Goal: Transaction & Acquisition: Purchase product/service

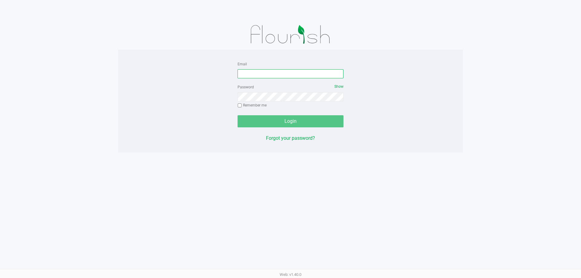
click at [252, 72] on input "Email" at bounding box center [290, 73] width 106 height 9
type input "[EMAIL_ADDRESS][DOMAIN_NAME]"
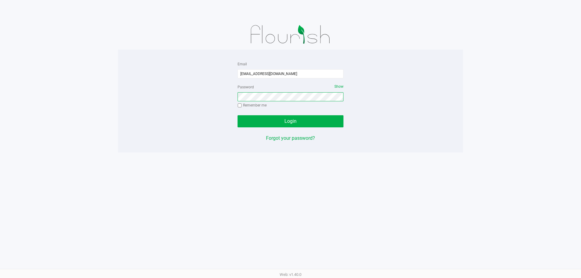
click at [237, 115] on button "Login" at bounding box center [290, 121] width 106 height 12
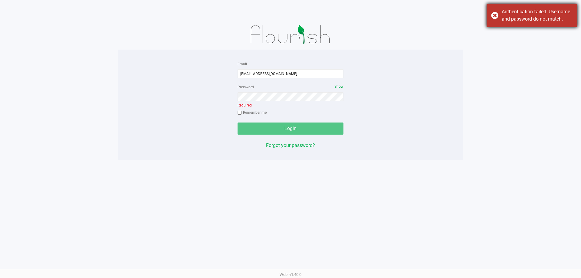
click at [493, 15] on div "Authentication failed. Username and password do not match." at bounding box center [531, 16] width 91 height 24
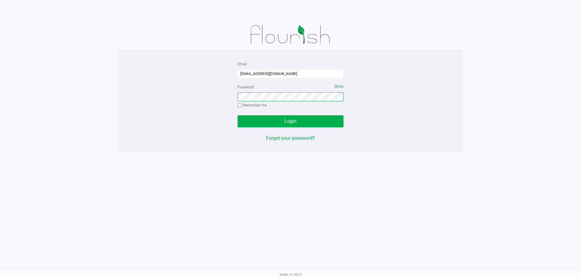
click at [237, 115] on button "Login" at bounding box center [290, 121] width 106 height 12
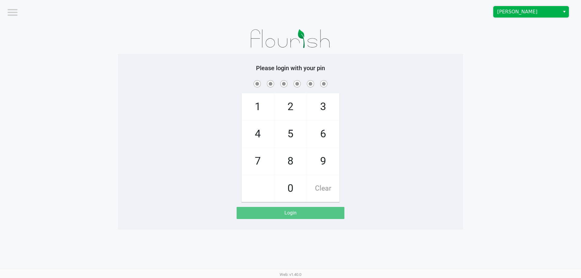
click at [507, 12] on span "[PERSON_NAME]" at bounding box center [526, 11] width 59 height 7
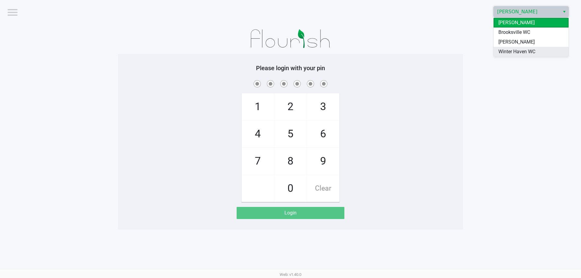
click at [509, 50] on span "Winter Haven WC" at bounding box center [516, 51] width 37 height 7
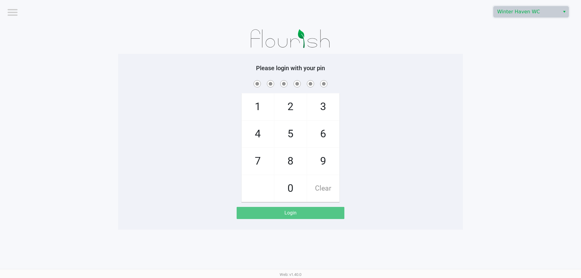
click at [498, 71] on app-pos-login-wrapper "Logout [GEOGRAPHIC_DATA] WC Please login with your pin 1 4 7 2 5 8 0 3 6 9 Clea…" at bounding box center [290, 115] width 581 height 230
checkbox input "true"
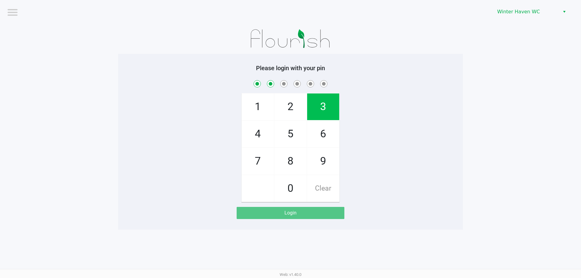
checkbox input "true"
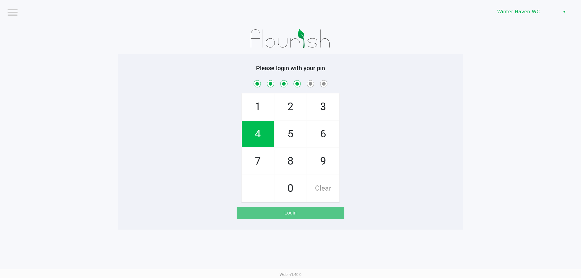
checkbox input "true"
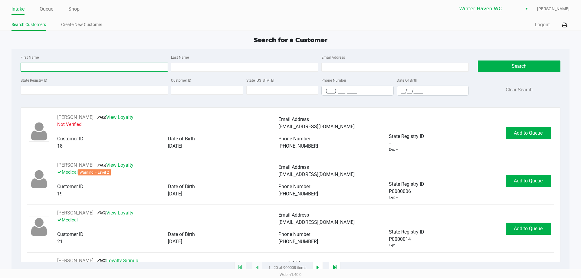
click at [44, 66] on input "First Name" at bounding box center [94, 67] width 147 height 9
type input "[DEMOGRAPHIC_DATA]"
click at [181, 67] on input "Last Name" at bounding box center [244, 67] width 147 height 9
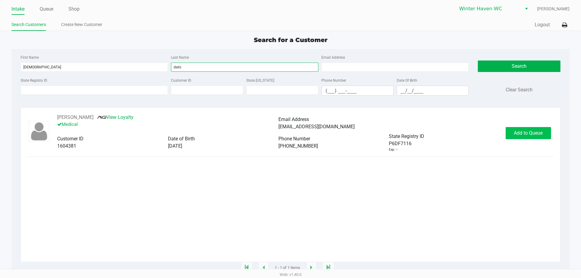
type input "dato"
click at [532, 132] on span "Add to Queue" at bounding box center [528, 133] width 29 height 6
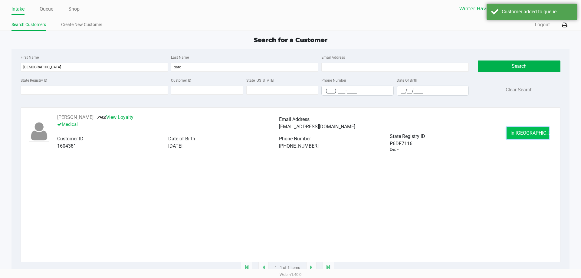
click at [532, 133] on span "In [GEOGRAPHIC_DATA]" at bounding box center [535, 133] width 51 height 6
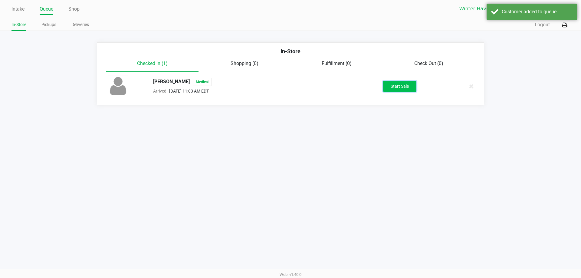
click at [400, 87] on button "Start Sale" at bounding box center [399, 86] width 33 height 11
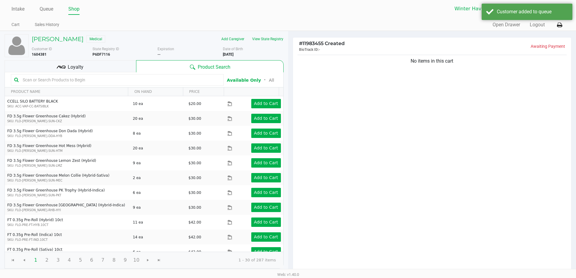
click at [75, 79] on input "text" at bounding box center [120, 79] width 200 height 9
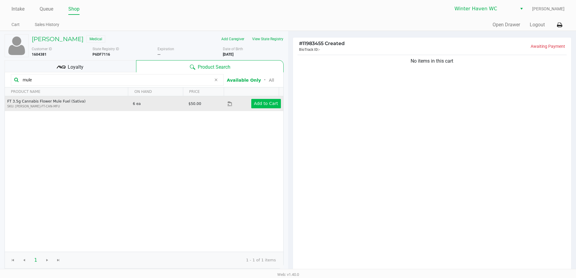
type input "mule"
click at [255, 104] on app-button-loader "Add to Cart" at bounding box center [266, 103] width 24 height 5
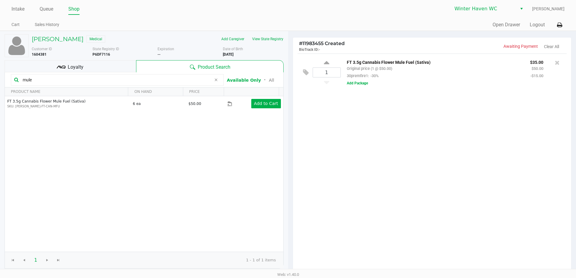
click at [94, 61] on div "Loyalty" at bounding box center [71, 66] width 132 height 12
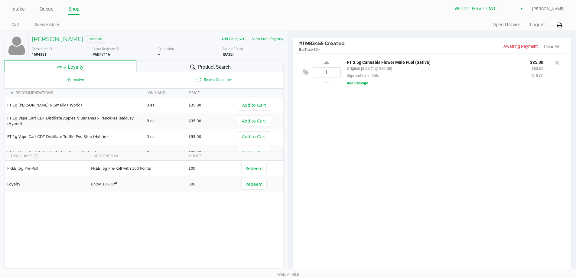
click at [185, 68] on div "Product Search" at bounding box center [209, 66] width 147 height 12
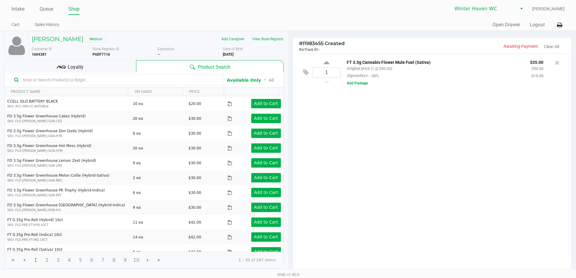
click at [119, 77] on input "text" at bounding box center [120, 79] width 200 height 9
click at [104, 62] on div "Loyalty" at bounding box center [71, 66] width 132 height 12
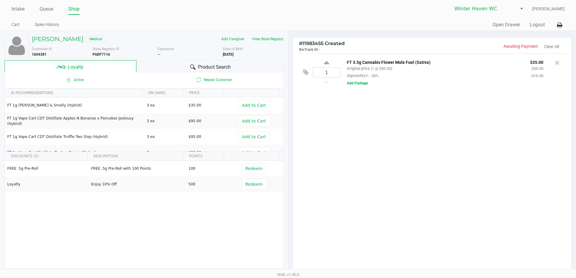
click at [229, 65] on span "Product Search" at bounding box center [214, 67] width 33 height 7
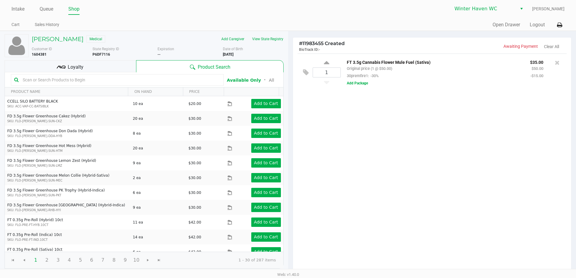
click at [115, 82] on input "text" at bounding box center [120, 79] width 200 height 9
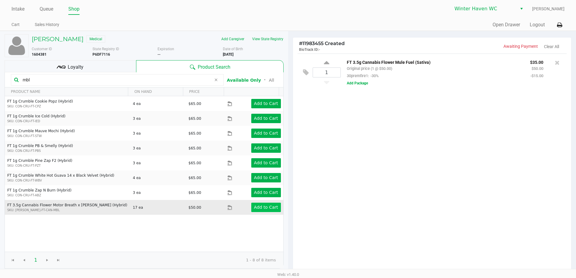
type input "mbl"
click at [269, 205] on app-button-loader "Add to Cart" at bounding box center [266, 207] width 24 height 5
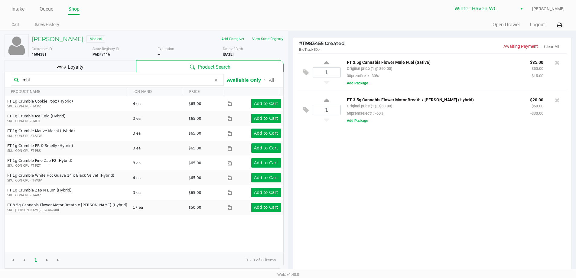
click at [108, 62] on div "Loyalty" at bounding box center [71, 66] width 132 height 12
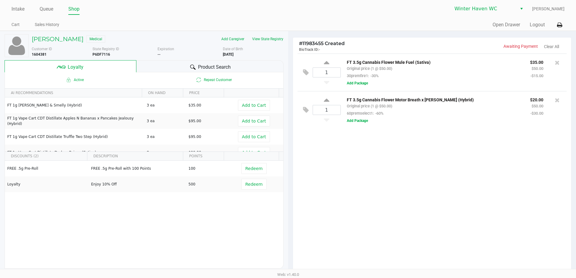
click at [385, 173] on div "1 FT 3.5g Cannabis Flower Mule Fuel (Sativa) Original price (1 @ $50.00) 30prem…" at bounding box center [432, 164] width 279 height 220
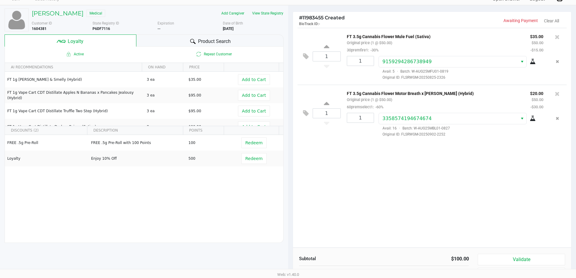
scroll to position [60, 0]
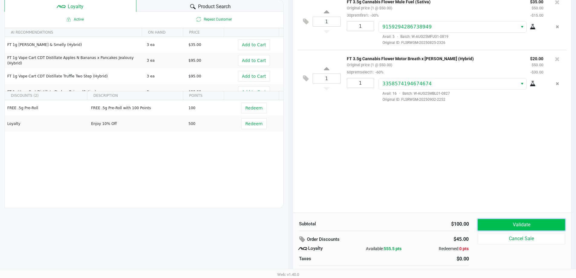
click at [486, 220] on button "Validate" at bounding box center [521, 224] width 87 height 11
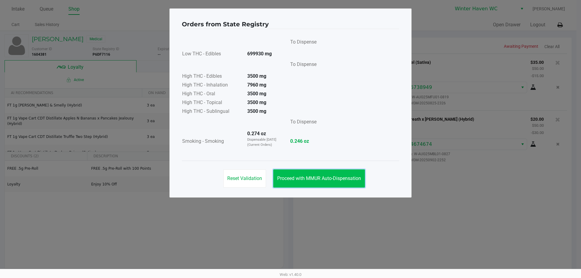
click at [347, 176] on span "Proceed with MMUR Auto-Dispensation" at bounding box center [319, 178] width 84 height 6
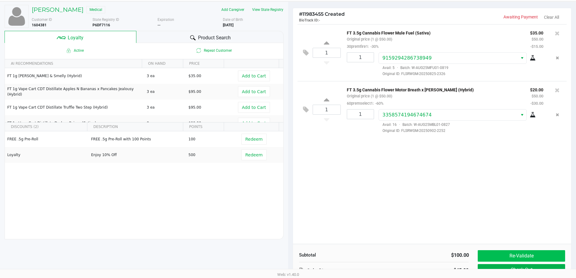
scroll to position [69, 0]
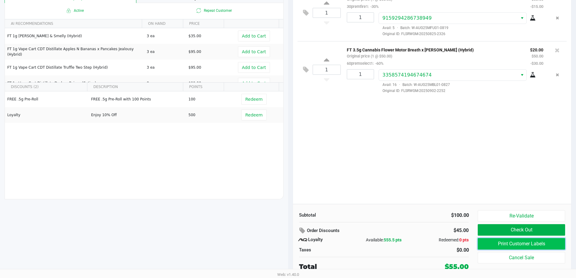
click at [504, 245] on button "Print Customer Labels" at bounding box center [521, 243] width 87 height 11
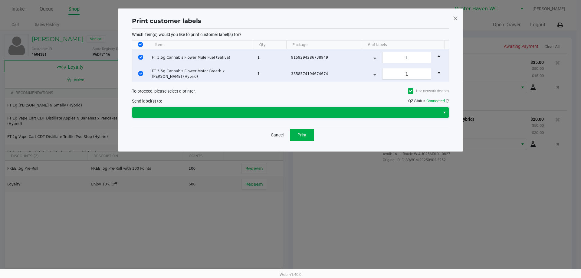
click at [300, 109] on span at bounding box center [286, 112] width 300 height 7
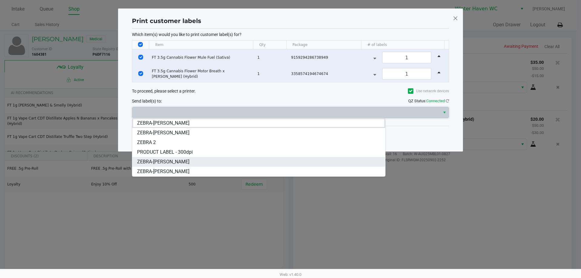
click at [186, 162] on span "ZEBRA-[PERSON_NAME]" at bounding box center [163, 161] width 52 height 7
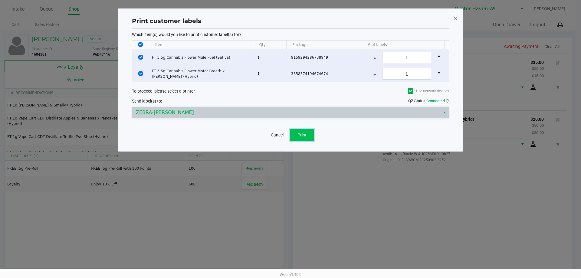
click at [307, 131] on button "Print" at bounding box center [302, 135] width 24 height 12
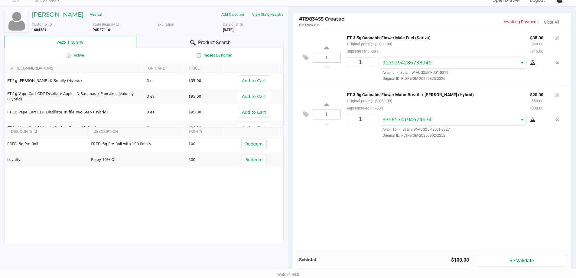
scroll to position [69, 0]
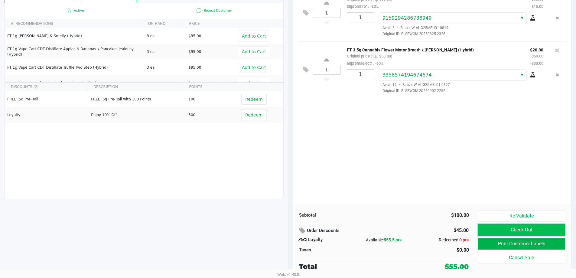
click at [522, 230] on button "Check Out" at bounding box center [521, 229] width 87 height 11
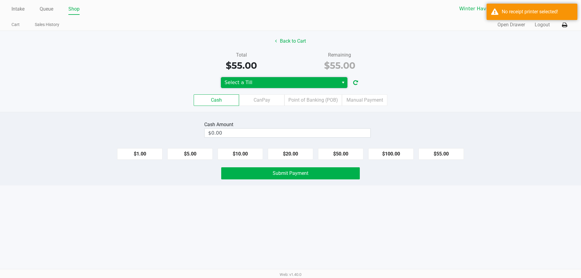
click at [325, 79] on span "Select a Till" at bounding box center [279, 82] width 110 height 7
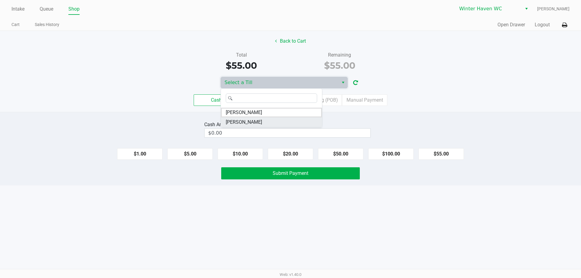
click at [250, 122] on span "[PERSON_NAME]" at bounding box center [244, 122] width 36 height 7
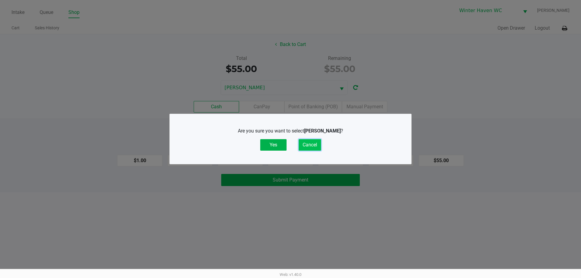
click at [311, 146] on button "Cancel" at bounding box center [310, 144] width 22 height 11
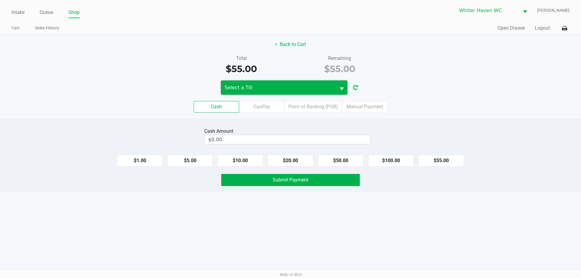
click at [265, 85] on span "Select a Till" at bounding box center [278, 87] width 108 height 7
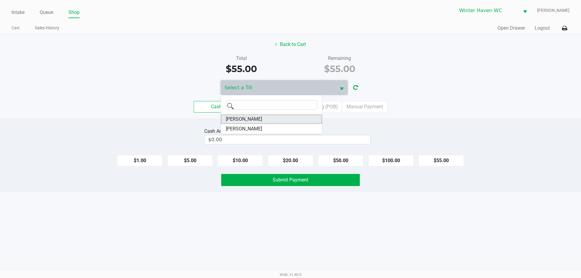
click at [266, 119] on li "[PERSON_NAME]" at bounding box center [271, 119] width 101 height 10
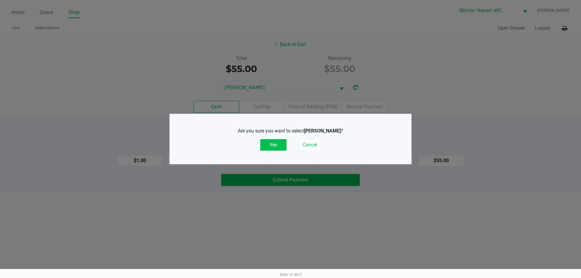
click at [273, 140] on button "Yes" at bounding box center [273, 144] width 26 height 11
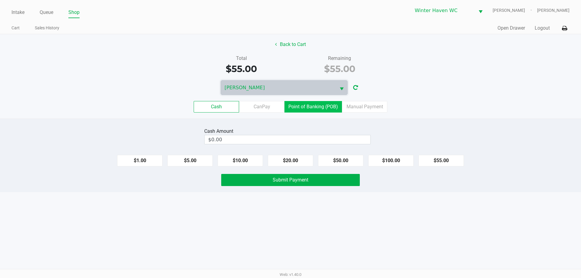
click at [314, 105] on label "Point of Banking (POB)" at bounding box center [312, 106] width 57 height 11
click at [0, 0] on 7 "Point of Banking (POB)" at bounding box center [0, 0] width 0 height 0
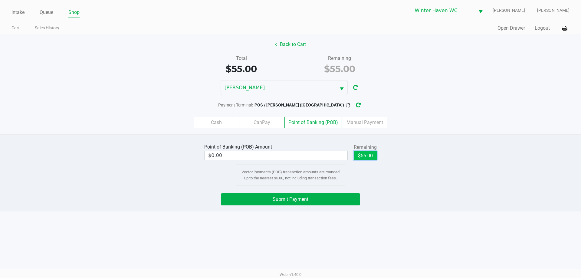
click at [366, 156] on button "$55.00" at bounding box center [365, 155] width 23 height 9
type input "$55.00"
click at [325, 199] on button "Submit Payment" at bounding box center [290, 199] width 139 height 12
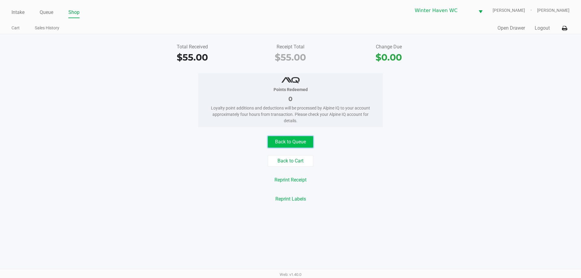
click at [298, 146] on button "Back to Queue" at bounding box center [290, 141] width 45 height 11
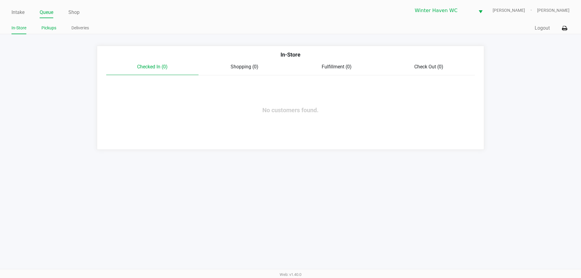
click at [46, 28] on link "Pickups" at bounding box center [48, 28] width 15 height 8
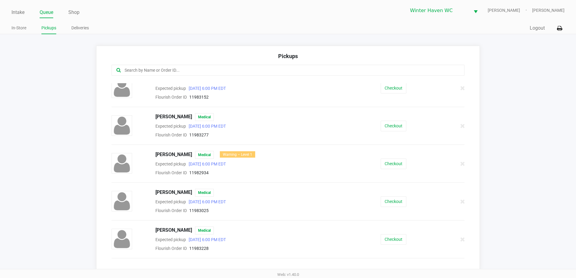
scroll to position [147, 0]
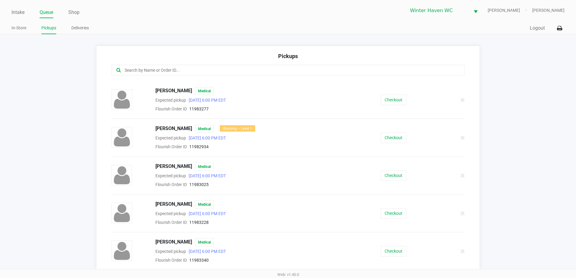
click at [398, 243] on div "[PERSON_NAME] Medical Expected pickup [DATE] 6:00 PM EDT Flourish Order ID 1198…" at bounding box center [288, 250] width 362 height 25
click at [397, 248] on button "Checkout" at bounding box center [394, 251] width 26 height 11
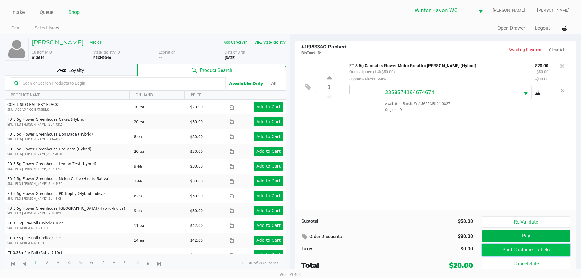
click at [521, 248] on button "Print Customer Labels" at bounding box center [526, 249] width 88 height 11
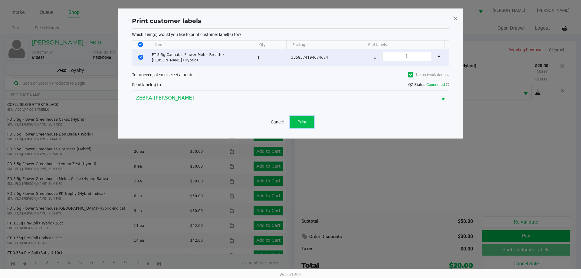
click at [304, 126] on button "Print" at bounding box center [302, 122] width 24 height 12
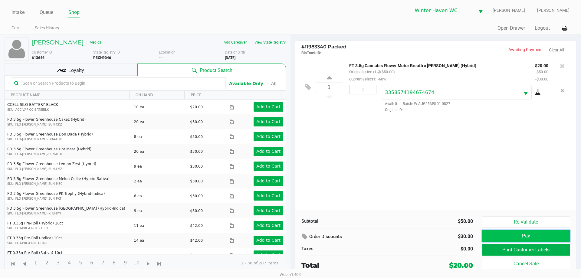
click at [533, 239] on button "Pay" at bounding box center [526, 235] width 88 height 11
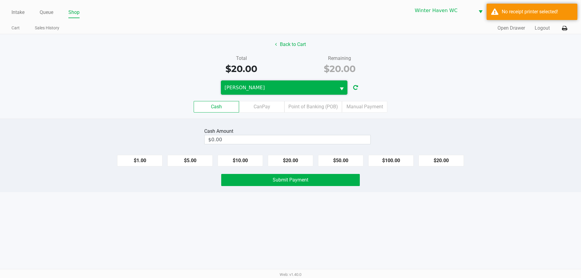
click at [307, 89] on span "[PERSON_NAME]" at bounding box center [278, 87] width 108 height 7
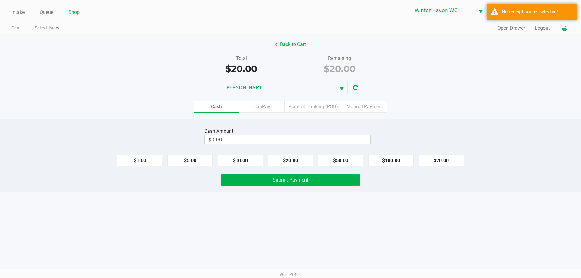
click at [563, 27] on icon at bounding box center [564, 28] width 5 height 4
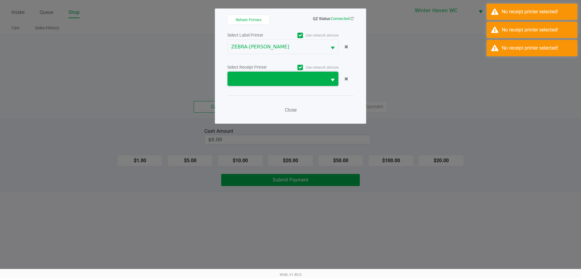
click at [266, 77] on span at bounding box center [277, 78] width 92 height 7
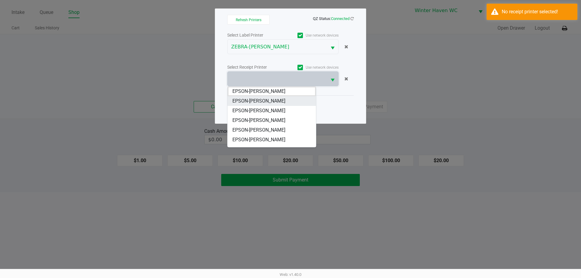
click at [279, 101] on span "EPSON-[PERSON_NAME]" at bounding box center [258, 100] width 53 height 7
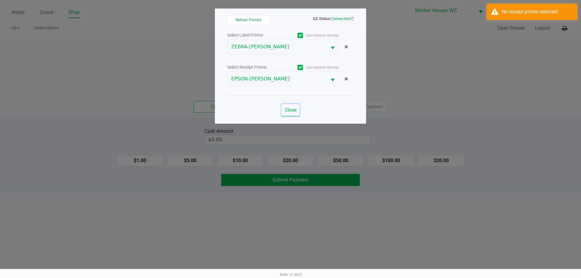
click at [292, 109] on span "Close" at bounding box center [291, 110] width 12 height 6
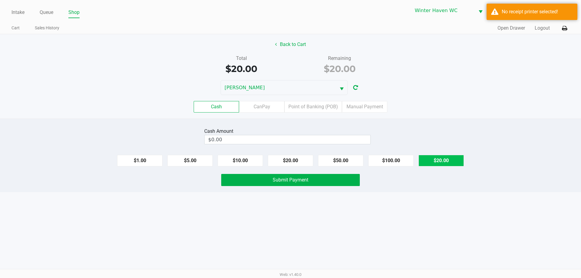
click at [427, 158] on button "$20.00" at bounding box center [440, 160] width 45 height 11
type input "$20.00"
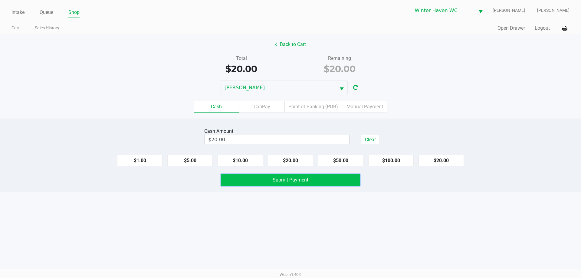
click at [309, 181] on button "Submit Payment" at bounding box center [290, 180] width 139 height 12
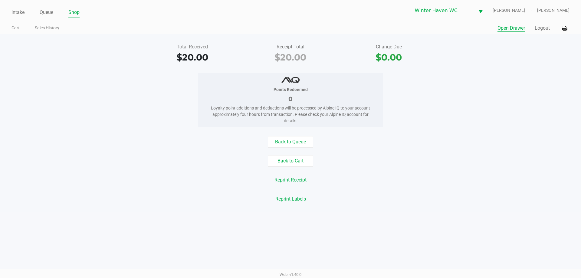
click at [513, 29] on button "Open Drawer" at bounding box center [511, 27] width 28 height 7
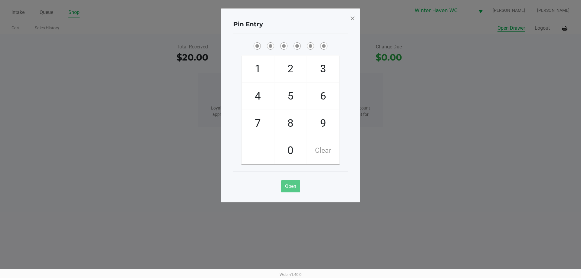
click at [513, 71] on ngb-modal-window "Pin Entry 1 4 7 2 5 8 0 3 6 9 Clear Open" at bounding box center [290, 139] width 581 height 278
checkbox input "true"
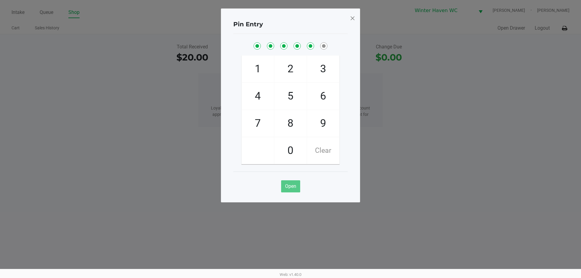
checkbox input "true"
click at [352, 18] on span at bounding box center [352, 18] width 5 height 10
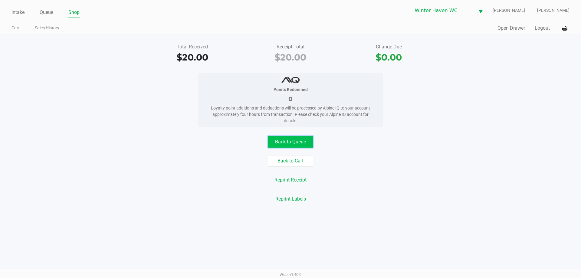
click at [298, 141] on button "Back to Queue" at bounding box center [290, 141] width 45 height 11
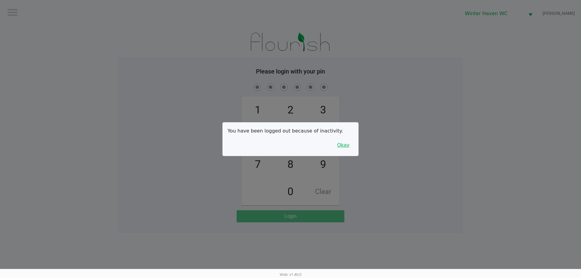
click at [346, 144] on button "Okay" at bounding box center [343, 144] width 20 height 11
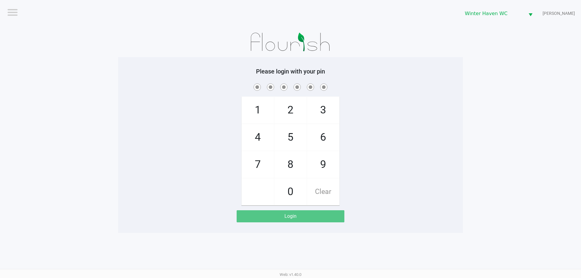
drag, startPoint x: 426, startPoint y: 143, endPoint x: 439, endPoint y: 141, distance: 12.6
click at [427, 143] on div "1 4 7 2 5 8 0 3 6 9 Clear" at bounding box center [290, 143] width 345 height 123
checkbox input "true"
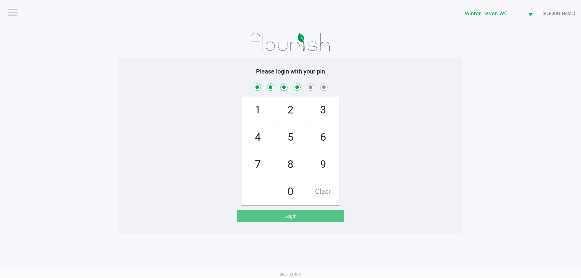
checkbox input "true"
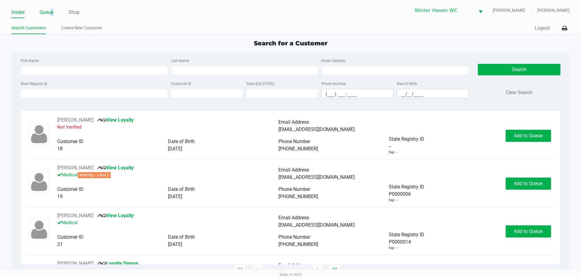
click at [51, 9] on link "Queue" at bounding box center [47, 12] width 14 height 8
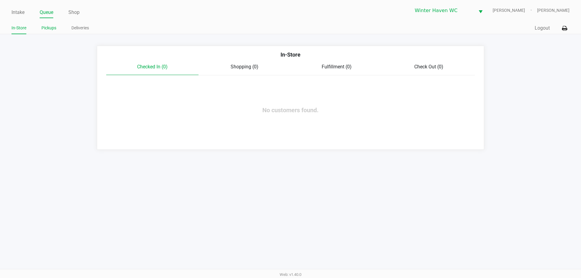
click at [50, 30] on link "Pickups" at bounding box center [48, 28] width 15 height 8
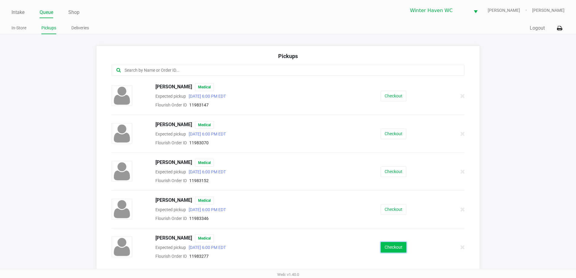
click at [381, 246] on button "Checkout" at bounding box center [394, 247] width 26 height 11
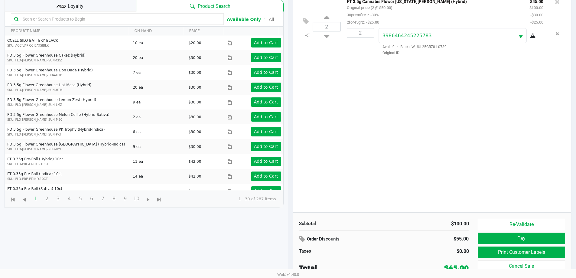
scroll to position [65, 0]
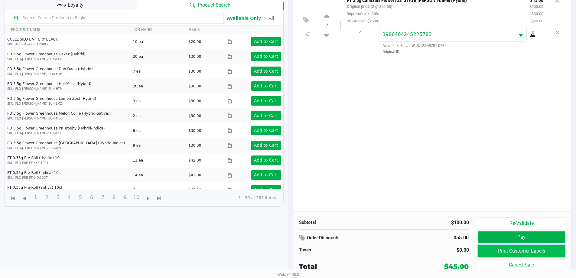
click at [500, 251] on button "Print Customer Labels" at bounding box center [521, 250] width 87 height 11
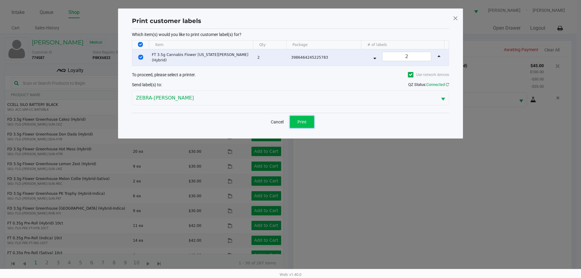
click at [302, 119] on span "Print" at bounding box center [301, 121] width 9 height 5
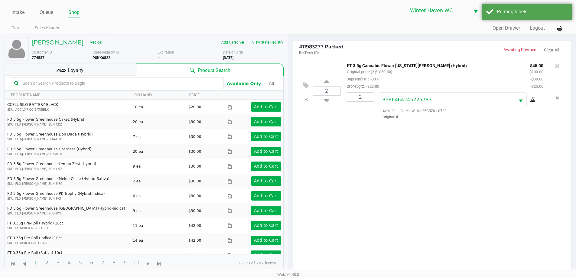
drag, startPoint x: 302, startPoint y: 119, endPoint x: 317, endPoint y: 143, distance: 28.7
click at [462, 171] on div "2 FT 3.5g Cannabis Flower [US_STATE][PERSON_NAME] (Hybrid) Original price (2 @ …" at bounding box center [432, 167] width 279 height 220
click at [82, 73] on span "Loyalty" at bounding box center [76, 70] width 16 height 7
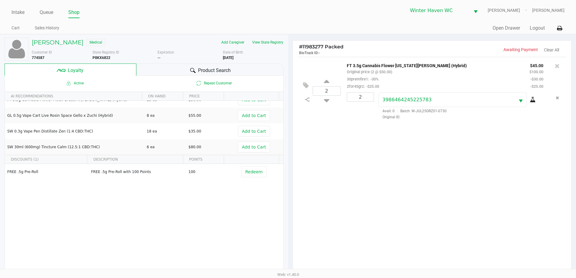
click at [176, 68] on div "Product Search" at bounding box center [209, 70] width 147 height 12
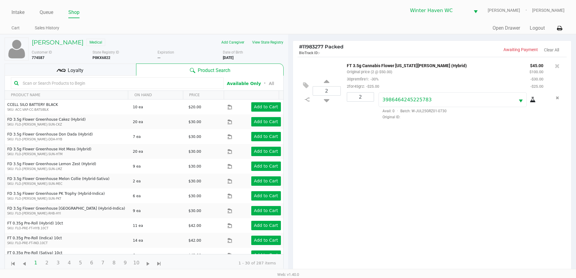
click at [57, 89] on kendo-grid-toolbar "Available Only ᛫ All" at bounding box center [144, 83] width 279 height 15
click at [57, 84] on input "text" at bounding box center [120, 83] width 200 height 9
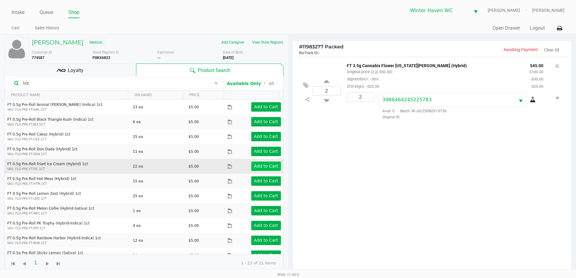
type input "1ct"
click at [254, 167] on app-button-loader "Add to Cart" at bounding box center [266, 166] width 24 height 5
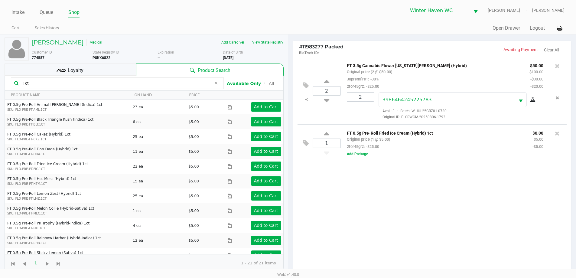
click at [83, 70] on span "Loyalty" at bounding box center [76, 70] width 16 height 7
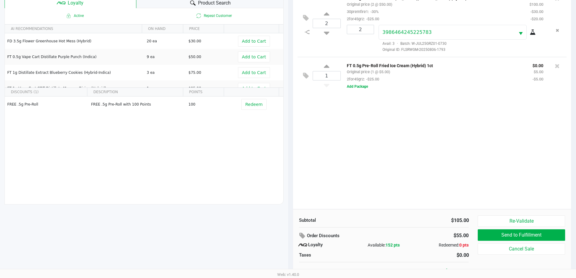
scroll to position [73, 0]
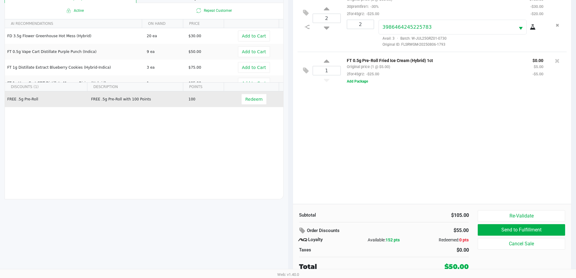
click at [257, 106] on td "Redeem" at bounding box center [255, 99] width 56 height 16
click at [257, 102] on button "Redeem" at bounding box center [253, 99] width 25 height 11
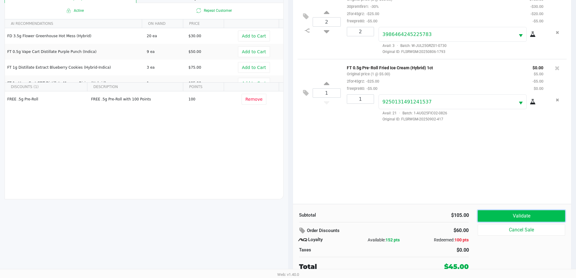
click at [546, 218] on button "Validate" at bounding box center [521, 215] width 87 height 11
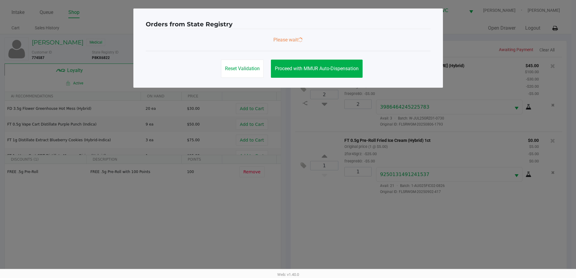
scroll to position [0, 0]
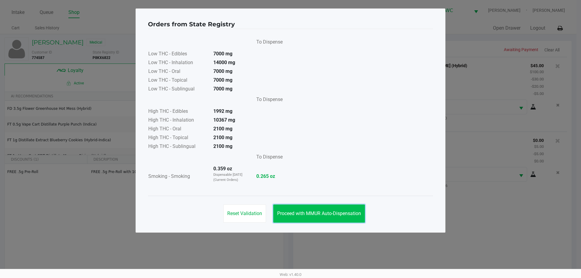
click at [321, 207] on button "Proceed with MMUR Auto-Dispensation" at bounding box center [319, 213] width 92 height 18
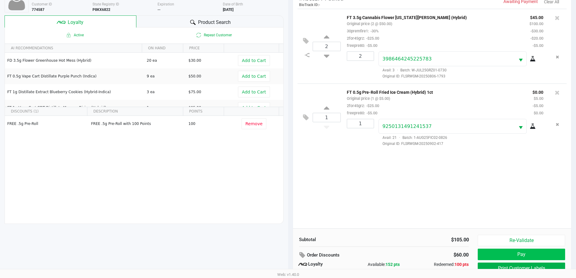
scroll to position [73, 0]
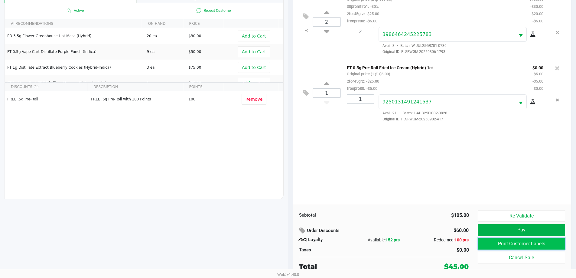
click at [501, 240] on button "Print Customer Labels" at bounding box center [521, 243] width 87 height 11
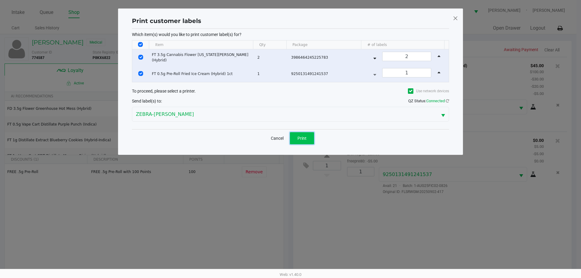
click at [299, 138] on span "Print" at bounding box center [301, 138] width 9 height 5
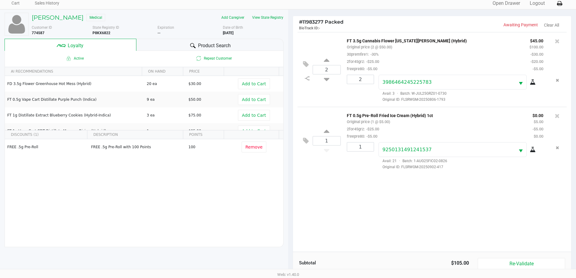
scroll to position [73, 0]
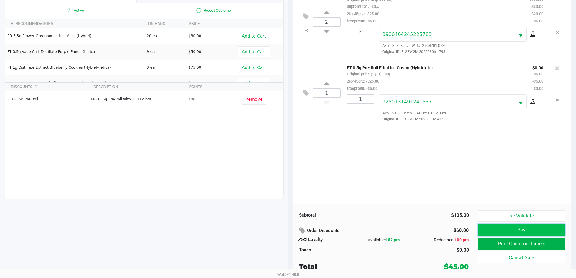
click at [546, 230] on button "Pay" at bounding box center [521, 229] width 87 height 11
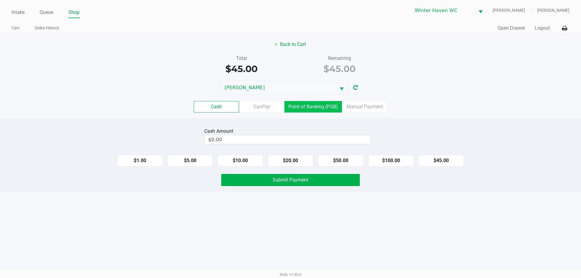
click at [312, 108] on label "Point of Banking (POB)" at bounding box center [312, 106] width 57 height 11
click at [0, 0] on 7 "Point of Banking (POB)" at bounding box center [0, 0] width 0 height 0
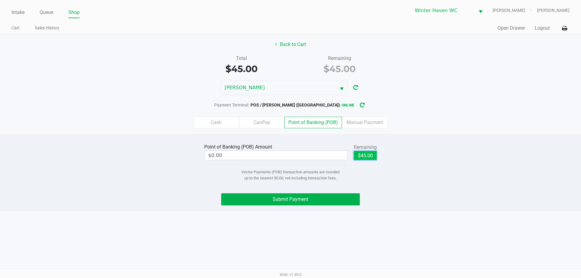
click at [368, 156] on button "$45.00" at bounding box center [365, 155] width 23 height 9
type input "$45.00"
click at [355, 200] on button "Submit Payment" at bounding box center [290, 199] width 139 height 12
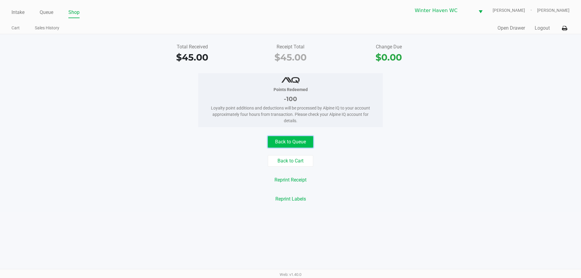
click at [286, 139] on button "Back to Queue" at bounding box center [290, 141] width 45 height 11
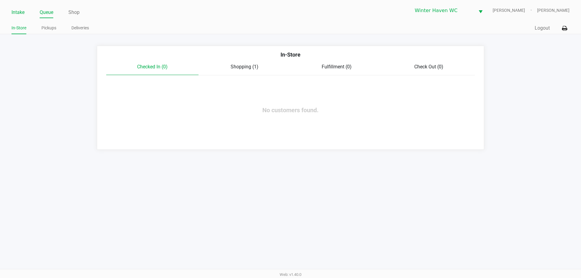
click at [16, 15] on link "Intake" at bounding box center [17, 12] width 13 height 8
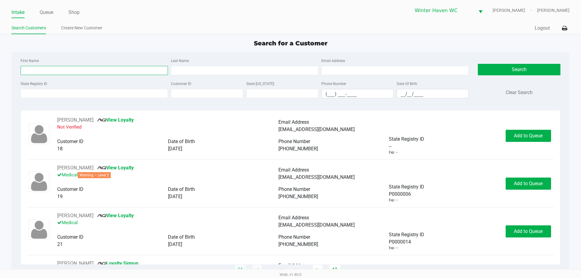
click at [104, 72] on input "First Name" at bounding box center [94, 70] width 147 height 9
type input "[PERSON_NAME]"
click at [200, 71] on input "Last Name" at bounding box center [244, 70] width 147 height 9
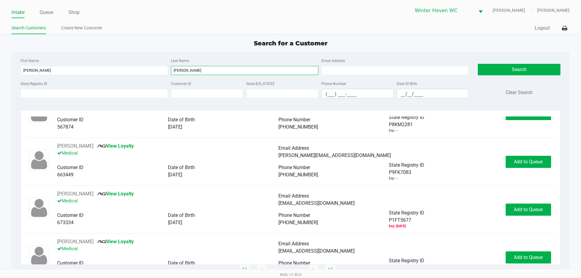
scroll to position [363, 0]
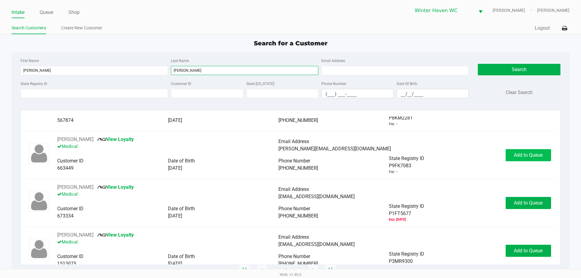
type input "[PERSON_NAME]"
click at [505, 155] on button "Add to Queue" at bounding box center [527, 155] width 45 height 12
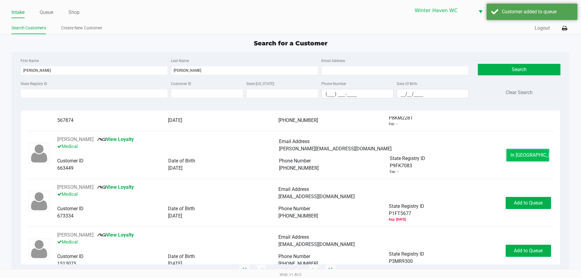
click at [510, 159] on button "In [GEOGRAPHIC_DATA]" at bounding box center [527, 155] width 42 height 12
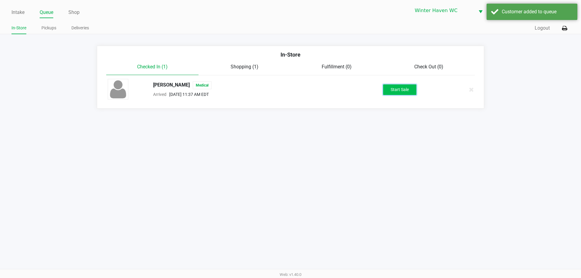
click at [388, 91] on button "Start Sale" at bounding box center [399, 89] width 33 height 11
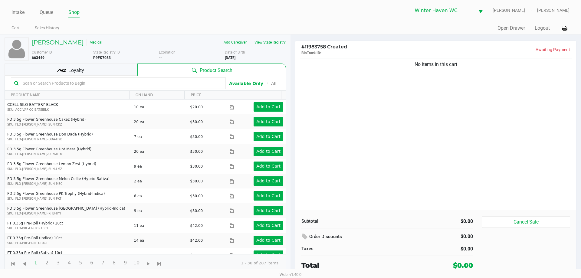
click at [103, 80] on input "text" at bounding box center [121, 83] width 202 height 9
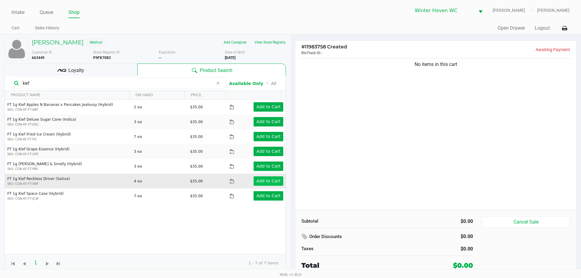
type input "kief"
click at [263, 180] on app-button-loader "Add to Cart" at bounding box center [268, 180] width 24 height 5
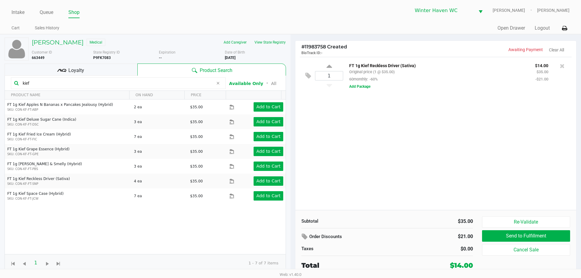
click at [81, 81] on input "kief" at bounding box center [116, 83] width 193 height 9
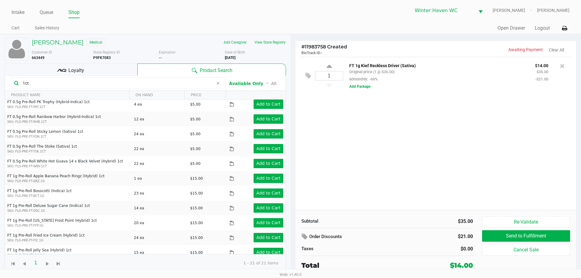
scroll to position [151, 0]
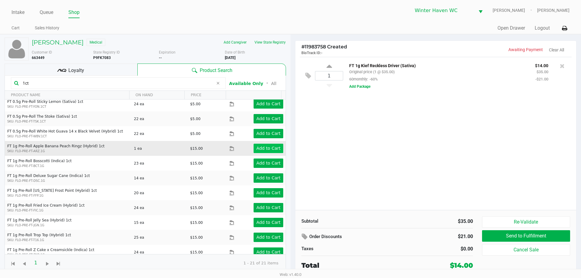
type input "1ct"
click at [258, 146] on app-button-loader "Add to Cart" at bounding box center [268, 148] width 24 height 5
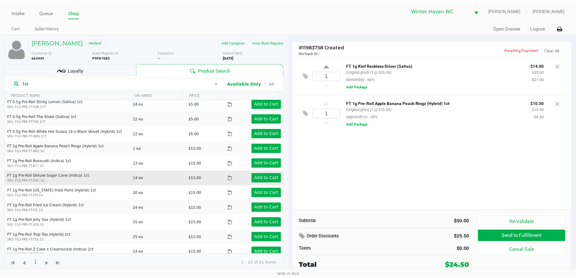
scroll to position [156, 0]
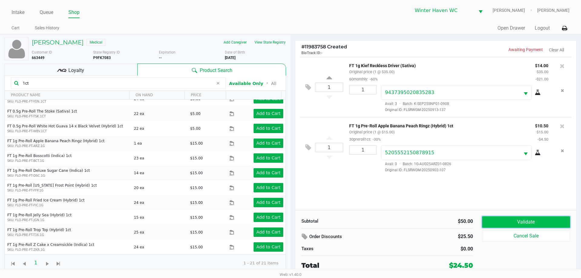
click at [521, 219] on button "Validate" at bounding box center [526, 221] width 88 height 11
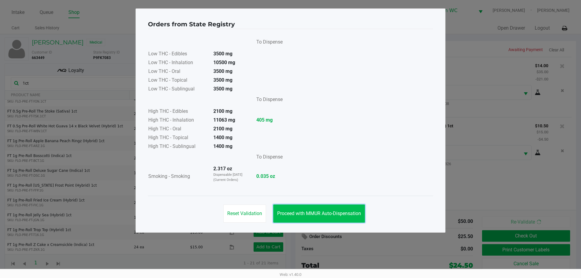
click at [341, 221] on button "Proceed with MMUR Auto-Dispensation" at bounding box center [319, 213] width 92 height 18
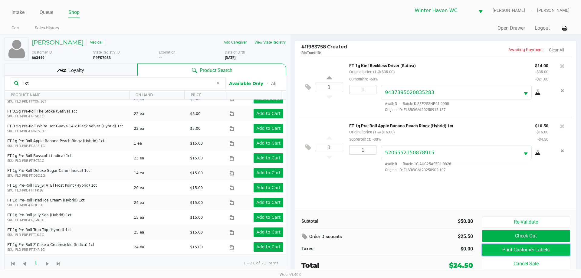
click at [547, 249] on button "Print Customer Labels" at bounding box center [526, 249] width 88 height 11
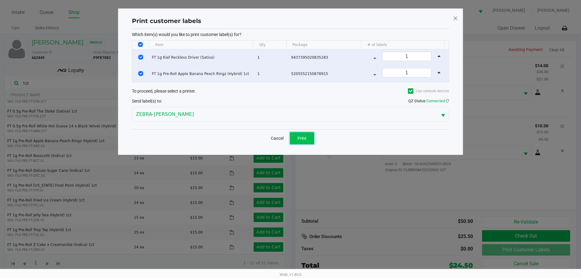
click at [310, 139] on button "Print" at bounding box center [302, 138] width 24 height 12
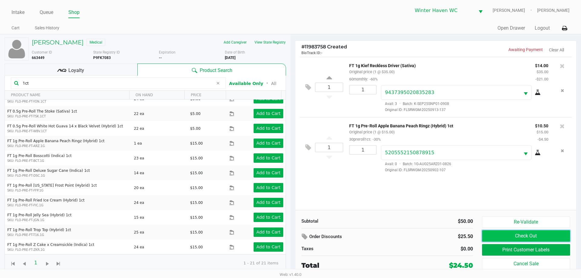
click at [520, 236] on button "Check Out" at bounding box center [526, 235] width 88 height 11
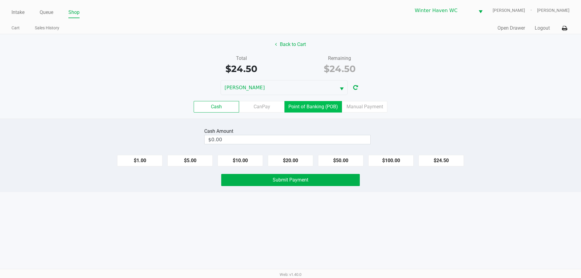
click at [306, 106] on label "Point of Banking (POB)" at bounding box center [312, 106] width 57 height 11
click at [0, 0] on 7 "Point of Banking (POB)" at bounding box center [0, 0] width 0 height 0
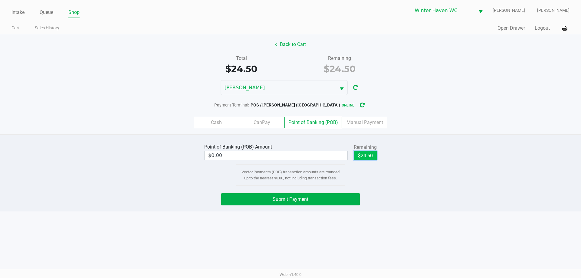
click at [360, 157] on button "$24.50" at bounding box center [365, 155] width 23 height 9
type input "$24.50"
click at [322, 198] on button "Submit Payment" at bounding box center [290, 199] width 139 height 12
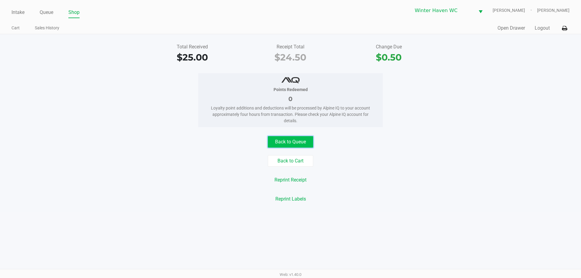
click at [297, 139] on button "Back to Queue" at bounding box center [290, 141] width 45 height 11
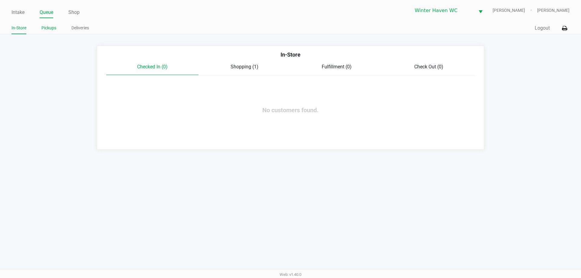
click at [46, 28] on link "Pickups" at bounding box center [48, 28] width 15 height 8
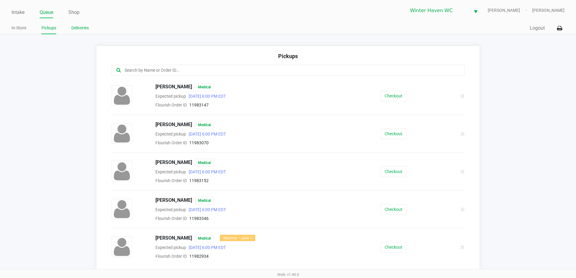
click at [80, 26] on link "Deliveries" at bounding box center [80, 28] width 18 height 8
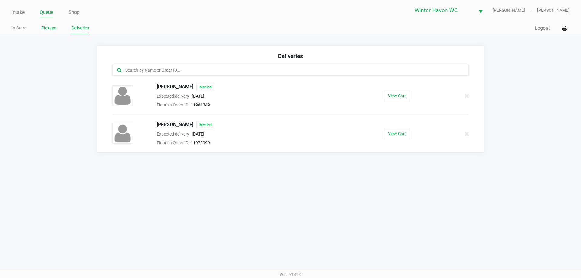
click at [50, 27] on link "Pickups" at bounding box center [48, 28] width 15 height 8
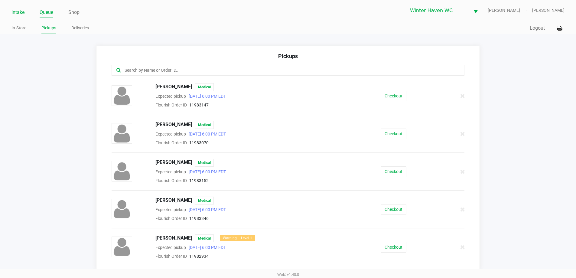
click at [15, 10] on link "Intake" at bounding box center [17, 12] width 13 height 8
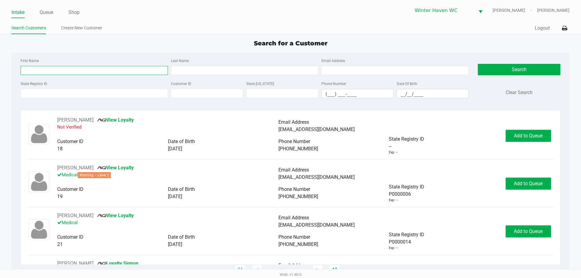
drag, startPoint x: 60, startPoint y: 71, endPoint x: 64, endPoint y: 69, distance: 4.1
click at [60, 71] on input "First Name" at bounding box center [94, 70] width 147 height 9
type input "[PERSON_NAME]"
click at [220, 70] on input "Last Name" at bounding box center [244, 70] width 147 height 9
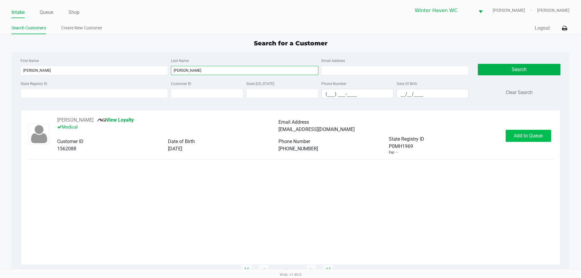
type input "[PERSON_NAME]"
click at [543, 134] on button "Add to Queue" at bounding box center [527, 136] width 45 height 12
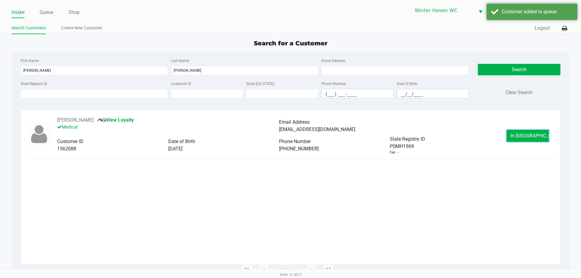
click at [543, 138] on button "In [GEOGRAPHIC_DATA]" at bounding box center [527, 136] width 42 height 12
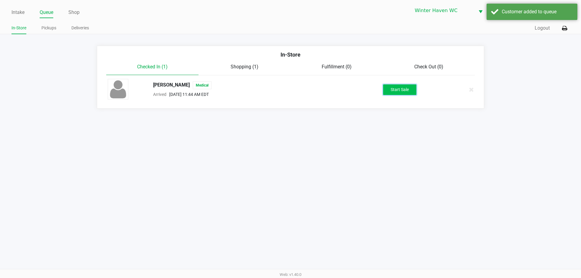
click at [408, 87] on button "Start Sale" at bounding box center [399, 89] width 33 height 11
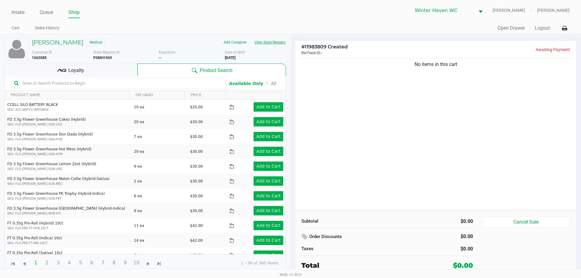
click at [270, 46] on button "View State Registry" at bounding box center [267, 43] width 35 height 10
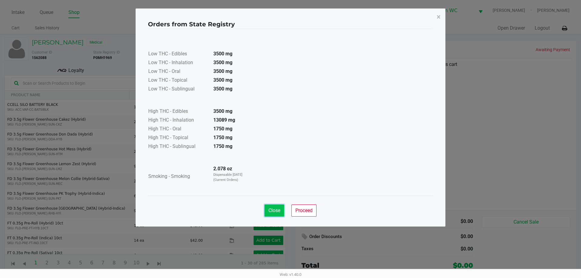
click at [280, 209] on span "Close" at bounding box center [274, 210] width 12 height 6
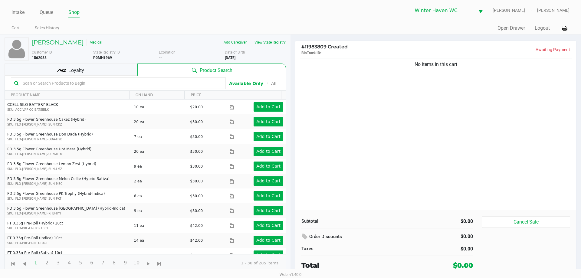
click at [178, 83] on input "text" at bounding box center [121, 83] width 202 height 9
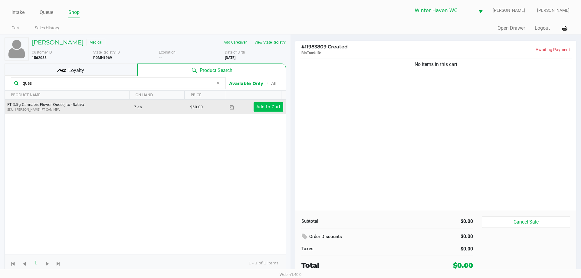
type input "ques"
click at [259, 108] on app-button-loader "Add to Cart" at bounding box center [268, 106] width 24 height 5
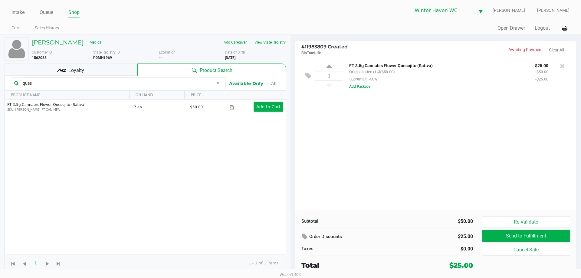
drag, startPoint x: 372, startPoint y: 128, endPoint x: 352, endPoint y: 115, distance: 23.6
click at [353, 115] on div "1 FT 3.5g Cannabis Flower Quesojito (Sativa) Original price (1 @ $50.00) 50prem…" at bounding box center [435, 133] width 281 height 153
click at [114, 85] on input "ques" at bounding box center [116, 83] width 193 height 9
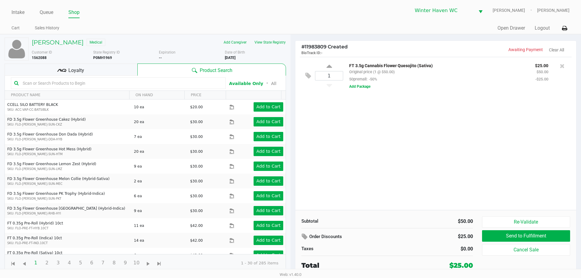
click at [126, 82] on input "text" at bounding box center [121, 83] width 202 height 9
click at [125, 82] on input "text" at bounding box center [121, 83] width 202 height 9
click at [94, 68] on div "Loyalty" at bounding box center [71, 70] width 133 height 12
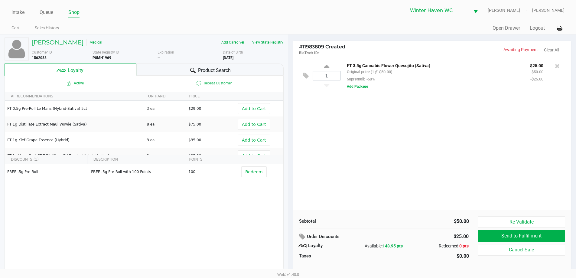
click at [174, 72] on div "Product Search" at bounding box center [209, 70] width 147 height 12
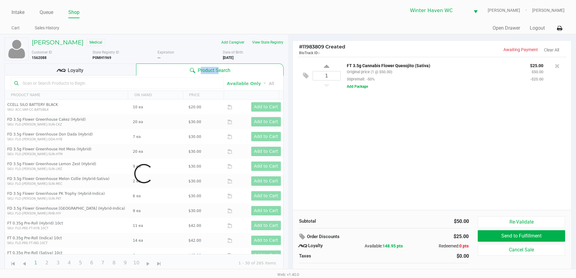
click at [174, 72] on div "Product Search" at bounding box center [209, 70] width 147 height 12
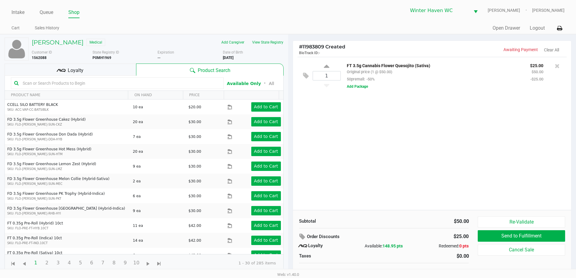
click at [121, 69] on div "Loyalty" at bounding box center [71, 70] width 132 height 12
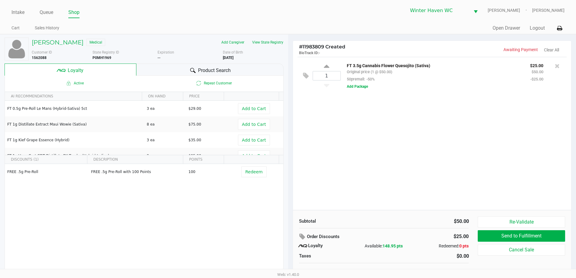
click at [172, 70] on div "Product Search" at bounding box center [209, 70] width 147 height 12
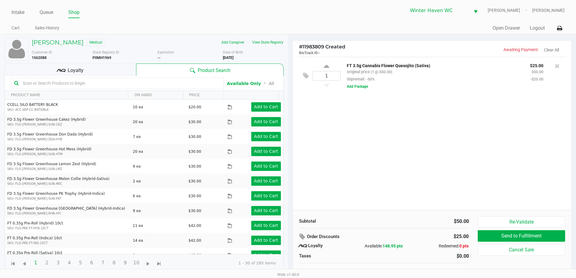
click at [158, 81] on input "text" at bounding box center [120, 83] width 200 height 9
click at [104, 70] on div "Loyalty" at bounding box center [71, 70] width 132 height 12
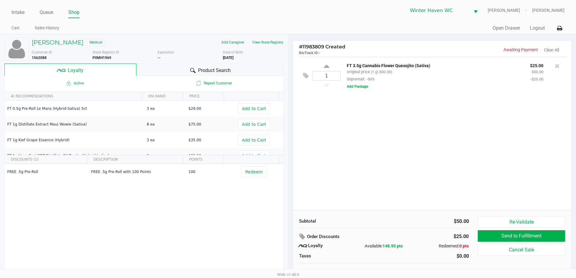
click at [214, 72] on span "Product Search" at bounding box center [214, 70] width 33 height 7
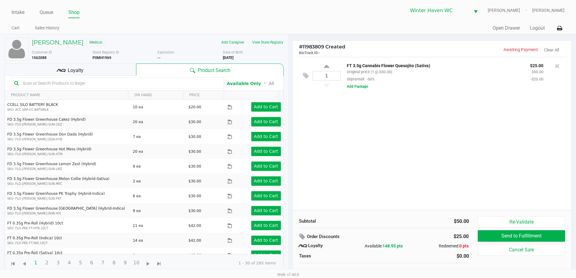
click at [179, 81] on input "text" at bounding box center [120, 83] width 200 height 9
click at [64, 75] on icon at bounding box center [61, 70] width 9 height 9
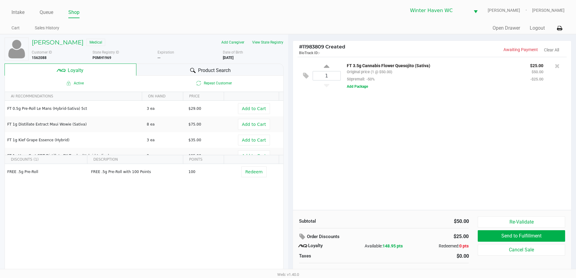
click at [147, 70] on div "Product Search" at bounding box center [209, 70] width 147 height 12
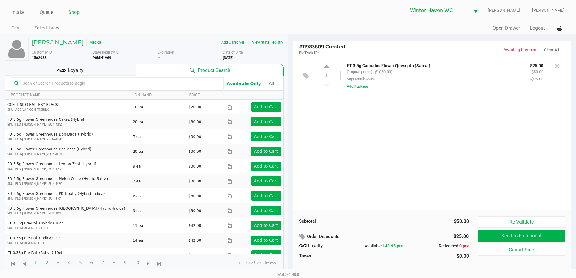
click at [171, 83] on input "text" at bounding box center [120, 83] width 200 height 9
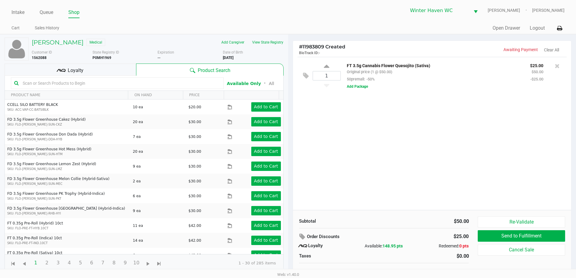
click at [171, 83] on input "text" at bounding box center [120, 83] width 200 height 9
drag, startPoint x: 171, startPoint y: 83, endPoint x: 167, endPoint y: 84, distance: 4.3
click at [170, 84] on input "text" at bounding box center [120, 83] width 200 height 9
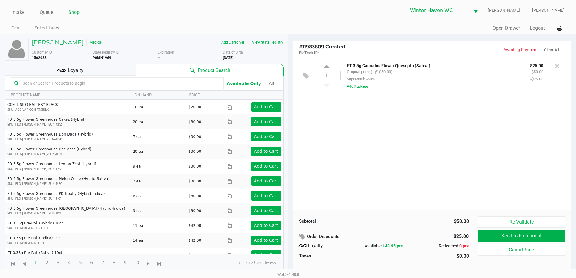
click at [58, 88] on div at bounding box center [117, 82] width 213 height 11
click at [63, 81] on input "text" at bounding box center [120, 83] width 200 height 9
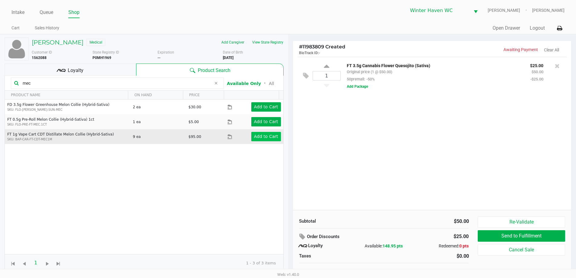
type input "mec"
click at [267, 137] on app-button-loader "Add to Cart" at bounding box center [266, 136] width 24 height 5
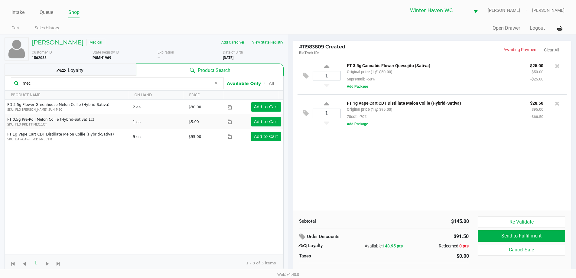
click at [142, 84] on input "mec" at bounding box center [115, 83] width 191 height 9
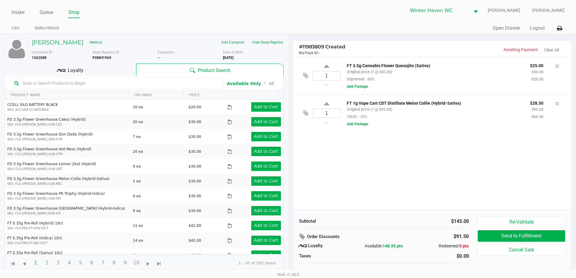
click at [138, 83] on input "text" at bounding box center [120, 83] width 200 height 9
click at [184, 83] on input "text" at bounding box center [120, 83] width 200 height 9
click at [168, 86] on input "text" at bounding box center [120, 83] width 200 height 9
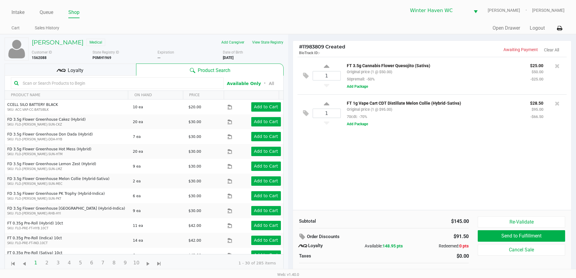
click at [168, 86] on input "text" at bounding box center [120, 83] width 200 height 9
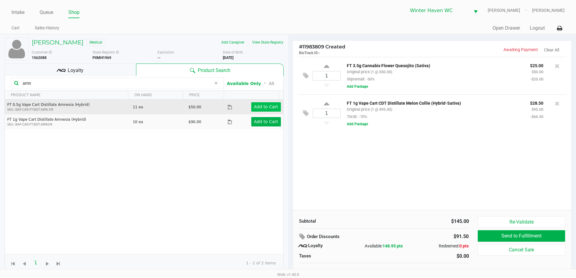
type input "amn"
click at [262, 105] on app-button-loader "Add to Cart" at bounding box center [266, 106] width 24 height 5
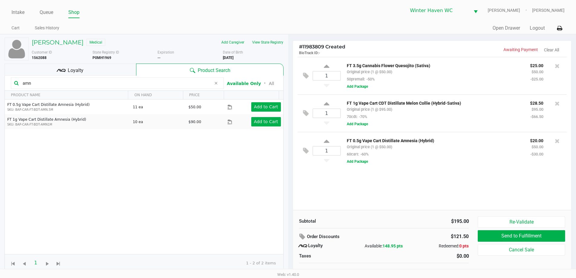
click at [112, 65] on div "Loyalty" at bounding box center [71, 70] width 132 height 12
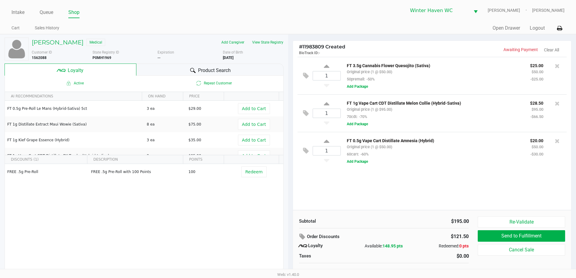
click at [203, 65] on div "Product Search" at bounding box center [209, 70] width 147 height 12
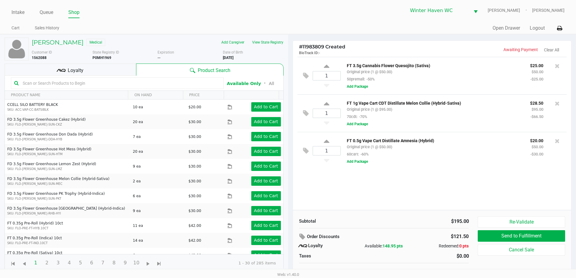
click at [139, 83] on input "text" at bounding box center [120, 83] width 200 height 9
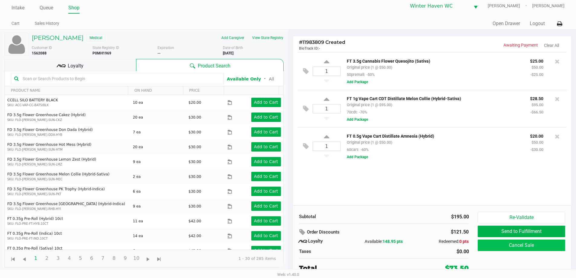
scroll to position [6, 0]
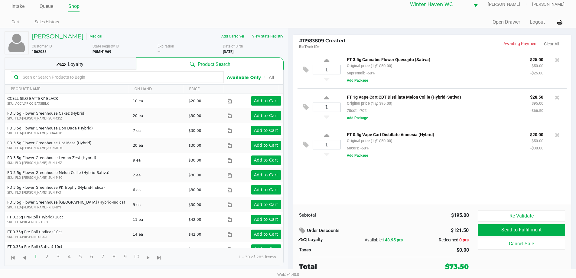
click at [92, 77] on input "text" at bounding box center [120, 77] width 200 height 9
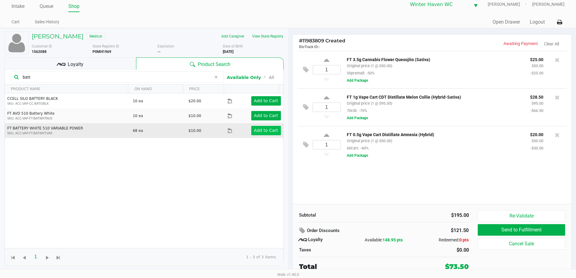
type input "batt"
click at [261, 127] on button "Add to Cart" at bounding box center [266, 130] width 30 height 9
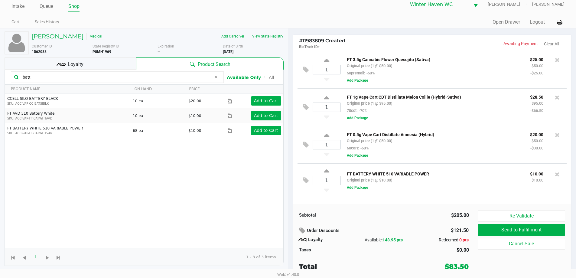
click at [123, 76] on input "batt" at bounding box center [115, 77] width 191 height 9
click at [372, 188] on div "FT BATTERY WHITE 510 VARIABLE POWER Original price (1 @ $10.00) $10.00 $10.00 A…" at bounding box center [451, 180] width 221 height 21
drag, startPoint x: 372, startPoint y: 188, endPoint x: 415, endPoint y: 196, distance: 43.0
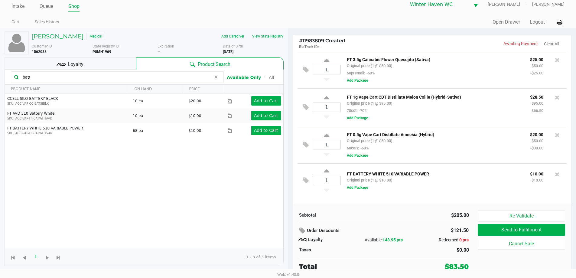
click at [415, 195] on div "1 FT BATTERY WHITE 510 VARIABLE POWER Original price (1 @ $10.00) $10.00 $10.00…" at bounding box center [432, 180] width 269 height 34
click at [415, 196] on div "1 FT BATTERY WHITE 510 VARIABLE POWER Original price (1 @ $10.00) $10.00 $10.00…" at bounding box center [432, 180] width 269 height 34
click at [451, 190] on div "FT BATTERY WHITE 510 VARIABLE POWER Original price (1 @ $10.00) $10.00 $10.00 A…" at bounding box center [451, 180] width 221 height 21
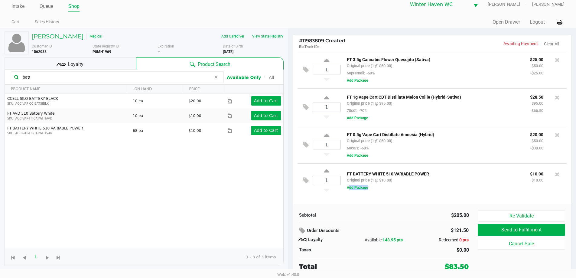
click at [451, 190] on div "FT BATTERY WHITE 510 VARIABLE POWER Original price (1 @ $10.00) $10.00 $10.00 A…" at bounding box center [451, 180] width 221 height 21
click at [460, 192] on div "1 FT BATTERY WHITE 510 VARIABLE POWER Original price (1 @ $10.00) $10.00 $10.00…" at bounding box center [432, 180] width 269 height 34
click at [460, 190] on div "FT BATTERY WHITE 510 VARIABLE POWER Original price (1 @ $10.00) $10.00 $10.00 A…" at bounding box center [451, 180] width 221 height 21
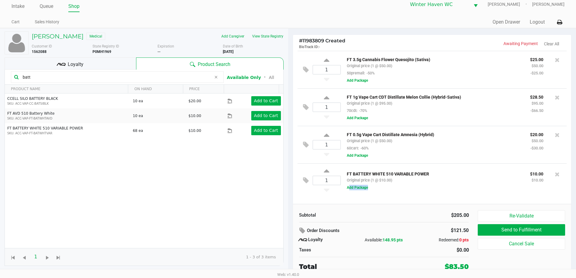
click at [460, 190] on div "FT BATTERY WHITE 510 VARIABLE POWER Original price (1 @ $10.00) $10.00 $10.00 A…" at bounding box center [451, 180] width 221 height 21
click at [461, 185] on div "FT BATTERY WHITE 510 VARIABLE POWER Original price (1 @ $10.00) $10.00 $10.00 A…" at bounding box center [451, 180] width 221 height 21
click at [463, 179] on div "FT BATTERY WHITE 510 VARIABLE POWER Original price (1 @ $10.00)" at bounding box center [433, 177] width 183 height 14
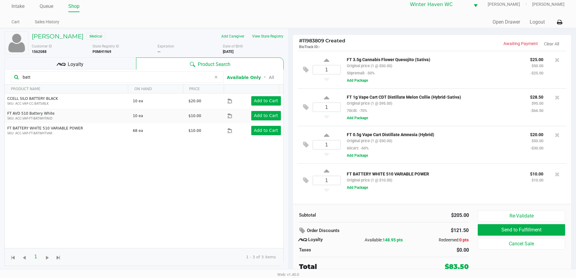
click at [465, 174] on p "FT BATTERY WHITE 510 VARIABLE POWER" at bounding box center [434, 173] width 174 height 6
click at [466, 185] on div "FT BATTERY WHITE 510 VARIABLE POWER Original price (1 @ $10.00) $10.00 $10.00 A…" at bounding box center [451, 180] width 221 height 21
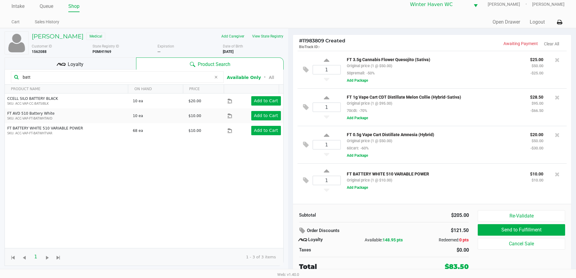
click at [169, 78] on input "batt" at bounding box center [115, 77] width 191 height 9
click at [469, 143] on div "FT 0.5g Vape Cart Distillate Amnesia (Hybrid) Original price (1 @ $50.00) 60car…" at bounding box center [433, 141] width 183 height 21
click at [358, 187] on button "Add Package" at bounding box center [357, 187] width 21 height 5
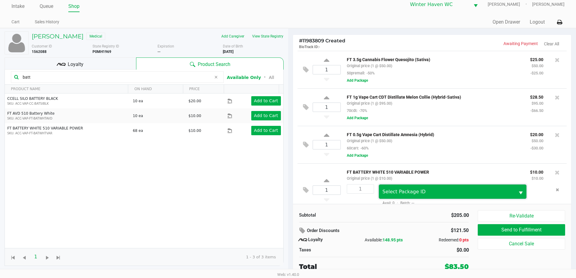
click at [387, 194] on span "Select Package ID" at bounding box center [404, 192] width 43 height 6
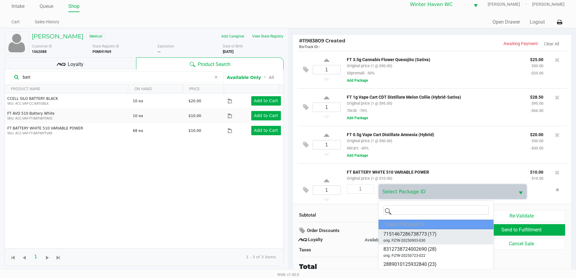
click at [447, 234] on li "7151467286738773 (17) orig: FLTW-20250903-030" at bounding box center [436, 236] width 115 height 15
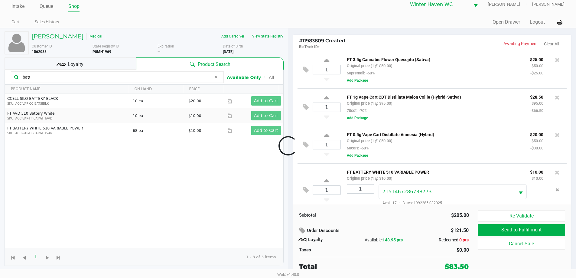
scroll to position [14, 0]
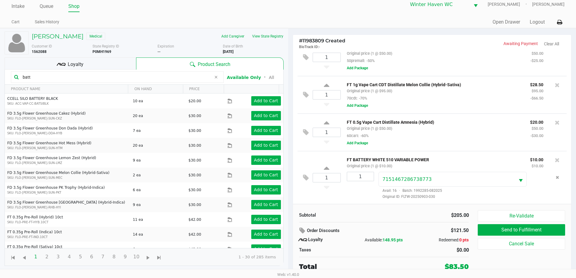
click at [449, 160] on p "FT BATTERY WHITE 510 VARIABLE POWER" at bounding box center [434, 159] width 174 height 6
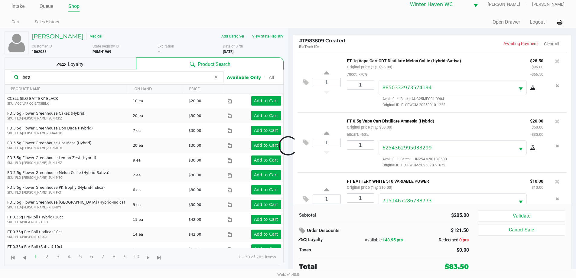
scroll to position [82, 0]
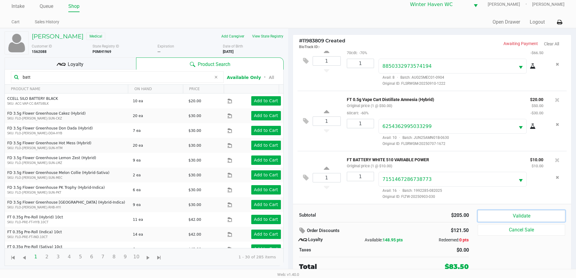
click at [505, 213] on button "Validate" at bounding box center [521, 215] width 87 height 11
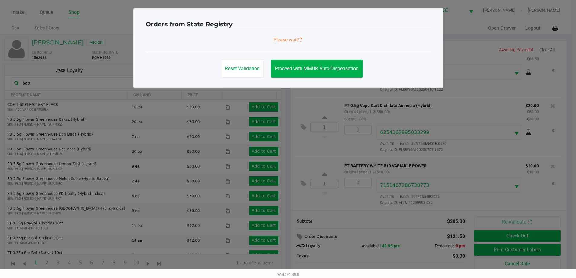
scroll to position [0, 0]
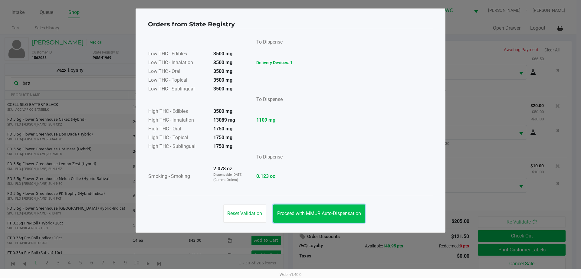
click at [325, 220] on button "Proceed with MMUR Auto-Dispensation" at bounding box center [319, 213] width 92 height 18
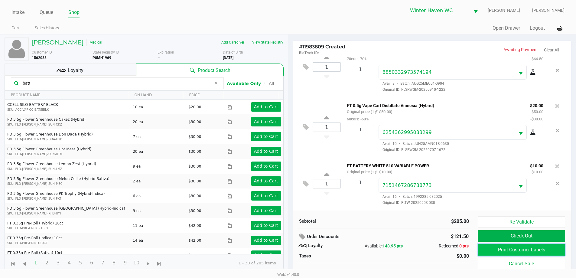
click at [508, 247] on button "Print Customer Labels" at bounding box center [521, 249] width 87 height 11
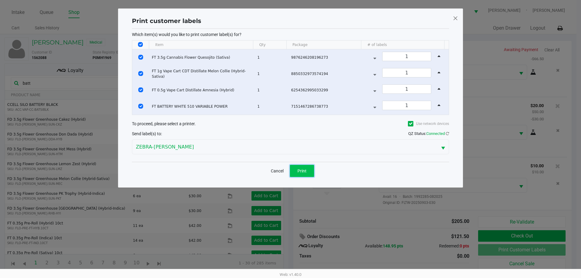
click at [302, 168] on span "Print" at bounding box center [301, 170] width 9 height 5
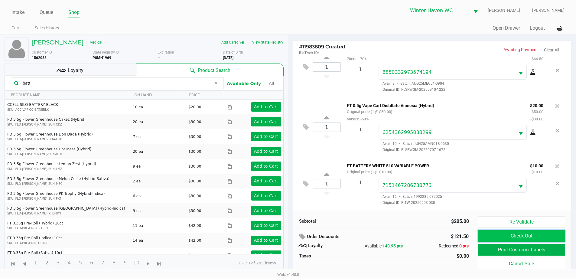
click at [515, 239] on button "Check Out" at bounding box center [521, 235] width 87 height 11
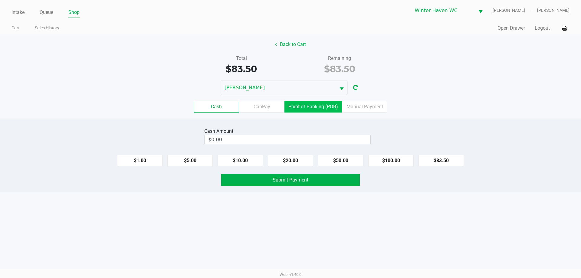
click at [329, 108] on label "Point of Banking (POB)" at bounding box center [312, 106] width 57 height 11
click at [0, 0] on 7 "Point of Banking (POB)" at bounding box center [0, 0] width 0 height 0
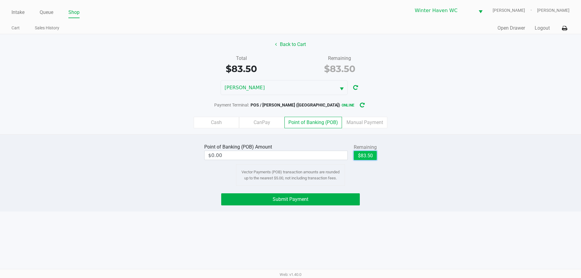
click at [357, 155] on button "$83.50" at bounding box center [365, 155] width 23 height 9
type input "$83.50"
click at [510, 172] on div "Point of Banking (POB) Amount $83.50 Remaining $83.50 Clear Vector Payments (PO…" at bounding box center [290, 164] width 590 height 44
click at [316, 198] on button "Submit Payment" at bounding box center [290, 199] width 139 height 12
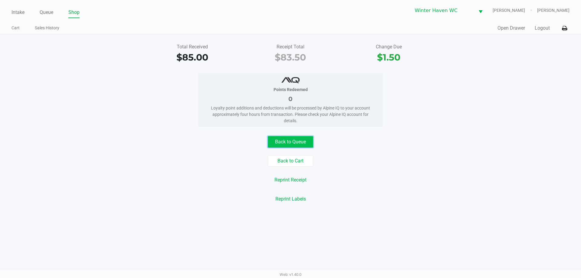
click at [298, 142] on button "Back to Queue" at bounding box center [290, 141] width 45 height 11
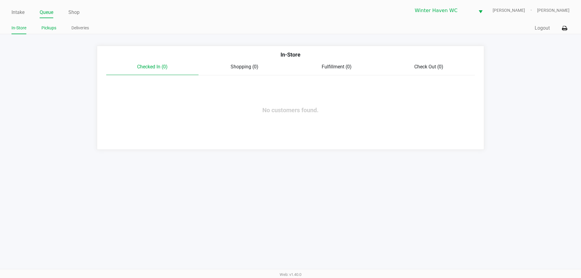
click at [45, 25] on link "Pickups" at bounding box center [48, 28] width 15 height 8
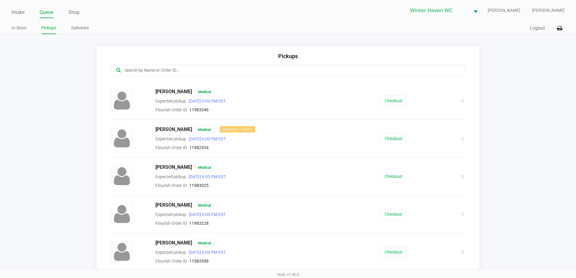
scroll to position [109, 0]
click at [384, 212] on button "Checkout" at bounding box center [394, 213] width 26 height 11
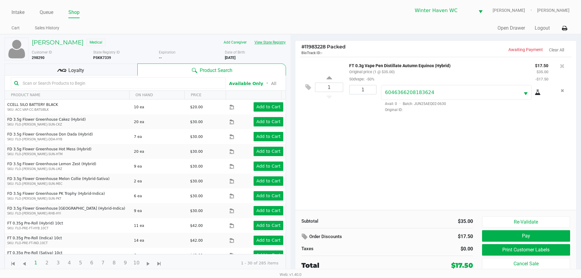
click at [263, 44] on button "View State Registry" at bounding box center [267, 43] width 35 height 10
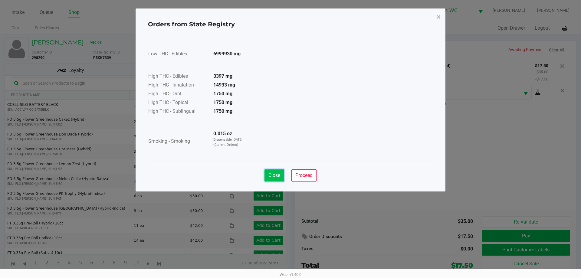
click at [278, 177] on span "Close" at bounding box center [274, 175] width 12 height 6
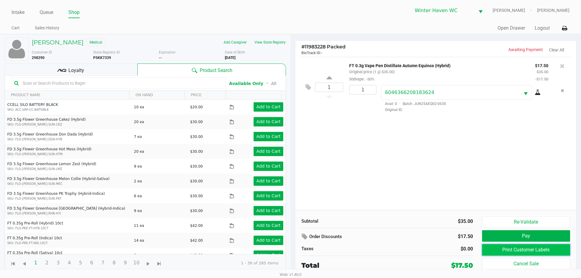
click at [495, 248] on button "Print Customer Labels" at bounding box center [526, 249] width 88 height 11
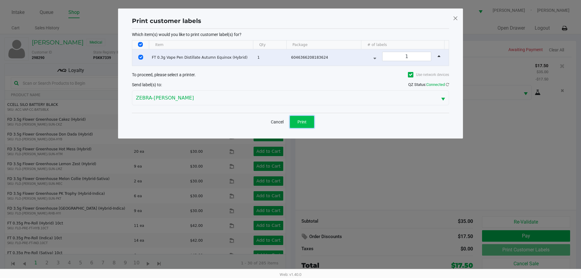
click at [306, 125] on button "Print" at bounding box center [302, 122] width 24 height 12
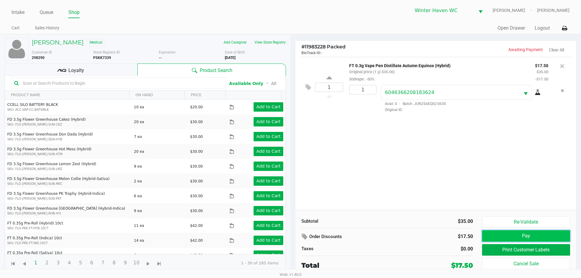
click at [509, 238] on button "Pay" at bounding box center [526, 235] width 88 height 11
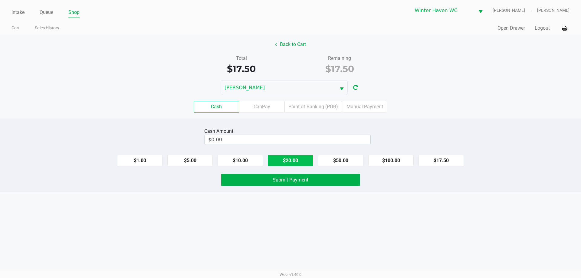
click at [301, 162] on button "$20.00" at bounding box center [290, 160] width 45 height 11
type input "$20.00"
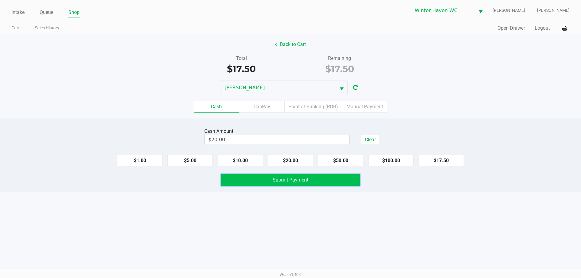
click at [289, 181] on span "Submit Payment" at bounding box center [291, 180] width 36 height 6
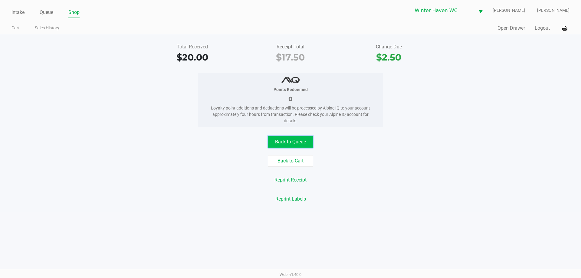
click at [281, 142] on button "Back to Queue" at bounding box center [290, 141] width 45 height 11
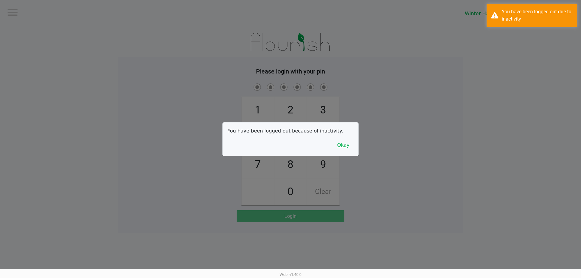
click at [349, 144] on button "Okay" at bounding box center [343, 144] width 20 height 11
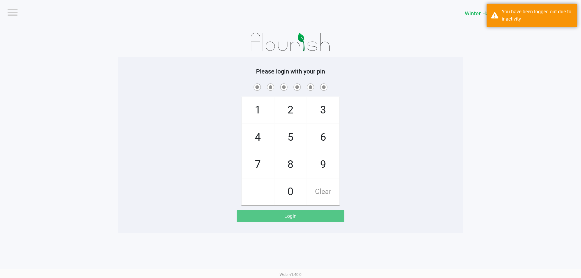
click at [375, 100] on div "1 4 7 2 5 8 0 3 6 9 Clear" at bounding box center [290, 143] width 345 height 123
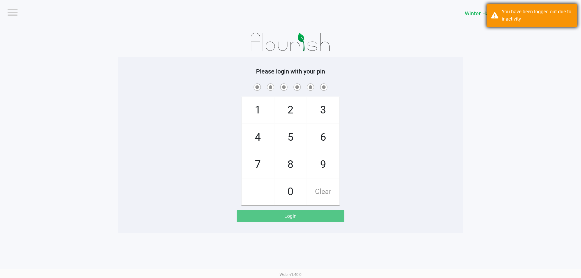
click at [502, 24] on div "Winter Haven [PERSON_NAME]" at bounding box center [438, 13] width 286 height 27
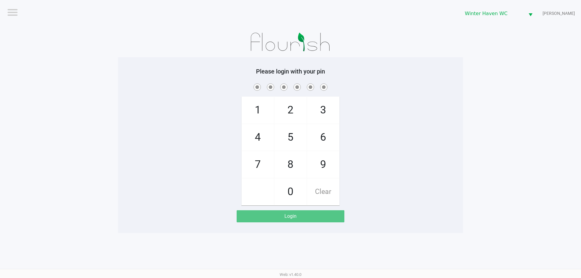
click at [394, 94] on div "1 4 7 2 5 8 0 3 6 9 Clear" at bounding box center [290, 143] width 345 height 123
checkbox input "true"
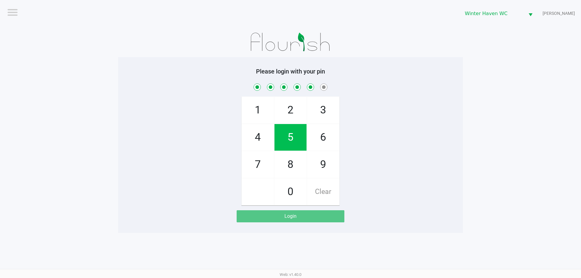
checkbox input "true"
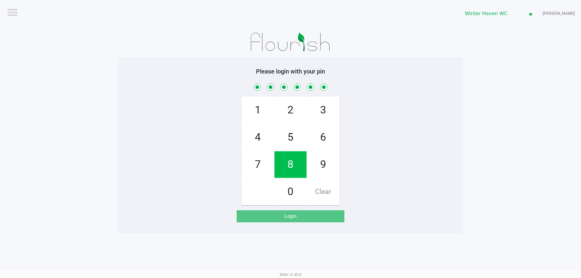
checkbox input "true"
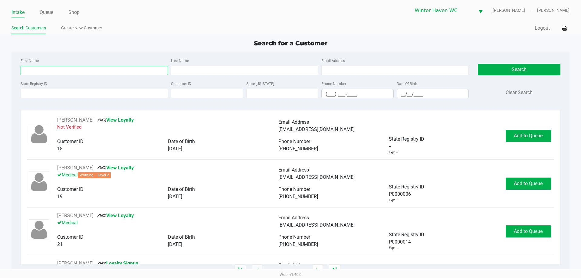
click at [47, 74] on input "First Name" at bounding box center [94, 70] width 147 height 9
type input "[PERSON_NAME]"
click at [197, 71] on input "Last Name" at bounding box center [244, 70] width 147 height 9
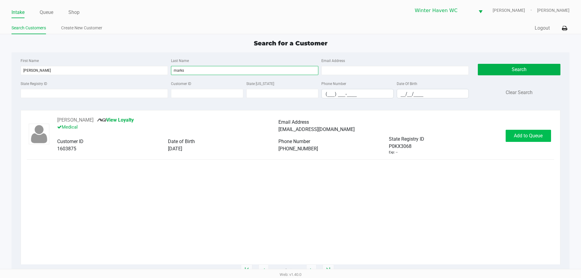
type input "marks"
click at [511, 135] on button "Add to Queue" at bounding box center [527, 136] width 45 height 12
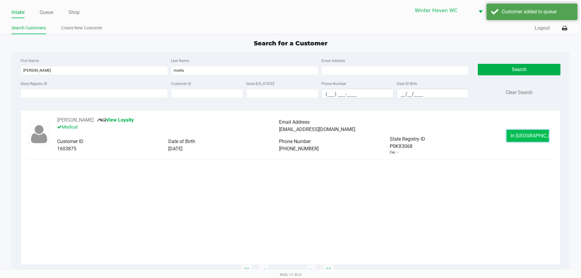
drag, startPoint x: 511, startPoint y: 135, endPoint x: 521, endPoint y: 139, distance: 11.2
click at [521, 139] on button "In [GEOGRAPHIC_DATA]" at bounding box center [527, 136] width 42 height 12
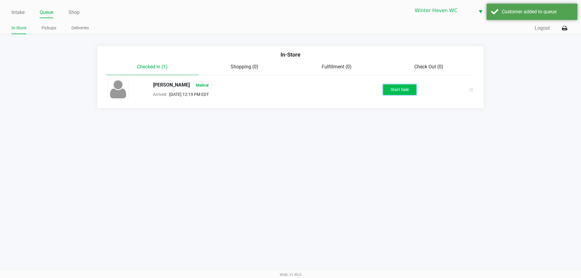
click at [391, 92] on button "Start Sale" at bounding box center [399, 89] width 33 height 11
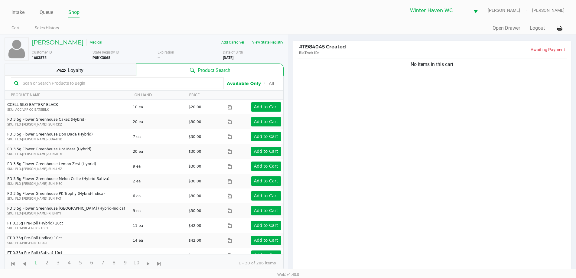
click at [103, 81] on input "text" at bounding box center [120, 83] width 200 height 9
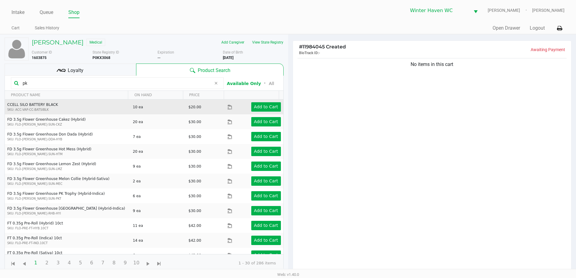
type input "pkt"
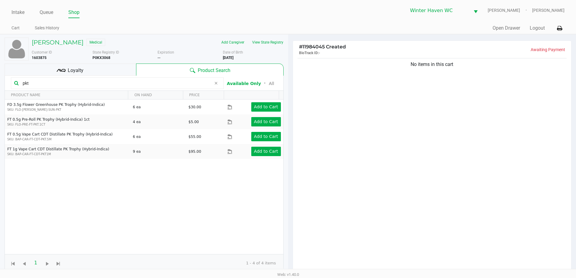
click at [146, 86] on input "pkt" at bounding box center [115, 83] width 191 height 9
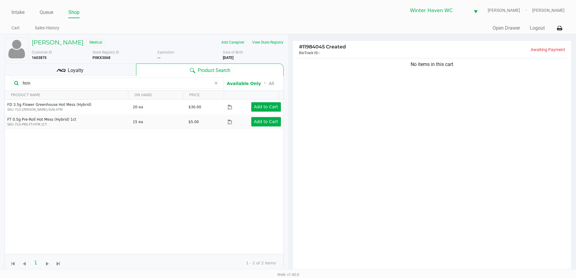
click at [99, 81] on input "htm" at bounding box center [115, 83] width 191 height 9
click at [121, 80] on input "htm" at bounding box center [115, 83] width 191 height 9
type input "h"
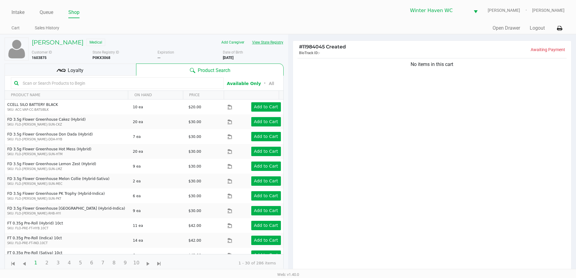
click at [266, 39] on button "View State Registry" at bounding box center [265, 43] width 35 height 10
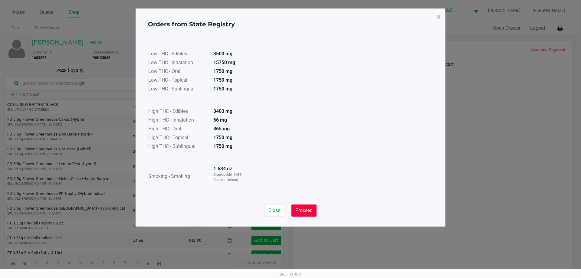
click at [310, 213] on button "Proceed" at bounding box center [303, 210] width 25 height 12
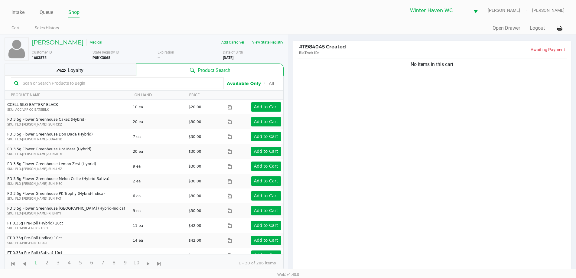
click at [107, 82] on input "text" at bounding box center [120, 83] width 200 height 9
type input "z"
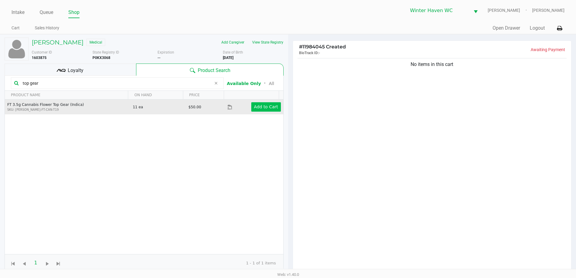
type input "top gear"
click at [254, 109] on app-button-loader "Add to Cart" at bounding box center [266, 106] width 24 height 5
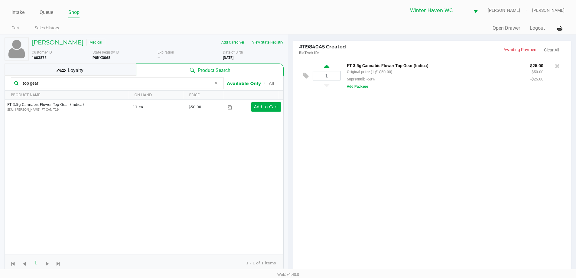
click at [325, 66] on icon at bounding box center [326, 68] width 5 height 8
type input "2"
click at [99, 84] on input "top gear" at bounding box center [115, 83] width 191 height 9
type input "t"
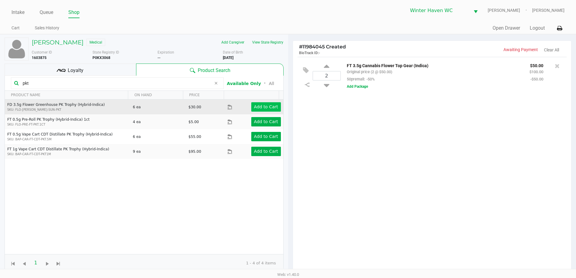
type input "pkt"
click at [255, 109] on app-button-loader "Add to Cart" at bounding box center [266, 106] width 24 height 5
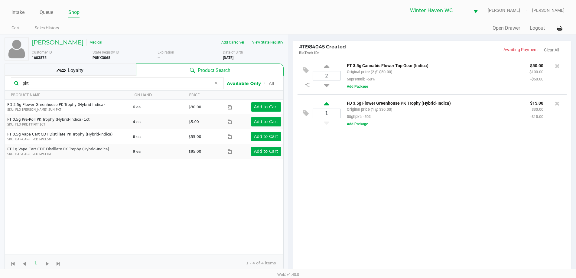
click at [325, 103] on icon at bounding box center [326, 105] width 5 height 8
type input "2"
click at [87, 67] on div "Loyalty" at bounding box center [71, 70] width 132 height 12
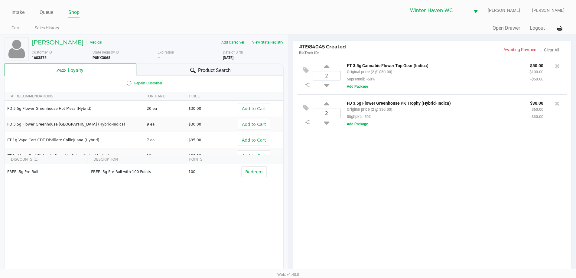
click at [194, 72] on icon at bounding box center [192, 70] width 5 height 5
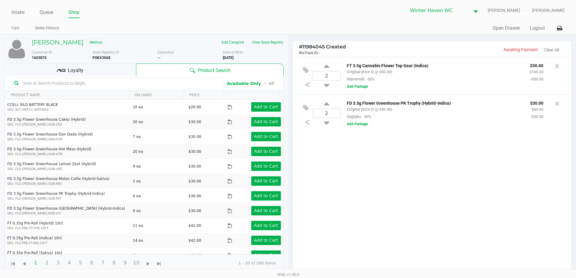
click at [405, 177] on div "2 FT 3.5g Cannabis Flower Top Gear (Indica) Original price (2 @ $50.00) 50prema…" at bounding box center [432, 167] width 279 height 220
click at [405, 173] on div "2 FT 3.5g Cannabis Flower Top Gear (Indica) Original price (2 @ $50.00) 50prema…" at bounding box center [432, 167] width 279 height 220
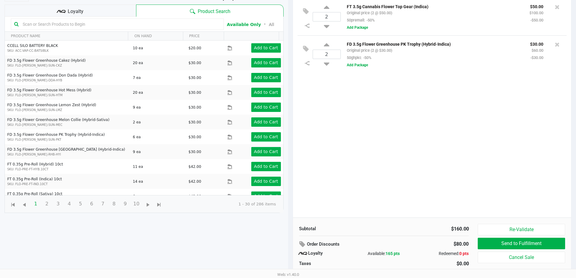
scroll to position [60, 0]
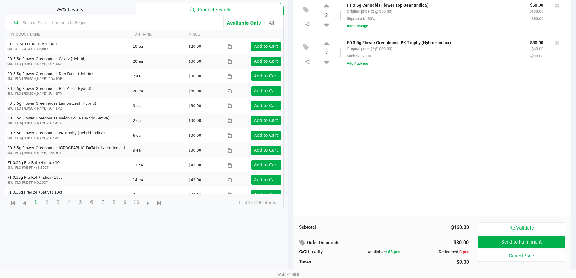
click at [442, 165] on div "2 FT 3.5g Cannabis Flower Top Gear (Indica) Original price (2 @ $50.00) 50prema…" at bounding box center [432, 106] width 279 height 220
drag, startPoint x: 111, startPoint y: 6, endPoint x: 110, endPoint y: 11, distance: 5.2
click at [110, 11] on div "Loyalty" at bounding box center [71, 9] width 132 height 12
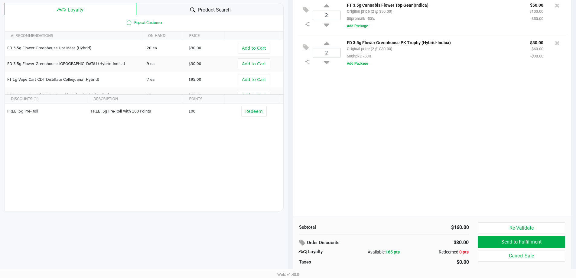
click at [355, 160] on div "2 FT 3.5g Cannabis Flower Top Gear (Indica) Original price (2 @ $50.00) 50prema…" at bounding box center [432, 106] width 279 height 220
click at [365, 155] on div "2 FT 3.5g Cannabis Flower Top Gear (Indica) Original price (2 @ $50.00) 50prema…" at bounding box center [432, 106] width 279 height 220
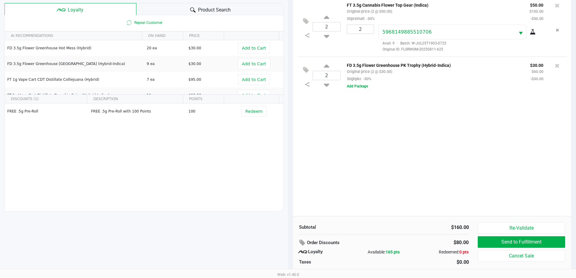
click at [363, 155] on div "2 FT 3.5g Cannabis Flower Top Gear (Indica) Original price (2 @ $50.00) 50prema…" at bounding box center [432, 106] width 279 height 220
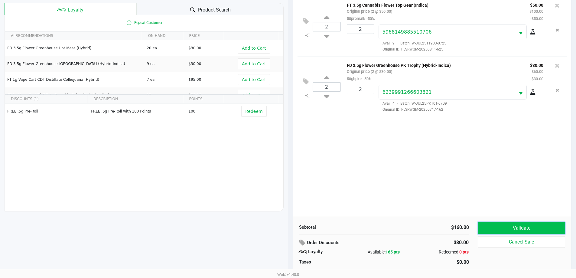
click at [501, 224] on button "Validate" at bounding box center [521, 227] width 87 height 11
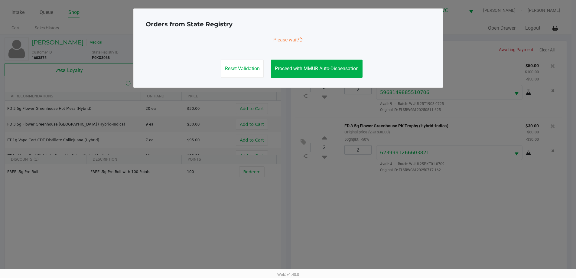
scroll to position [0, 0]
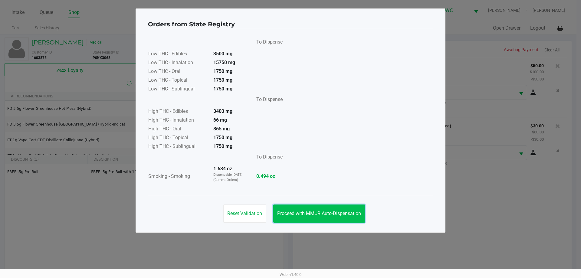
click at [319, 210] on button "Proceed with MMUR Auto-Dispensation" at bounding box center [319, 213] width 92 height 18
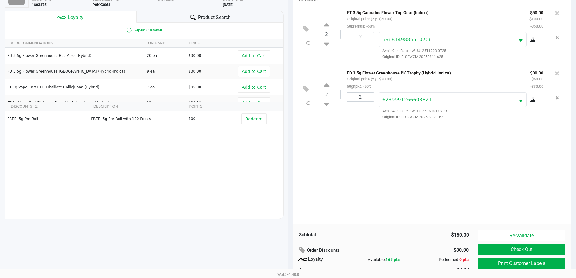
scroll to position [73, 0]
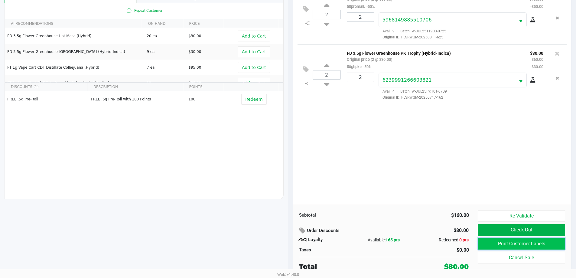
click at [499, 244] on button "Print Customer Labels" at bounding box center [521, 243] width 87 height 11
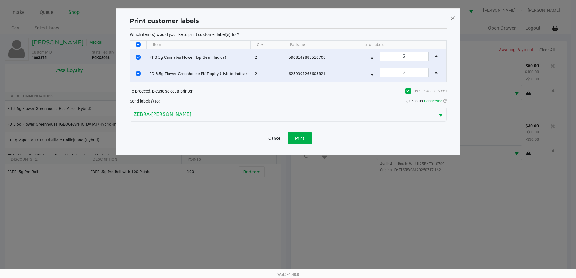
scroll to position [0, 0]
click at [314, 139] on button "Print" at bounding box center [302, 138] width 24 height 12
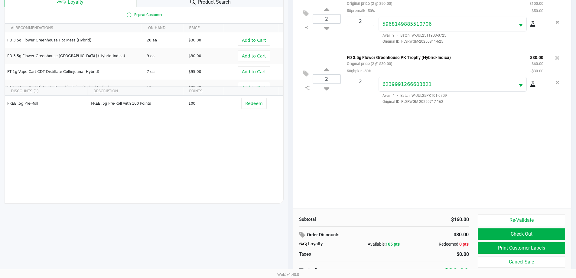
scroll to position [73, 0]
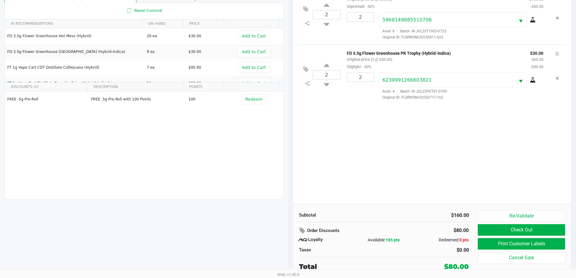
click at [332, 134] on div "2 FT 3.5g Cannabis Flower Top Gear (Indica) Original price (2 @ $50.00) 50prema…" at bounding box center [432, 94] width 279 height 220
click at [538, 216] on button "Re-Validate" at bounding box center [521, 215] width 87 height 11
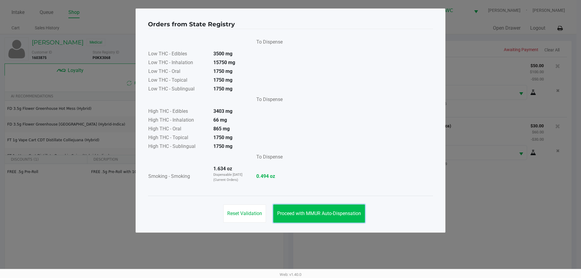
click at [311, 214] on span "Proceed with MMUR Auto-Dispensation" at bounding box center [319, 214] width 84 height 6
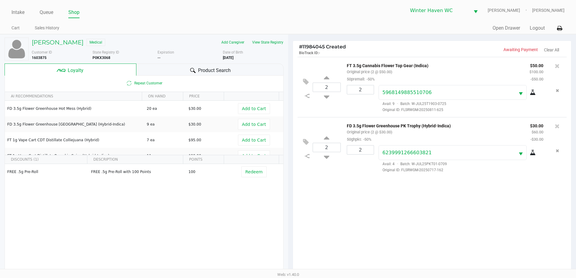
click at [201, 67] on span "Product Search" at bounding box center [214, 70] width 33 height 7
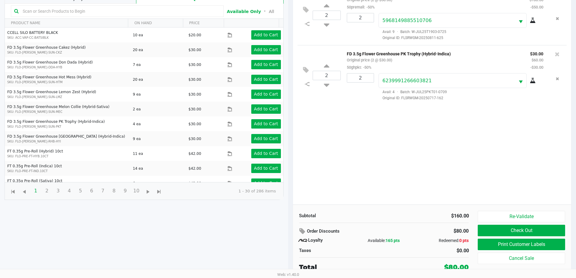
scroll to position [73, 0]
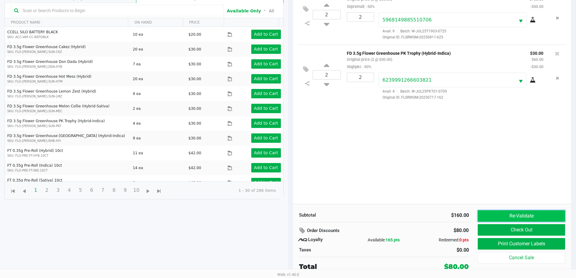
click at [511, 211] on button "Re-Validate" at bounding box center [521, 215] width 87 height 11
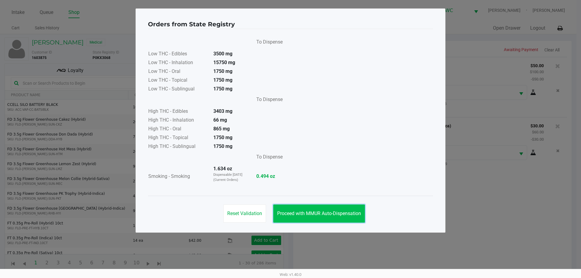
click at [328, 210] on button "Proceed with MMUR Auto-Dispensation" at bounding box center [319, 213] width 92 height 18
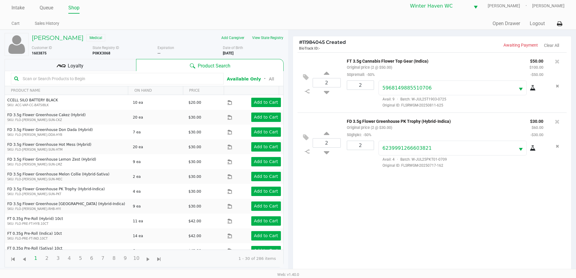
scroll to position [73, 0]
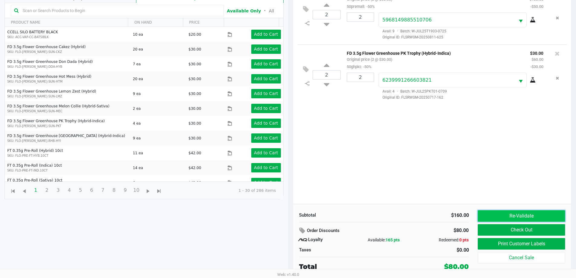
click at [485, 216] on button "Re-Validate" at bounding box center [521, 215] width 87 height 11
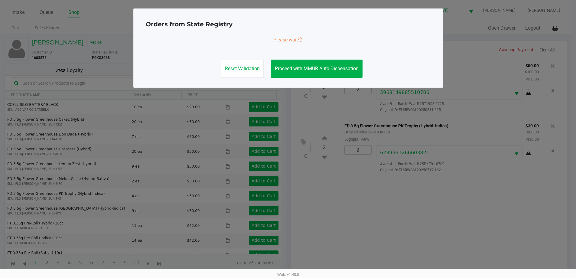
scroll to position [0, 0]
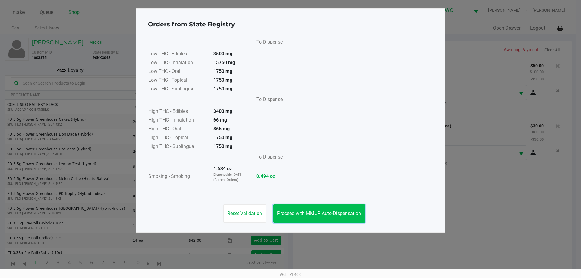
click at [331, 212] on span "Proceed with MMUR Auto-Dispensation" at bounding box center [319, 214] width 84 height 6
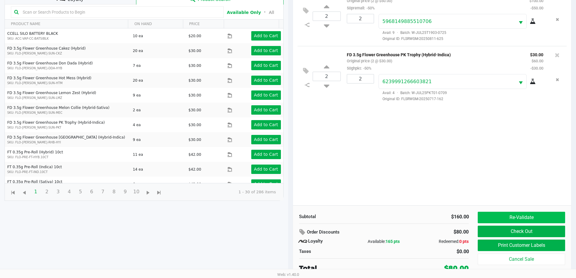
scroll to position [73, 0]
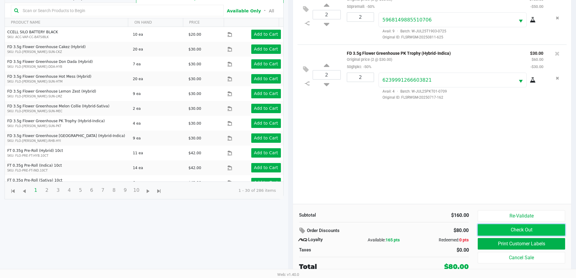
click at [503, 227] on button "Check Out" at bounding box center [521, 229] width 87 height 11
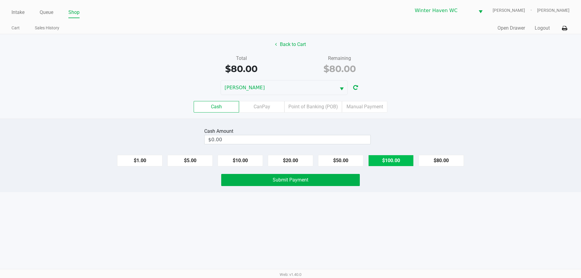
click at [382, 163] on button "$100.00" at bounding box center [390, 160] width 45 height 11
type input "$100.00"
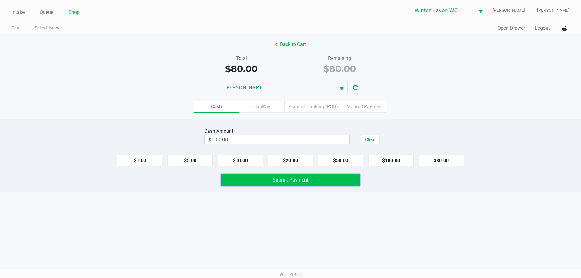
click at [324, 174] on button "Submit Payment" at bounding box center [290, 180] width 139 height 12
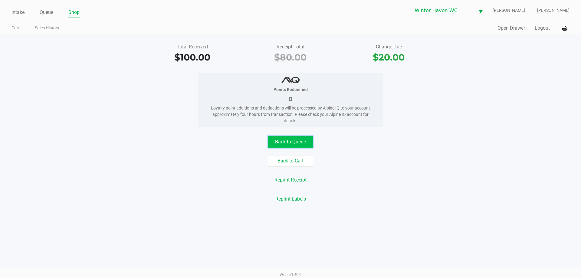
click at [298, 143] on button "Back to Queue" at bounding box center [290, 141] width 45 height 11
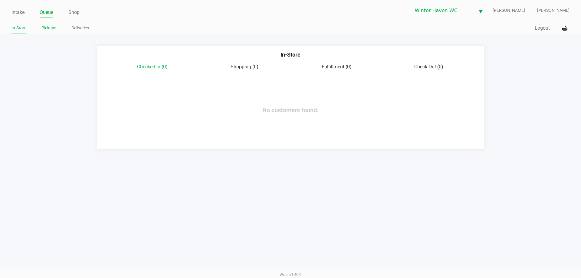
click at [43, 26] on link "Pickups" at bounding box center [48, 28] width 15 height 8
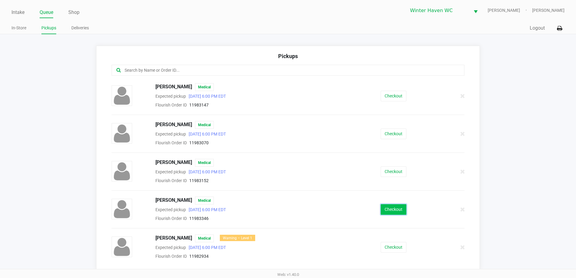
click at [398, 212] on button "Checkout" at bounding box center [394, 209] width 26 height 11
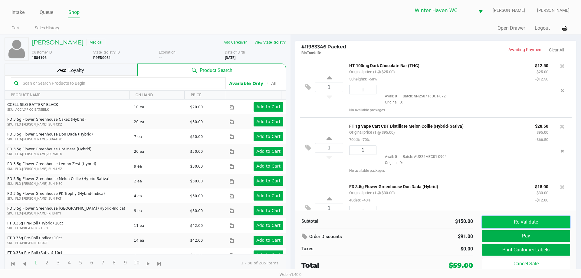
click at [553, 224] on button "Re-Validate" at bounding box center [526, 221] width 88 height 11
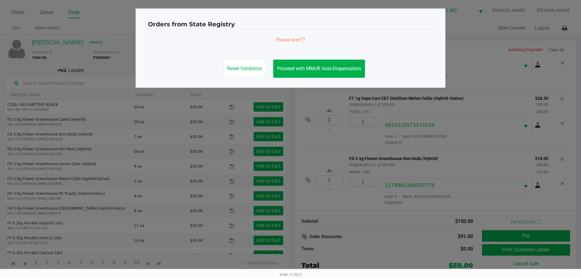
scroll to position [28, 0]
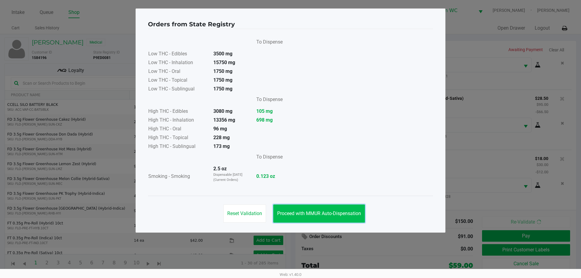
click at [336, 209] on button "Proceed with MMUR Auto-Dispensation" at bounding box center [319, 213] width 92 height 18
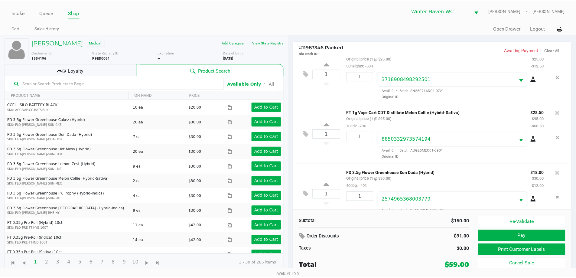
scroll to position [0, 0]
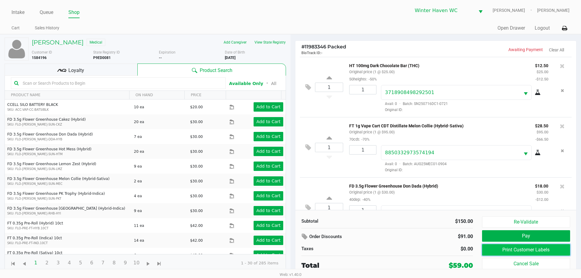
click at [547, 251] on button "Print Customer Labels" at bounding box center [526, 249] width 88 height 11
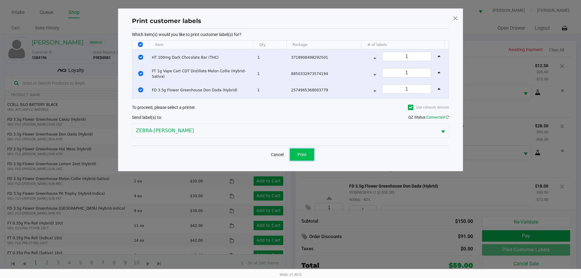
click at [301, 157] on button "Print" at bounding box center [302, 155] width 24 height 12
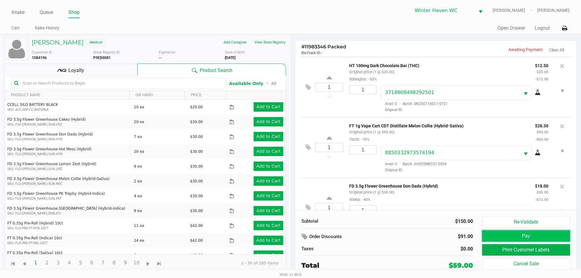
click at [546, 235] on button "Pay" at bounding box center [526, 235] width 88 height 11
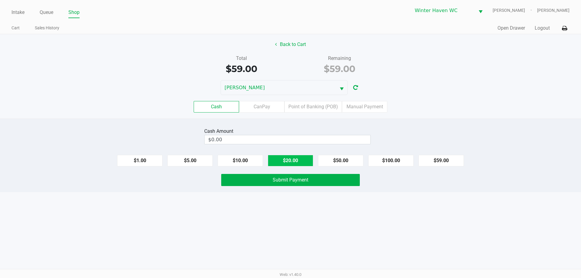
click at [294, 162] on button "$20.00" at bounding box center [290, 160] width 45 height 11
type input "$60.00"
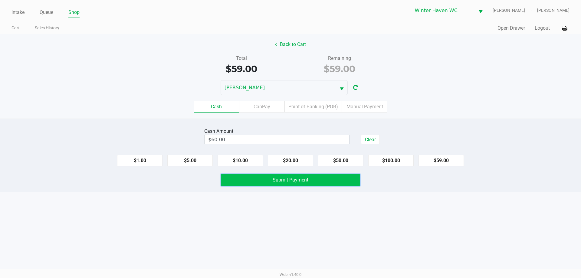
click at [292, 175] on button "Submit Payment" at bounding box center [290, 180] width 139 height 12
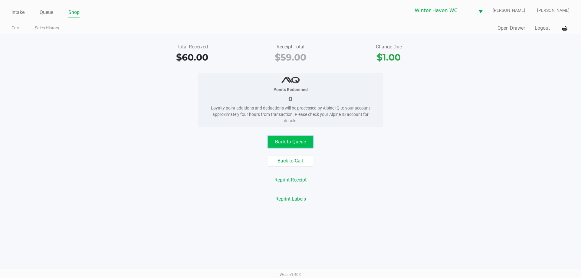
click at [289, 137] on button "Back to Queue" at bounding box center [290, 141] width 45 height 11
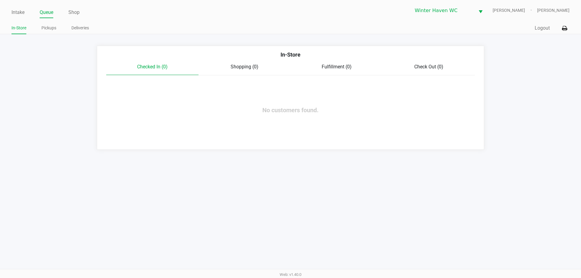
click at [10, 13] on div "Intake Queue Shop Winter Haven [PERSON_NAME] [PERSON_NAME] In-Store Pickups Del…" at bounding box center [290, 17] width 581 height 34
click at [14, 11] on link "Intake" at bounding box center [17, 12] width 13 height 8
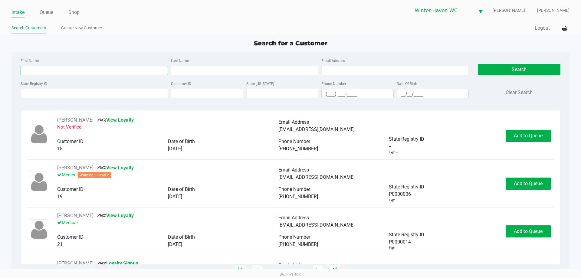
click at [99, 70] on input "First Name" at bounding box center [94, 70] width 147 height 9
type input "[PERSON_NAME]"
click at [211, 73] on input "Last Name" at bounding box center [244, 70] width 147 height 9
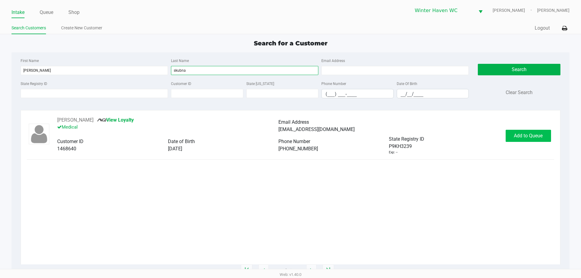
type input "skubna"
click at [517, 130] on button "Add to Queue" at bounding box center [527, 136] width 45 height 12
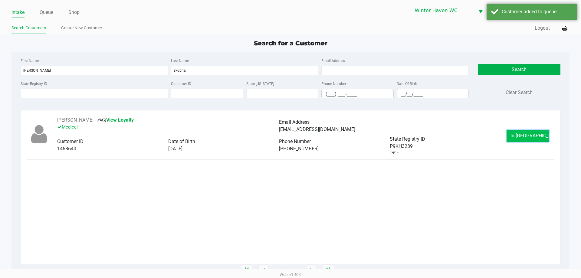
click at [517, 132] on button "In [GEOGRAPHIC_DATA]" at bounding box center [527, 136] width 42 height 12
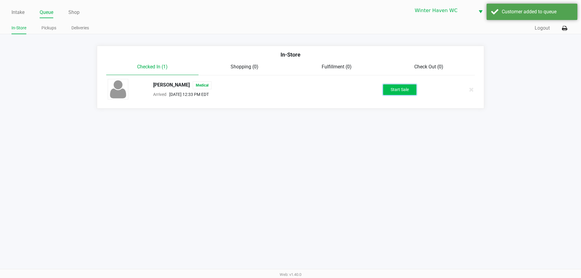
click at [400, 87] on button "Start Sale" at bounding box center [399, 89] width 33 height 11
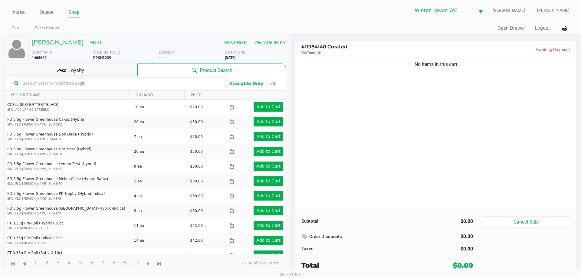
click at [78, 66] on div "Loyalty" at bounding box center [71, 70] width 133 height 12
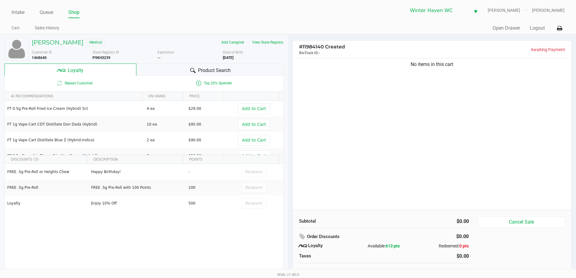
click at [204, 75] on div "Product Search" at bounding box center [209, 70] width 147 height 12
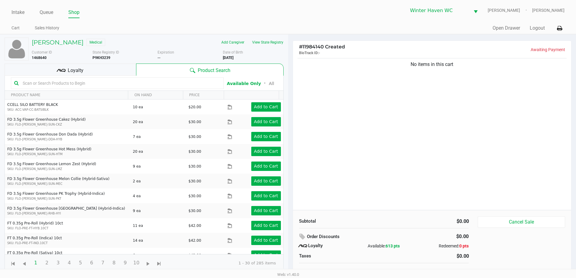
click at [90, 85] on input "text" at bounding box center [120, 83] width 200 height 9
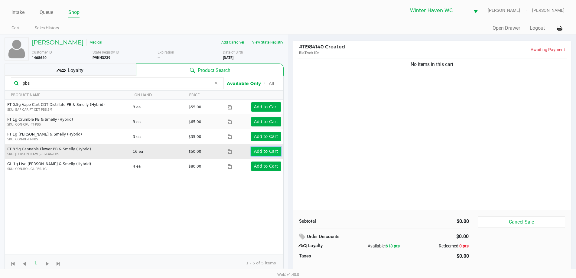
click at [257, 150] on app-button-loader "Add to Cart" at bounding box center [266, 151] width 24 height 5
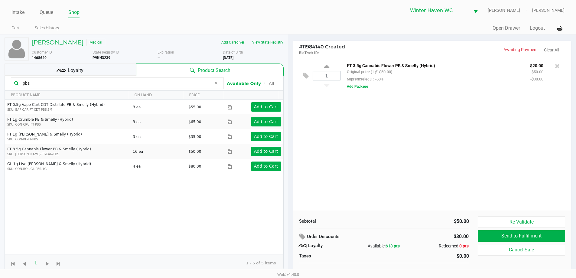
click at [149, 84] on input "pbs" at bounding box center [115, 83] width 191 height 9
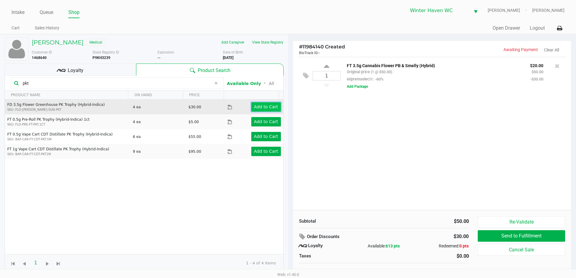
click at [264, 108] on app-button-loader "Add to Cart" at bounding box center [266, 106] width 24 height 5
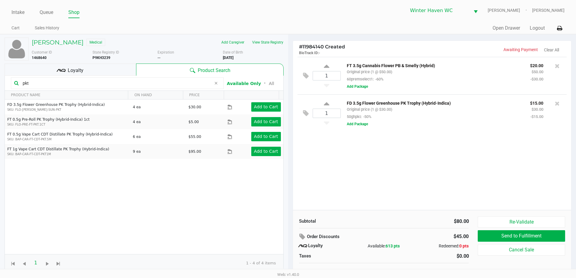
click at [52, 83] on input "pkt" at bounding box center [115, 83] width 191 height 9
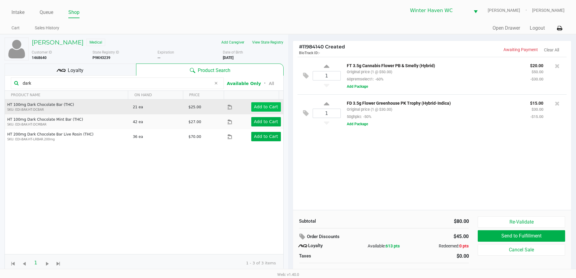
type input "dark"
click at [255, 106] on app-button-loader "Add to Cart" at bounding box center [266, 106] width 24 height 5
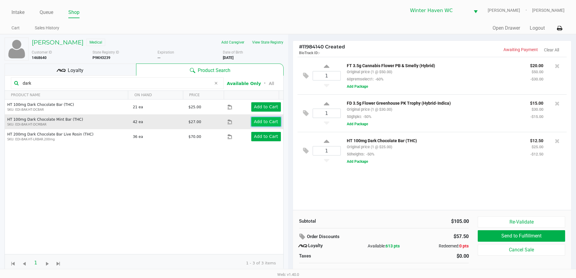
click at [263, 122] on app-button-loader "Add to Cart" at bounding box center [266, 121] width 24 height 5
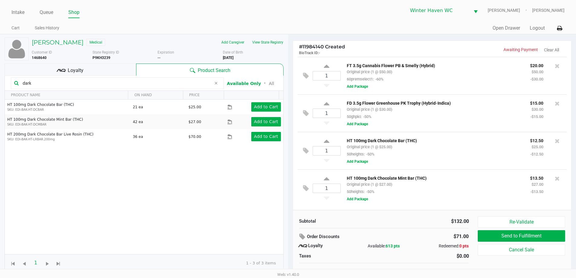
click at [452, 160] on div "HT 100mg Dark Chocolate Bar (THC) Original price (1 @ $25.00) 50heights: -50% $…" at bounding box center [451, 151] width 221 height 28
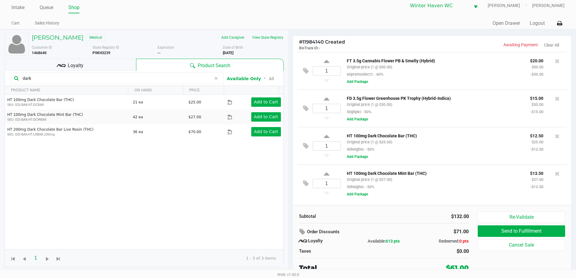
scroll to position [6, 0]
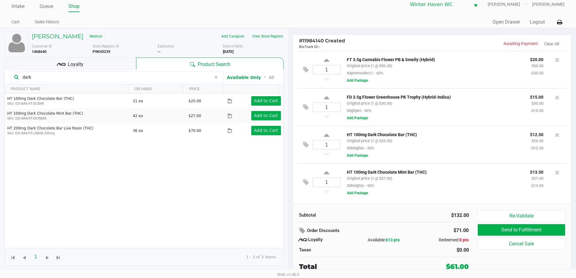
click at [76, 75] on input "dark" at bounding box center [115, 77] width 191 height 9
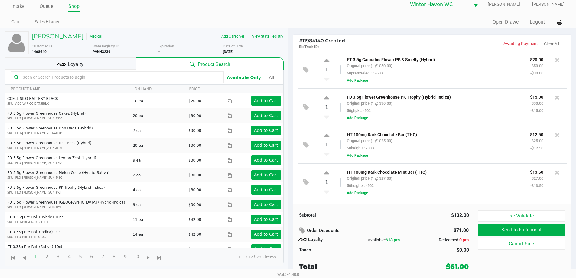
click at [104, 67] on div "Loyalty" at bounding box center [71, 63] width 132 height 12
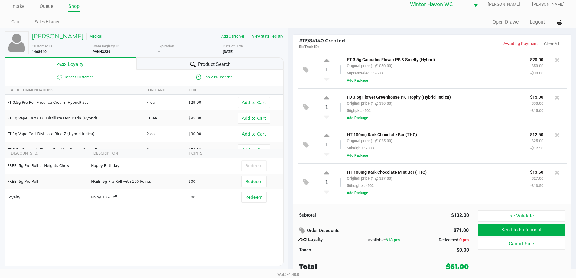
click at [230, 64] on span "Product Search" at bounding box center [214, 64] width 33 height 7
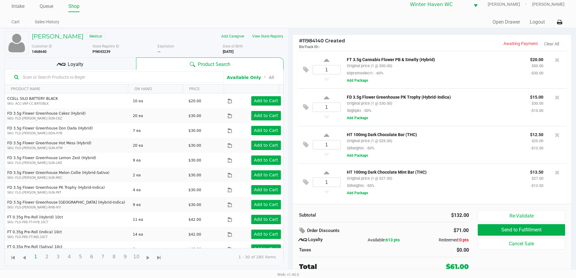
click at [70, 66] on span "Loyalty" at bounding box center [76, 64] width 16 height 7
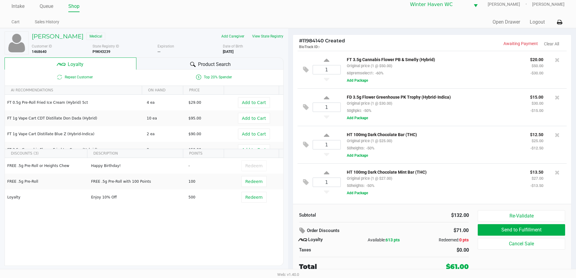
click at [225, 59] on div "Product Search" at bounding box center [209, 63] width 147 height 12
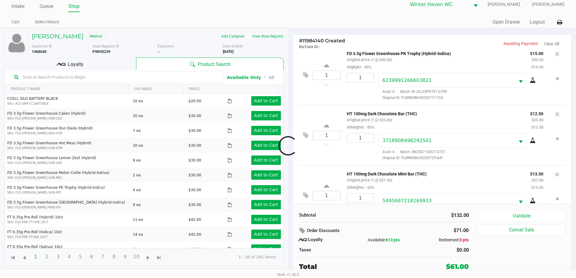
scroll to position [89, 0]
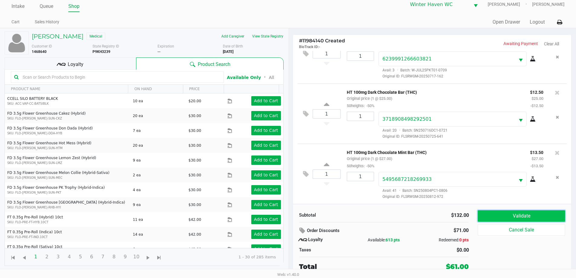
click at [527, 214] on button "Validate" at bounding box center [521, 215] width 87 height 11
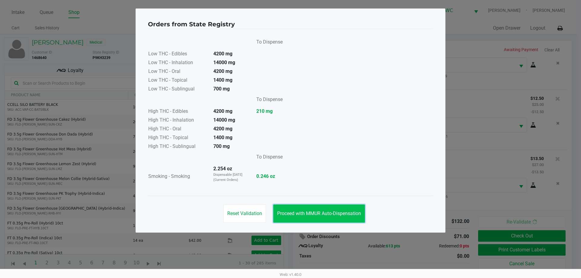
click at [316, 212] on span "Proceed with MMUR Auto-Dispensation" at bounding box center [319, 214] width 84 height 6
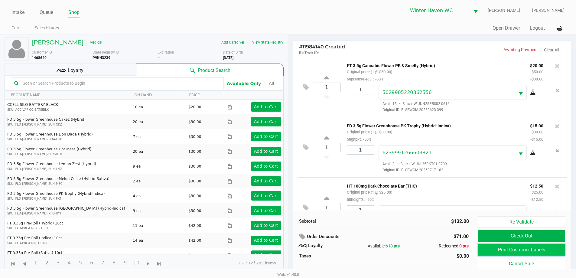
click at [529, 247] on button "Print Customer Labels" at bounding box center [521, 249] width 87 height 11
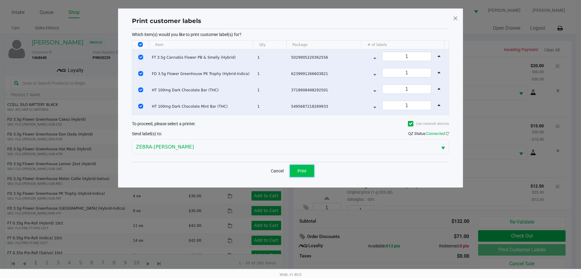
click at [299, 166] on button "Print" at bounding box center [302, 171] width 24 height 12
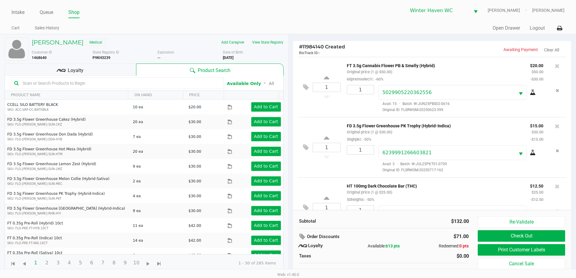
click at [432, 222] on div "$132.00" at bounding box center [429, 221] width 80 height 7
click at [523, 221] on button "Re-Validate" at bounding box center [521, 221] width 87 height 11
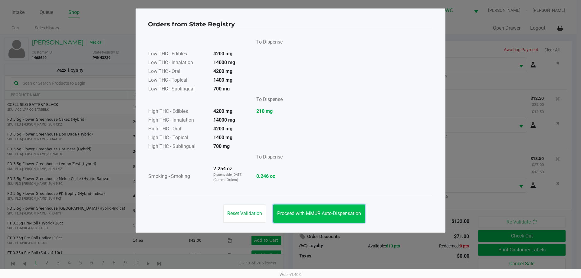
click at [312, 212] on span "Proceed with MMUR Auto-Dispensation" at bounding box center [319, 214] width 84 height 6
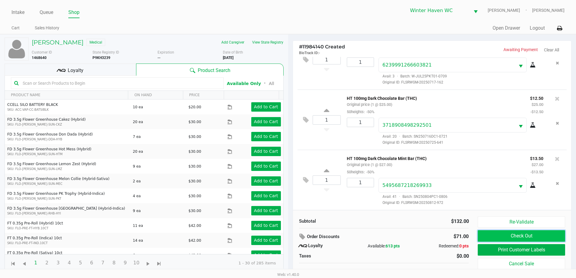
click at [524, 234] on button "Check Out" at bounding box center [521, 235] width 87 height 11
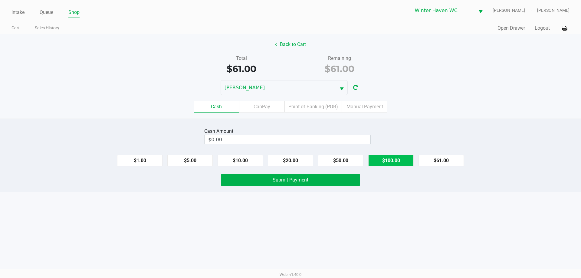
click at [397, 162] on button "$100.00" at bounding box center [390, 160] width 45 height 11
type input "$100.00"
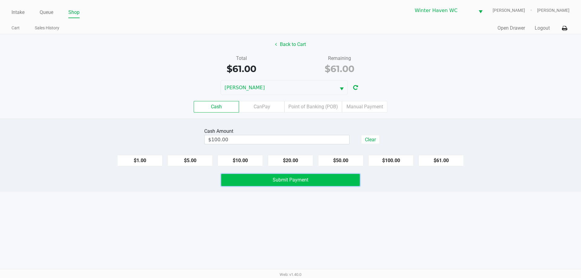
click at [288, 177] on span "Submit Payment" at bounding box center [291, 180] width 36 height 6
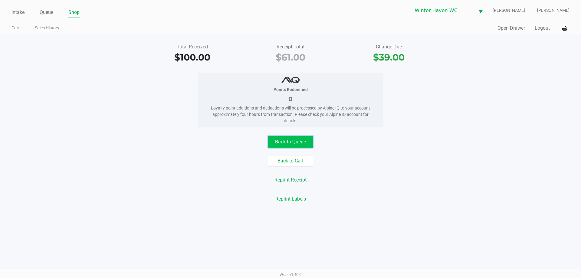
click at [300, 139] on button "Back to Queue" at bounding box center [290, 141] width 45 height 11
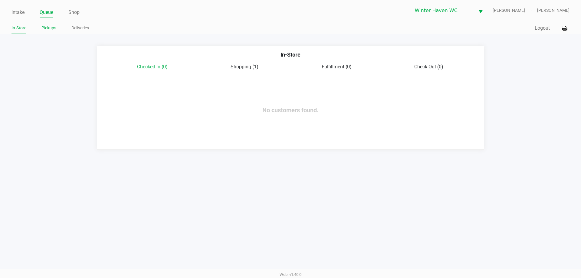
click at [55, 30] on link "Pickups" at bounding box center [48, 28] width 15 height 8
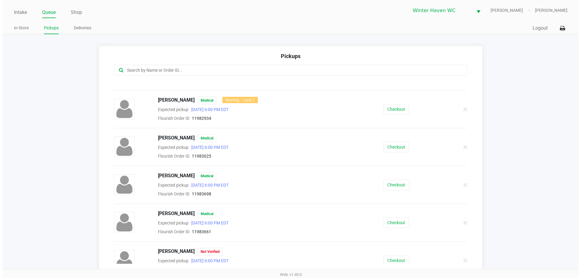
scroll to position [109, 0]
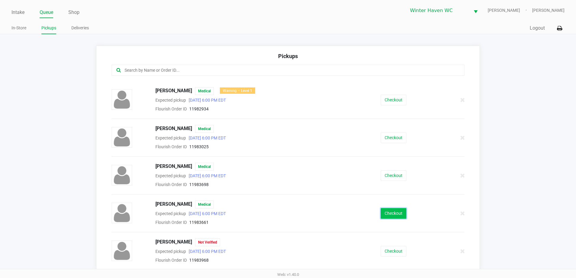
click at [399, 211] on button "Checkout" at bounding box center [394, 213] width 26 height 11
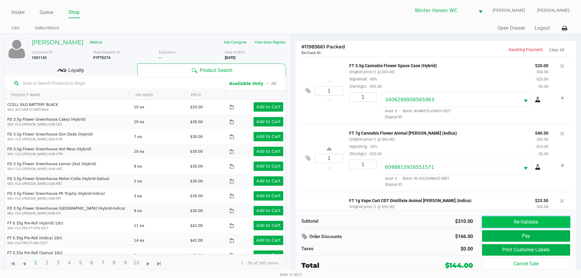
click at [493, 219] on button "Re-Validate" at bounding box center [526, 221] width 88 height 11
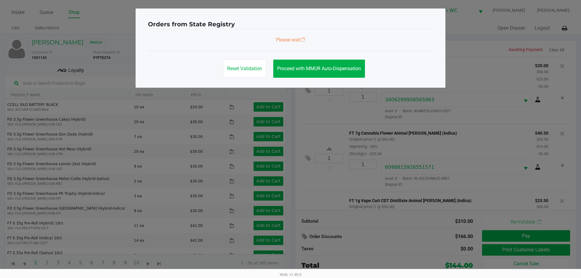
scroll to position [118, 0]
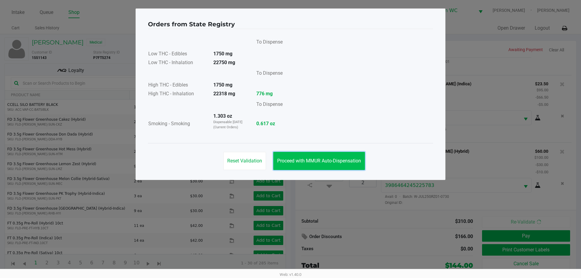
click at [301, 159] on span "Proceed with MMUR Auto-Dispensation" at bounding box center [319, 161] width 84 height 6
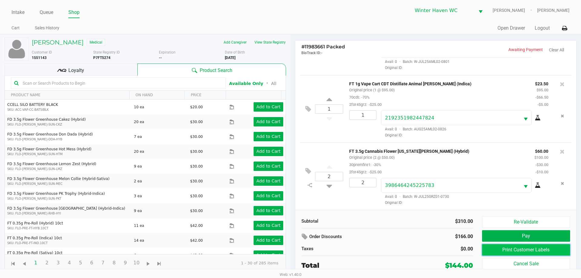
click at [506, 248] on button "Print Customer Labels" at bounding box center [526, 249] width 88 height 11
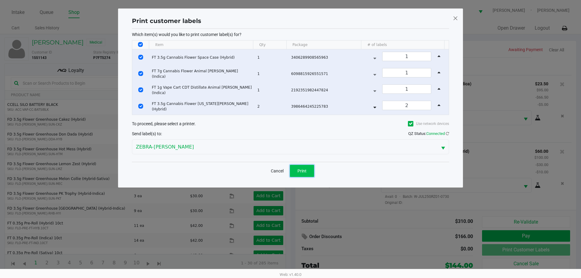
click at [303, 171] on span "Print" at bounding box center [301, 170] width 9 height 5
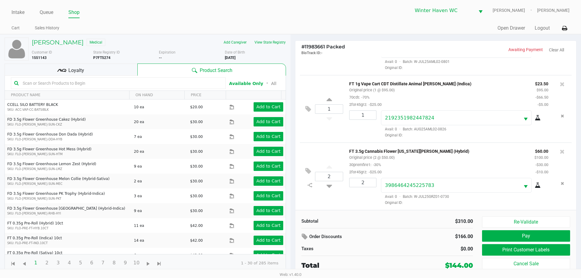
click at [104, 67] on div "Loyalty" at bounding box center [71, 70] width 133 height 12
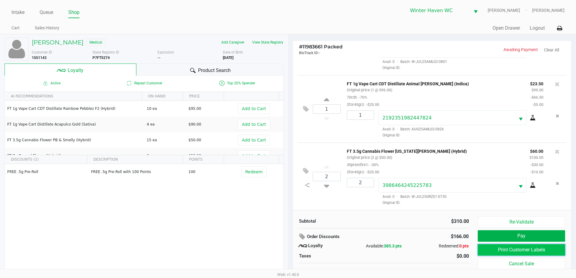
click at [501, 251] on button "Print Customer Labels" at bounding box center [521, 249] width 87 height 11
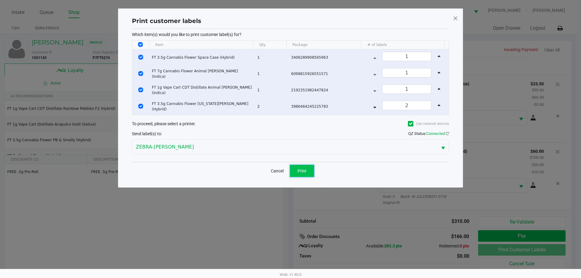
click at [306, 171] on button "Print" at bounding box center [302, 171] width 24 height 12
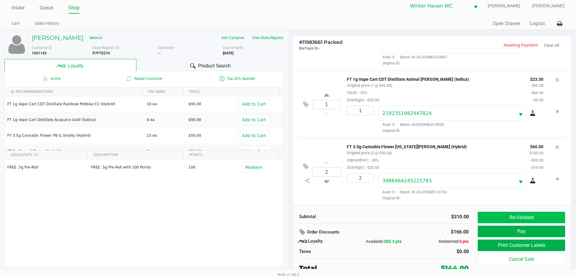
scroll to position [6, 0]
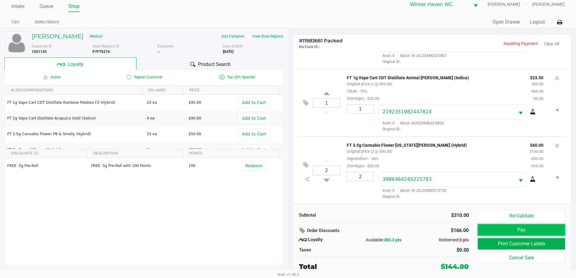
click at [523, 229] on button "Pay" at bounding box center [521, 229] width 87 height 11
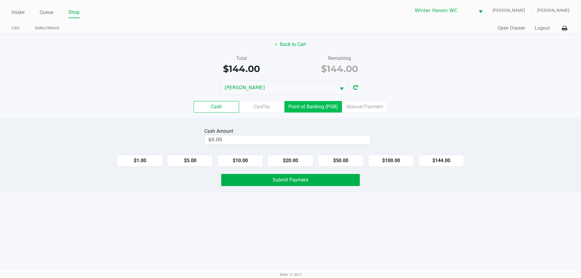
click at [327, 102] on label "Point of Banking (POB)" at bounding box center [312, 106] width 57 height 11
click at [0, 0] on 7 "Point of Banking (POB)" at bounding box center [0, 0] width 0 height 0
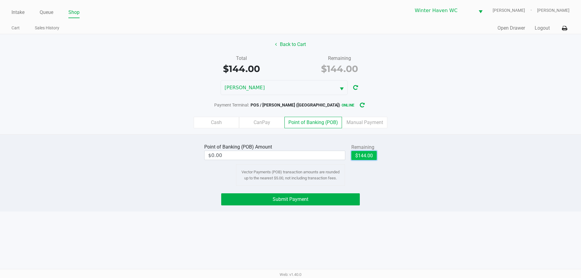
click at [365, 155] on button "$144.00" at bounding box center [363, 155] width 25 height 9
type input "$144.00"
click at [308, 197] on span "Submit Payment" at bounding box center [291, 199] width 36 height 6
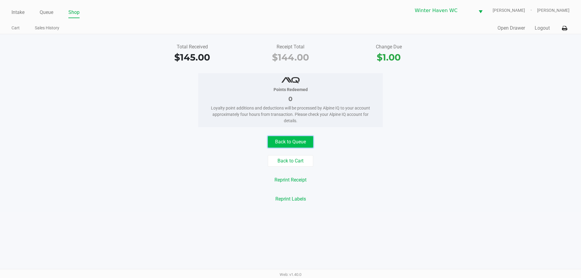
click at [291, 137] on button "Back to Queue" at bounding box center [290, 141] width 45 height 11
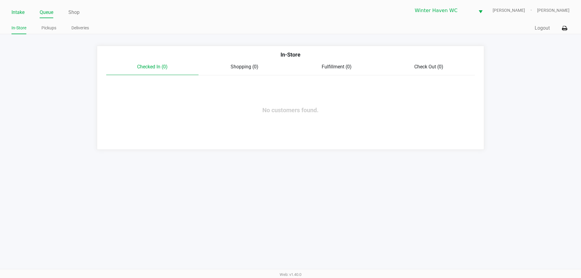
click at [16, 11] on link "Intake" at bounding box center [17, 12] width 13 height 8
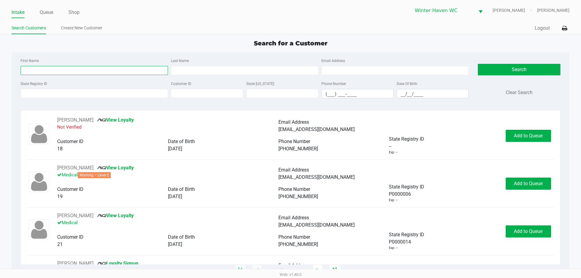
click at [54, 70] on input "First Name" at bounding box center [94, 70] width 147 height 9
type input "[PERSON_NAME]"
click at [181, 72] on input "Last Name" at bounding box center [244, 70] width 147 height 9
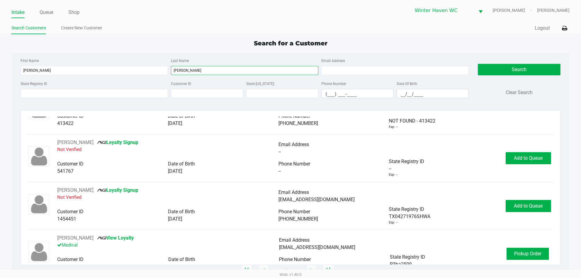
scroll to position [139, 0]
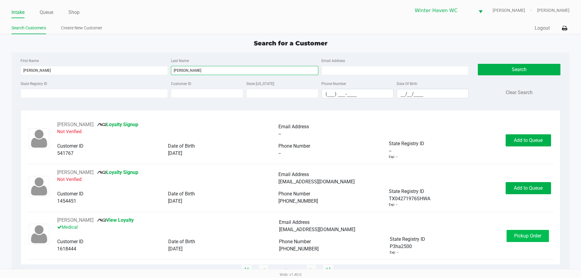
type input "[PERSON_NAME]"
click at [523, 238] on span "Pickup Order" at bounding box center [527, 236] width 27 height 6
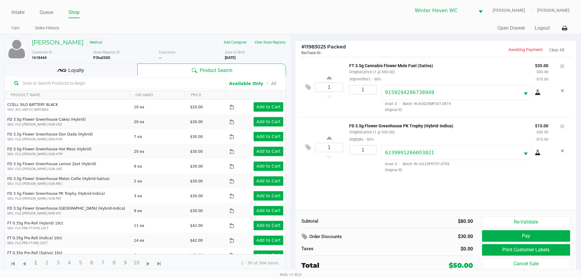
click at [160, 82] on input "text" at bounding box center [121, 83] width 202 height 9
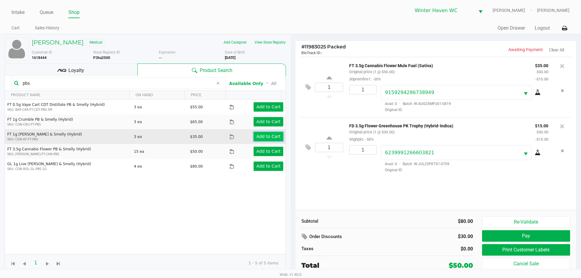
click at [269, 136] on app-button-loader "Add to Cart" at bounding box center [268, 136] width 24 height 5
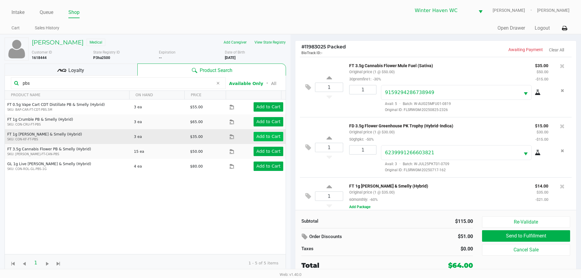
scroll to position [6, 0]
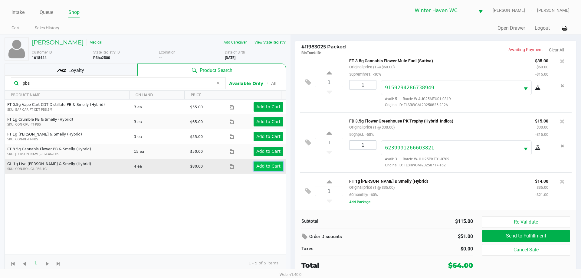
click at [263, 168] on app-button-loader "Add to Cart" at bounding box center [268, 166] width 24 height 5
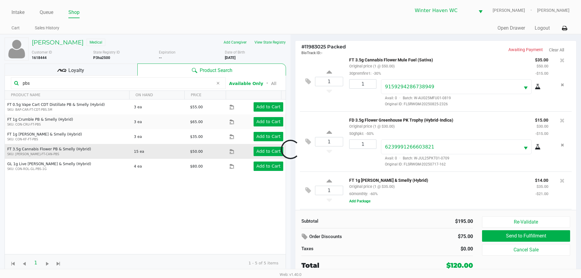
scroll to position [44, 0]
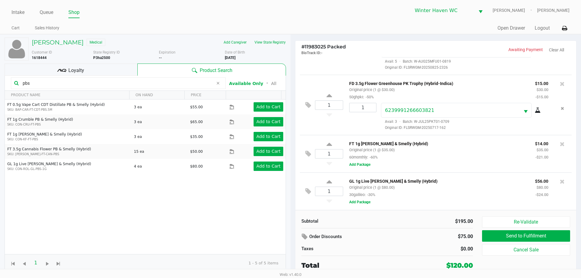
click at [115, 86] on input "pbs" at bounding box center [116, 83] width 193 height 9
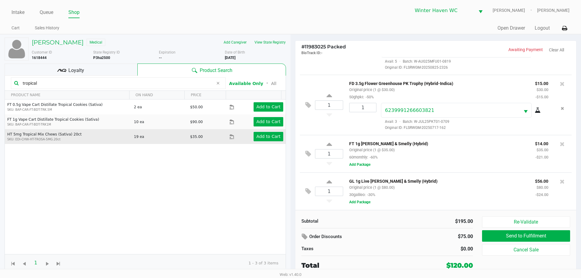
type input "tropical"
click at [269, 142] on td "Add to Cart" at bounding box center [257, 136] width 56 height 15
click at [266, 138] on app-button-loader "Add to Cart" at bounding box center [268, 136] width 24 height 5
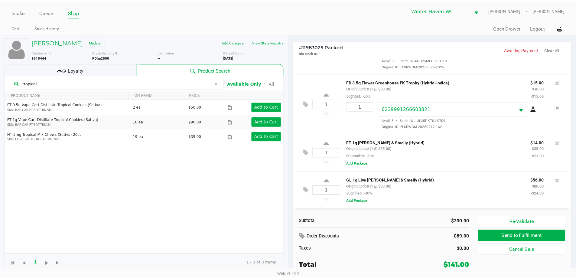
scroll to position [81, 0]
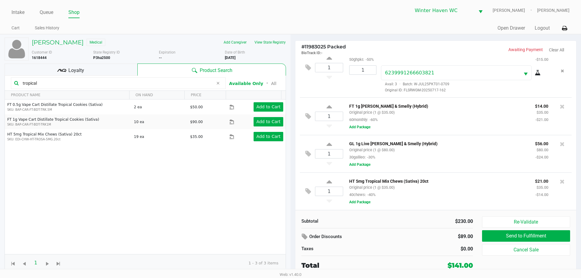
click at [100, 73] on div "Loyalty" at bounding box center [71, 70] width 133 height 12
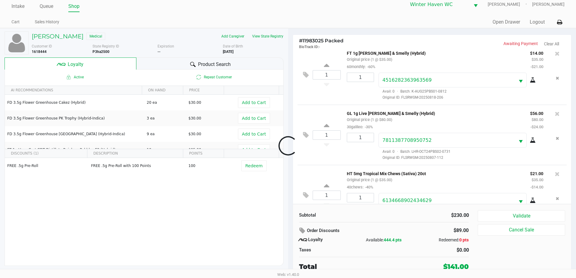
scroll to position [149, 0]
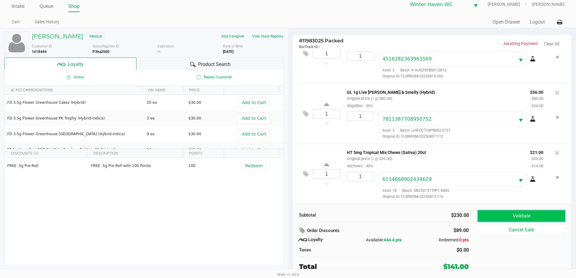
click at [512, 212] on button "Validate" at bounding box center [521, 215] width 87 height 11
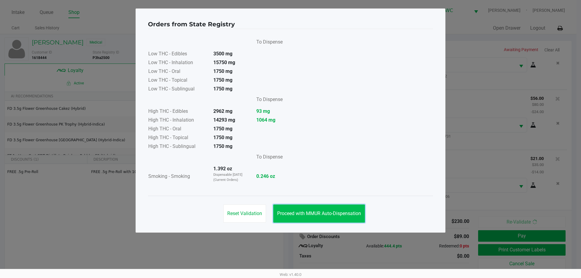
click at [319, 210] on button "Proceed with MMUR Auto-Dispensation" at bounding box center [319, 213] width 92 height 18
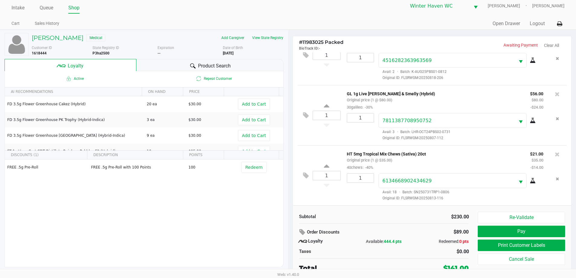
scroll to position [6, 0]
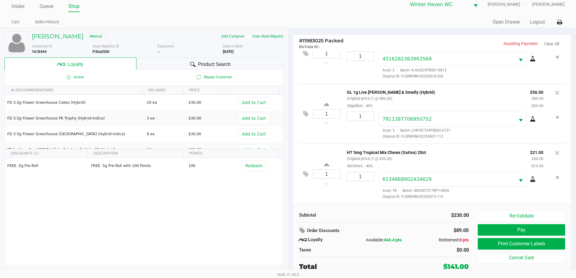
click at [194, 70] on div "Active Repeat Customer" at bounding box center [144, 77] width 279 height 15
click at [194, 65] on icon at bounding box center [192, 64] width 5 height 5
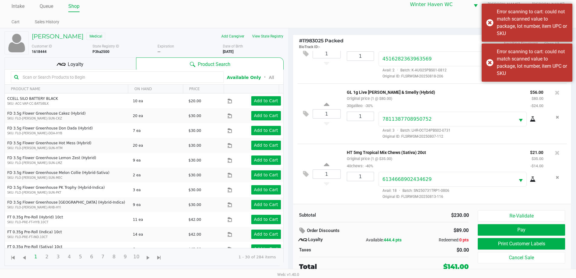
click at [163, 77] on input "text" at bounding box center [120, 77] width 200 height 9
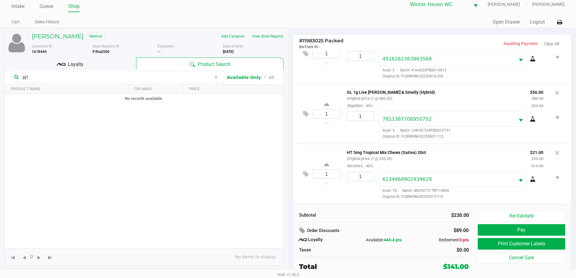
click at [136, 75] on input "pj1" at bounding box center [115, 77] width 191 height 9
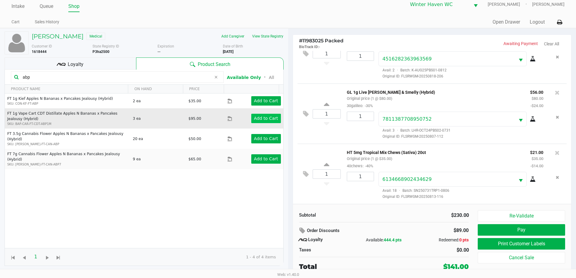
type input "abp"
click at [261, 119] on app-button-loader "Add to Cart" at bounding box center [266, 118] width 24 height 5
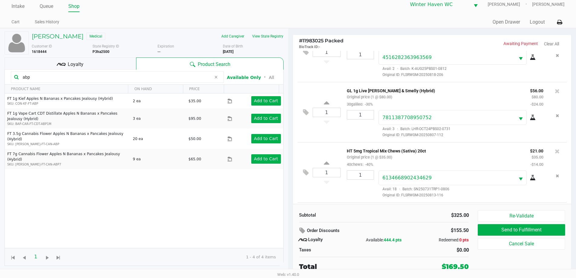
scroll to position [187, 0]
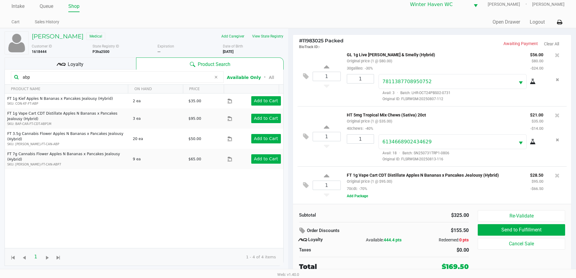
click at [413, 227] on div "Order Discounts" at bounding box center [354, 230] width 119 height 11
click at [435, 197] on div "FT 1g Vape Cart CDT Distillate Apples N Bananas x Pancakes Jealousy (Hybrid) Or…" at bounding box center [451, 185] width 221 height 28
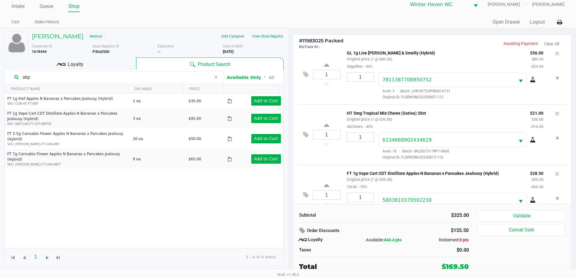
scroll to position [210, 0]
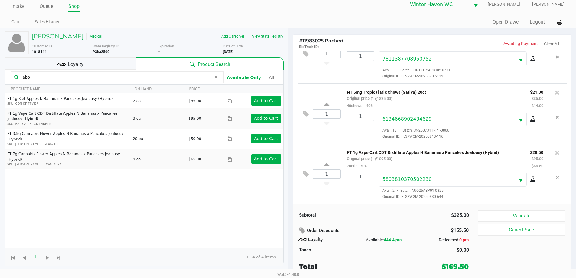
click at [513, 210] on div "Subtotal $325.00 Order Discounts $155.50 Loyalty Available: 444.4 pts Redeemed:…" at bounding box center [432, 241] width 279 height 74
click at [512, 212] on button "Validate" at bounding box center [521, 215] width 87 height 11
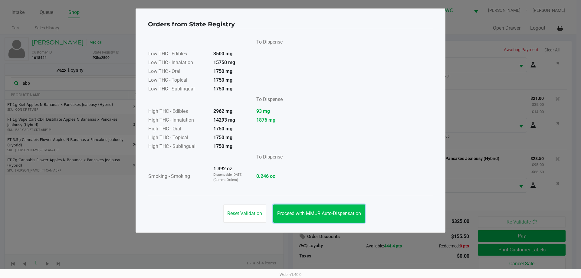
click at [347, 211] on span "Proceed with MMUR Auto-Dispensation" at bounding box center [319, 214] width 84 height 6
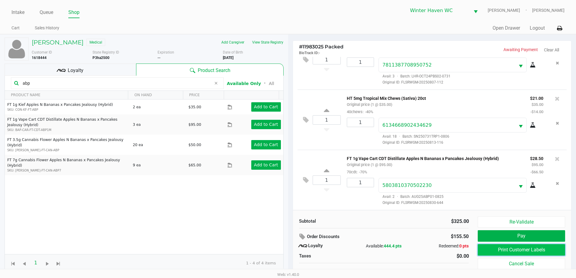
click at [537, 247] on button "Print Customer Labels" at bounding box center [521, 249] width 87 height 11
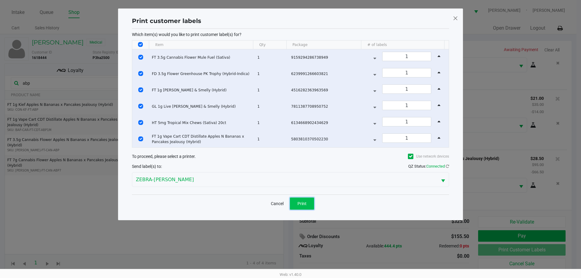
click at [295, 207] on button "Print" at bounding box center [302, 204] width 24 height 12
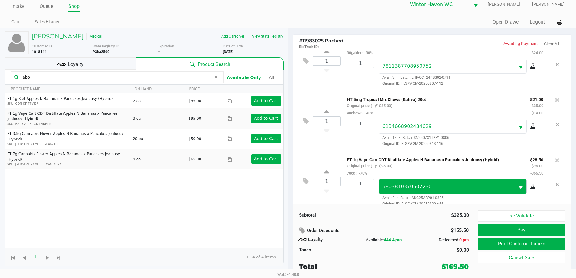
scroll to position [210, 0]
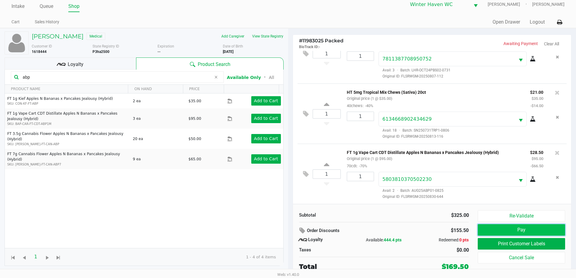
click at [546, 227] on button "Pay" at bounding box center [521, 229] width 87 height 11
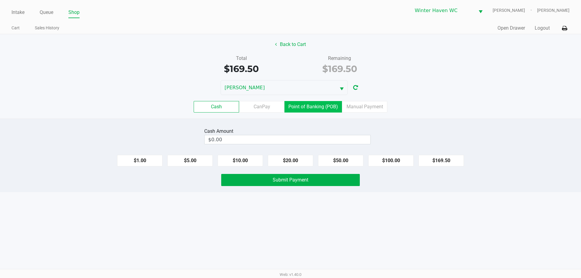
click at [317, 107] on label "Point of Banking (POB)" at bounding box center [312, 106] width 57 height 11
click at [0, 0] on 7 "Point of Banking (POB)" at bounding box center [0, 0] width 0 height 0
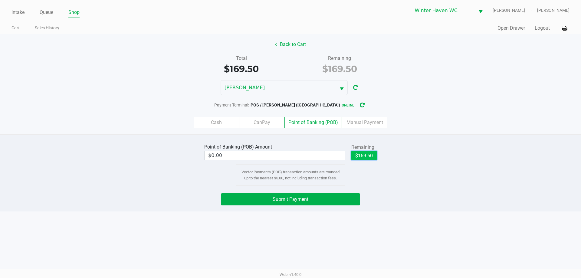
click at [371, 155] on button "$169.50" at bounding box center [363, 155] width 25 height 9
type input "$169.50"
click at [334, 197] on button "Submit Payment" at bounding box center [290, 199] width 139 height 12
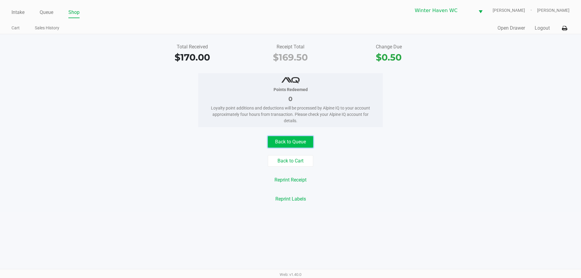
click at [296, 146] on button "Back to Queue" at bounding box center [290, 141] width 45 height 11
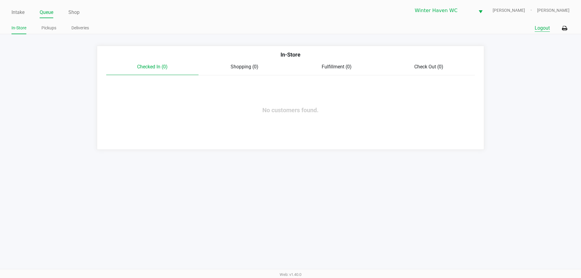
click at [541, 29] on button "Logout" at bounding box center [541, 27] width 15 height 7
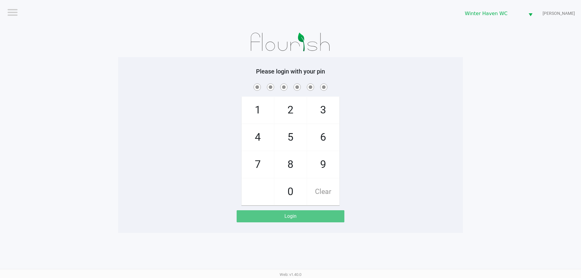
click at [400, 97] on div "1 4 7 2 5 8 0 3 6 9 Clear" at bounding box center [290, 143] width 345 height 123
checkbox input "true"
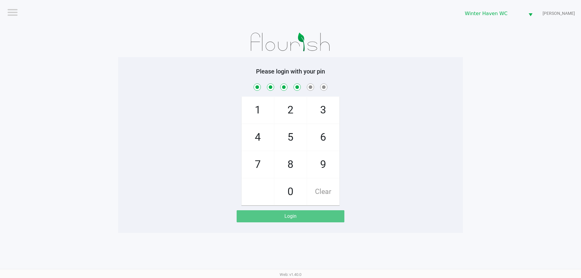
checkbox input "true"
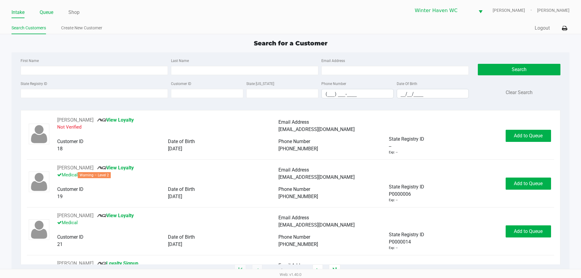
click at [50, 15] on link "Queue" at bounding box center [47, 12] width 14 height 8
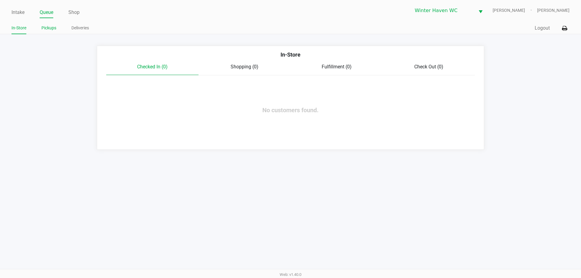
click at [49, 27] on link "Pickups" at bounding box center [48, 28] width 15 height 8
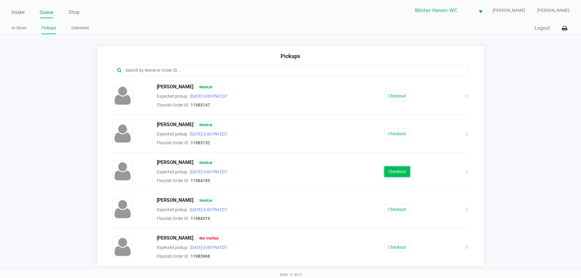
click at [404, 174] on button "Checkout" at bounding box center [397, 171] width 26 height 11
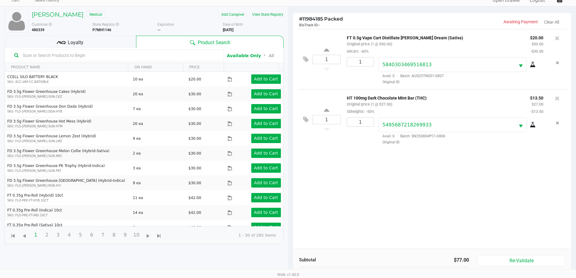
scroll to position [65, 0]
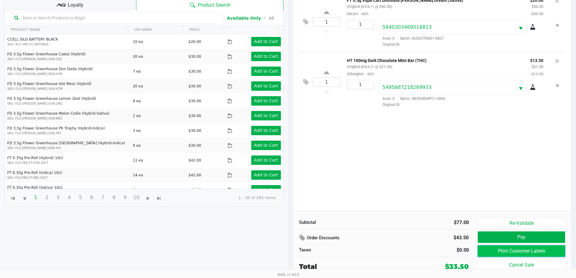
click at [529, 248] on button "Print Customer Labels" at bounding box center [521, 250] width 87 height 11
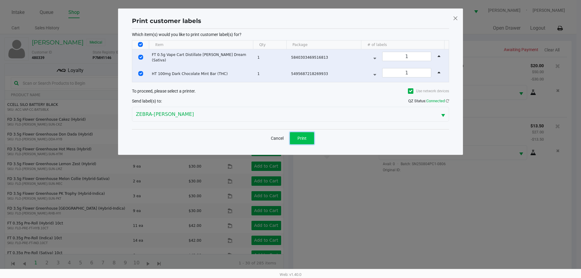
click at [302, 138] on span "Print" at bounding box center [301, 138] width 9 height 5
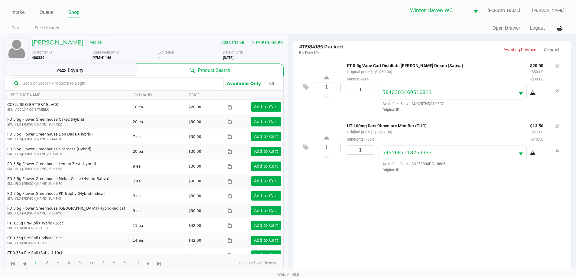
scroll to position [65, 0]
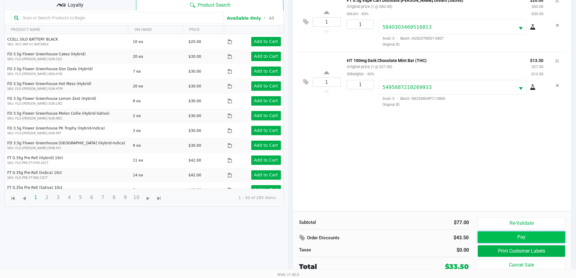
click at [529, 240] on button "Pay" at bounding box center [521, 236] width 87 height 11
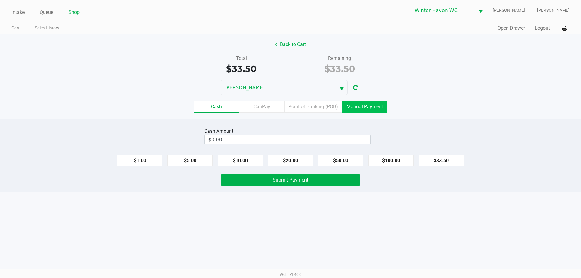
click at [354, 103] on label "Manual Payment" at bounding box center [364, 106] width 45 height 11
click at [0, 0] on 8 "Manual Payment" at bounding box center [0, 0] width 0 height 0
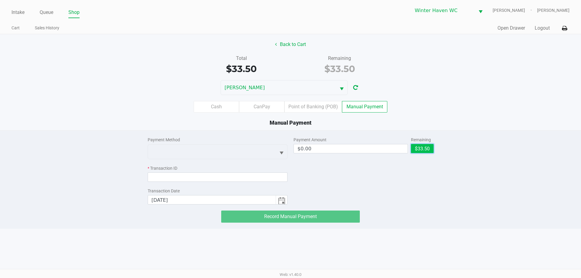
click at [424, 151] on button "$33.50" at bounding box center [422, 148] width 23 height 9
type input "$33.50"
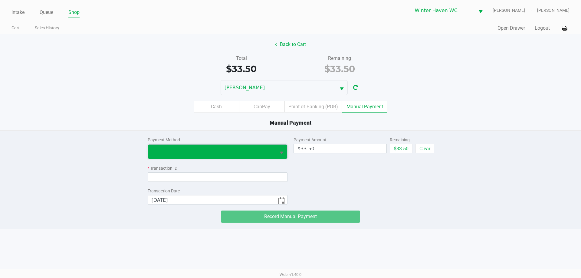
click at [193, 150] on span at bounding box center [212, 151] width 121 height 7
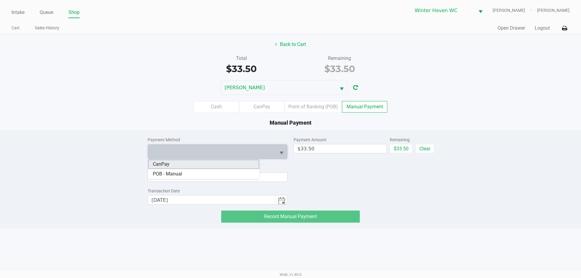
click at [192, 166] on li "CanPay" at bounding box center [203, 164] width 111 height 10
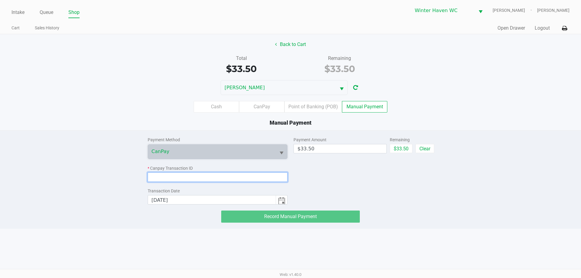
click at [198, 179] on input at bounding box center [218, 176] width 140 height 9
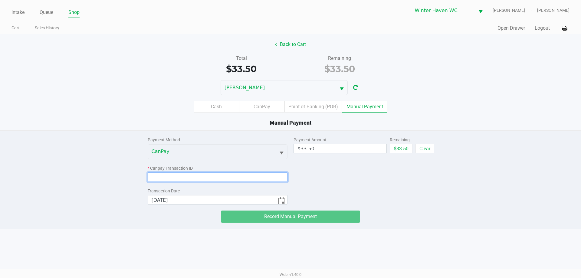
click at [230, 174] on input at bounding box center [218, 176] width 140 height 9
paste input "FEJABILUWECI"
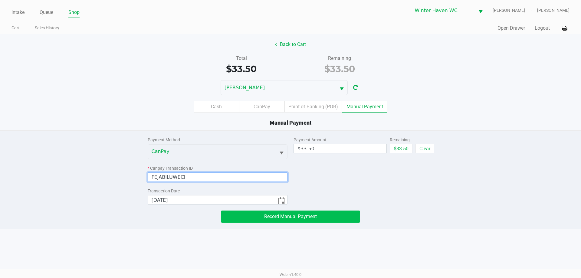
type input "FEJABILUWECI"
click at [283, 217] on span "Record Manual Payment" at bounding box center [290, 217] width 53 height 6
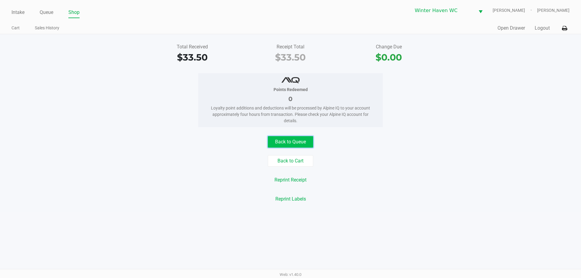
click at [293, 139] on button "Back to Queue" at bounding box center [290, 141] width 45 height 11
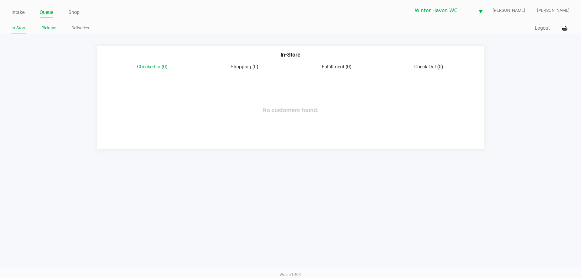
click at [51, 31] on link "Pickups" at bounding box center [48, 28] width 15 height 8
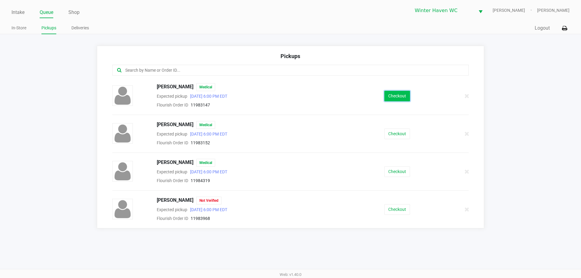
click at [391, 98] on button "Checkout" at bounding box center [397, 96] width 26 height 11
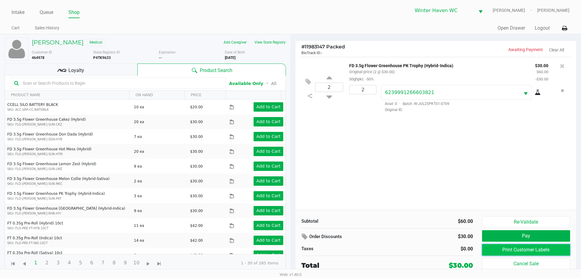
click at [539, 249] on button "Print Customer Labels" at bounding box center [526, 249] width 88 height 11
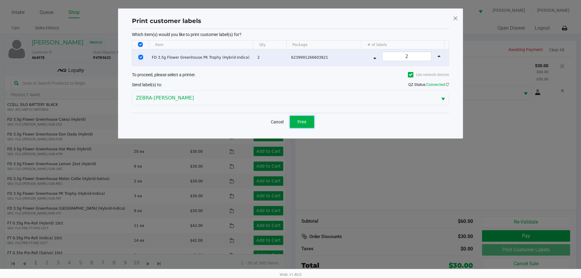
click at [304, 123] on span "Print" at bounding box center [301, 121] width 9 height 5
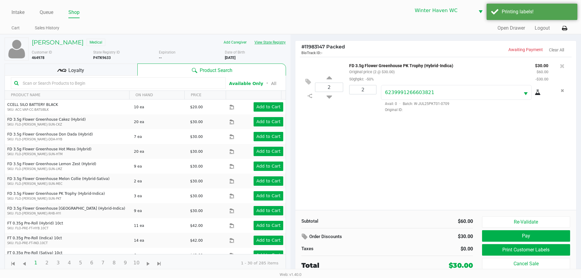
click at [256, 45] on button "View State Registry" at bounding box center [267, 43] width 35 height 10
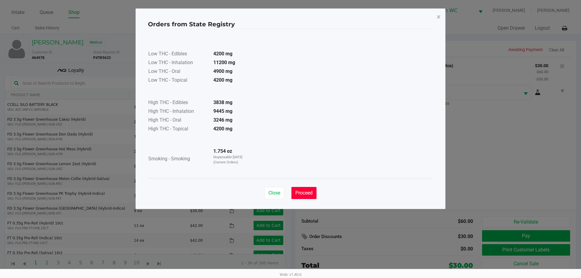
click at [297, 191] on span "Proceed" at bounding box center [303, 193] width 17 height 6
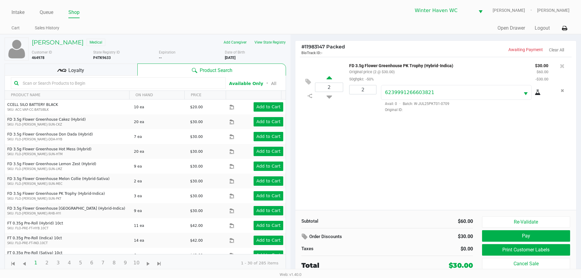
click at [328, 79] on icon at bounding box center [328, 79] width 5 height 8
type input "3"
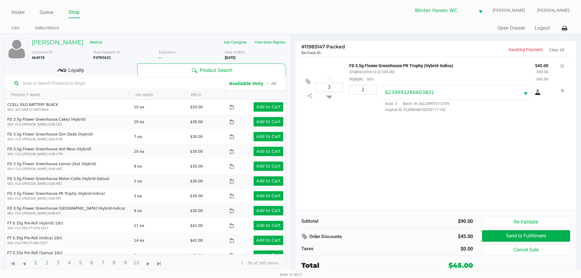
click at [326, 99] on div "3" at bounding box center [329, 87] width 28 height 24
click at [328, 97] on icon at bounding box center [328, 96] width 5 height 8
type input "2"
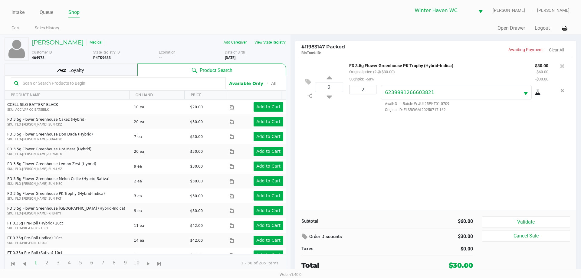
click at [374, 193] on div "2 FD 3.5g Flower Greenhouse PK Trophy (Hybrid-Indica) Original price (2 @ $30.0…" at bounding box center [435, 133] width 281 height 153
click at [510, 220] on button "Validate" at bounding box center [526, 221] width 88 height 11
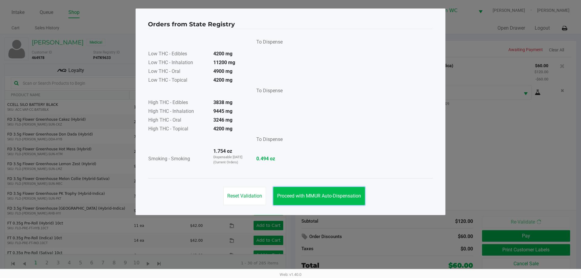
click at [332, 197] on span "Proceed with MMUR Auto-Dispensation" at bounding box center [319, 196] width 84 height 6
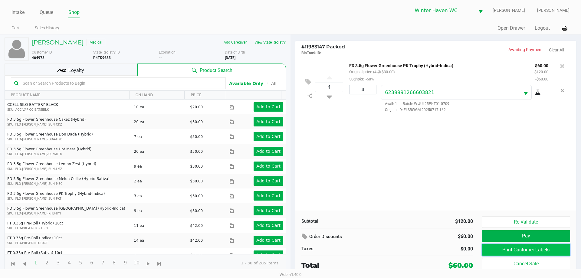
click at [501, 249] on button "Print Customer Labels" at bounding box center [526, 249] width 88 height 11
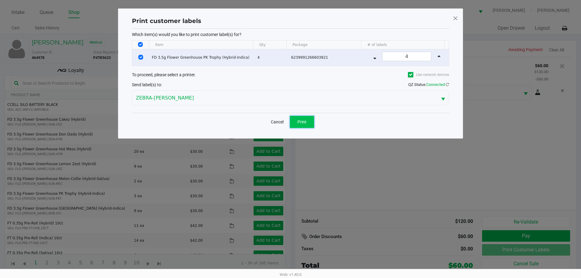
click at [303, 122] on span "Print" at bounding box center [301, 121] width 9 height 5
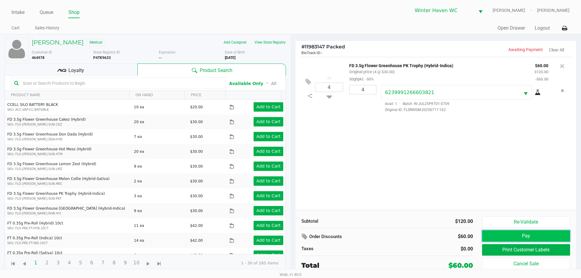
click at [504, 239] on button "Pay" at bounding box center [526, 235] width 88 height 11
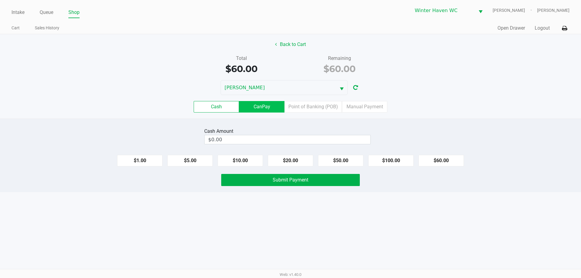
click at [265, 106] on label "CanPay" at bounding box center [261, 106] width 45 height 11
click at [0, 0] on 2 "CanPay" at bounding box center [0, 0] width 0 height 0
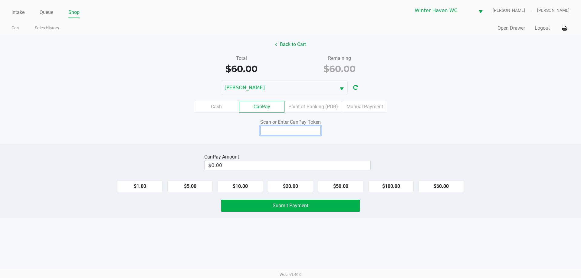
click at [312, 132] on input at bounding box center [290, 130] width 60 height 9
type input "X6564407X"
click at [446, 190] on button "$60.00" at bounding box center [440, 186] width 45 height 11
type input "$60.00"
click at [280, 207] on span "Submit Payment" at bounding box center [291, 206] width 36 height 6
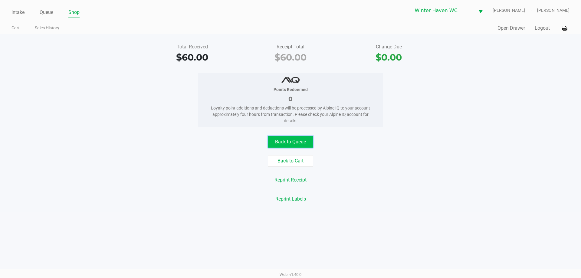
click at [306, 143] on button "Back to Queue" at bounding box center [290, 141] width 45 height 11
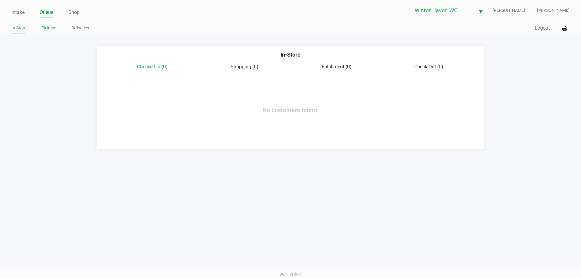
click at [51, 32] on li "Pickups" at bounding box center [48, 29] width 15 height 11
click at [51, 30] on link "Pickups" at bounding box center [48, 28] width 15 height 8
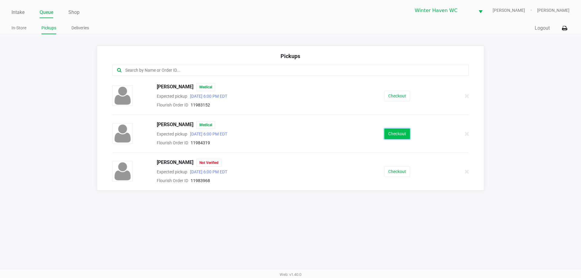
click at [392, 129] on button "Checkout" at bounding box center [397, 134] width 26 height 11
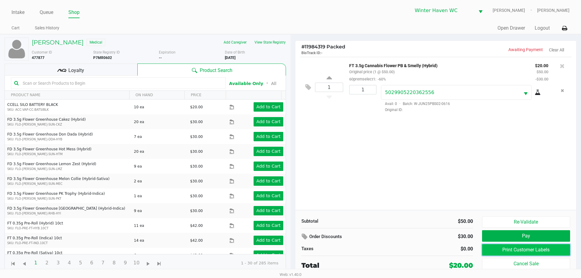
click at [520, 250] on button "Print Customer Labels" at bounding box center [526, 249] width 88 height 11
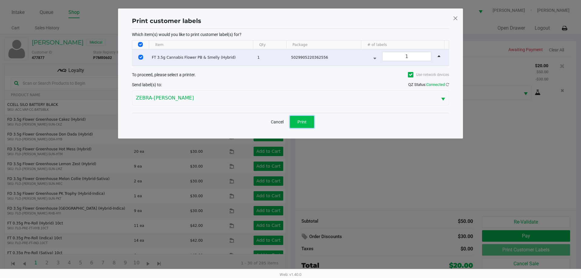
click at [298, 122] on span "Print" at bounding box center [301, 121] width 9 height 5
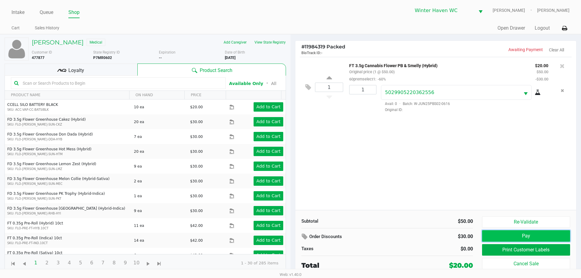
click at [534, 234] on button "Pay" at bounding box center [526, 235] width 88 height 11
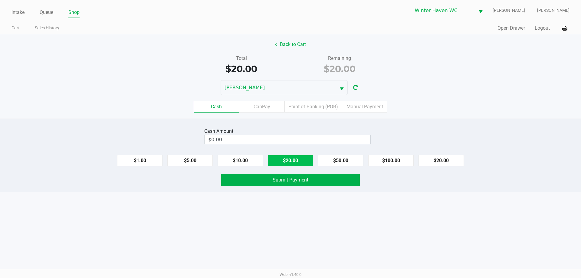
click at [290, 161] on button "$20.00" at bounding box center [290, 160] width 45 height 11
type input "$20.00"
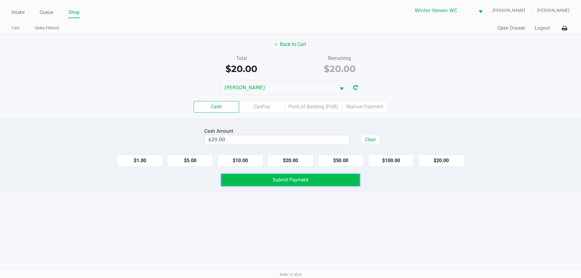
click at [288, 177] on span "Submit Payment" at bounding box center [291, 180] width 36 height 6
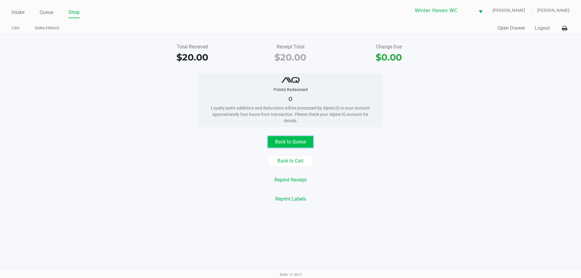
click at [309, 147] on button "Back to Queue" at bounding box center [290, 141] width 45 height 11
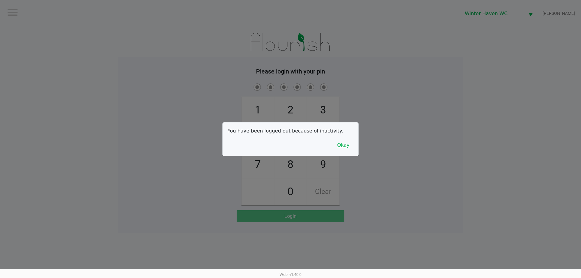
click at [348, 145] on button "Okay" at bounding box center [343, 144] width 20 height 11
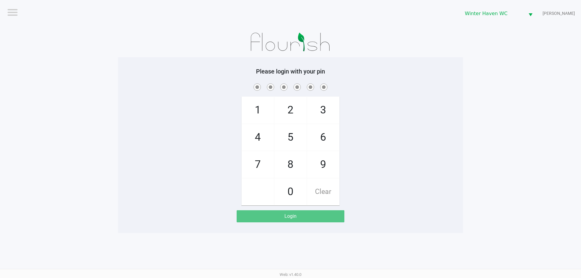
click at [377, 151] on div "1 4 7 2 5 8 0 3 6 9 Clear" at bounding box center [290, 143] width 345 height 123
checkbox input "true"
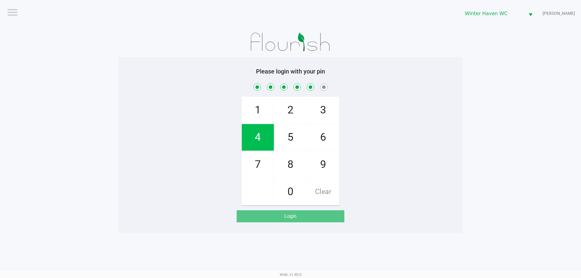
checkbox input "true"
checkbox input "false"
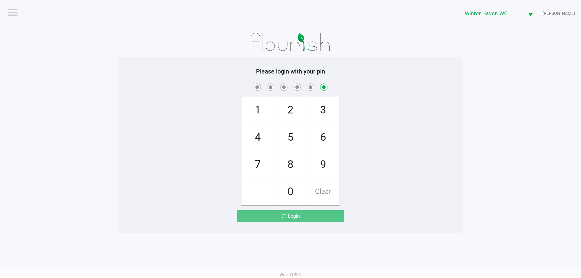
checkbox input "false"
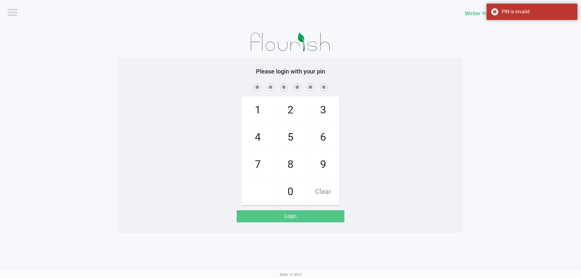
checkbox input "true"
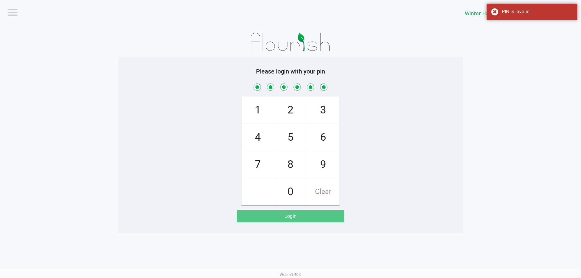
checkbox input "true"
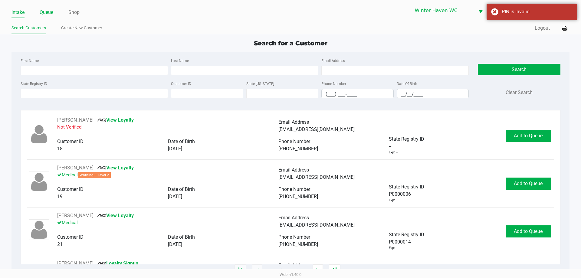
click at [50, 15] on link "Queue" at bounding box center [47, 12] width 14 height 8
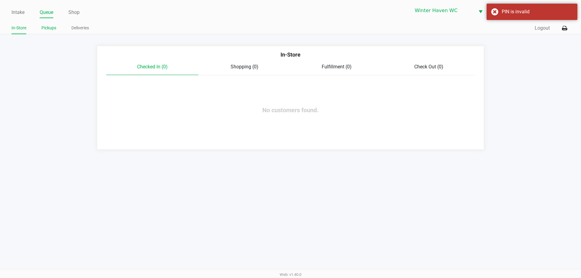
click at [50, 29] on link "Pickups" at bounding box center [48, 28] width 15 height 8
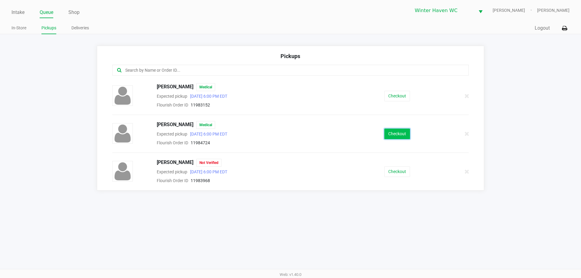
click at [386, 133] on button "Checkout" at bounding box center [397, 134] width 26 height 11
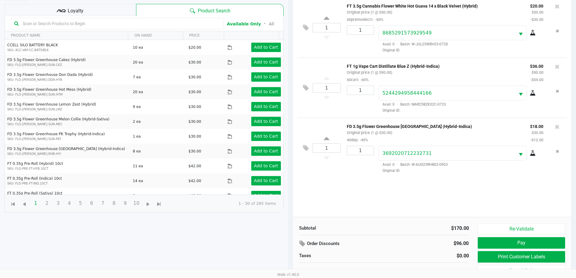
scroll to position [65, 0]
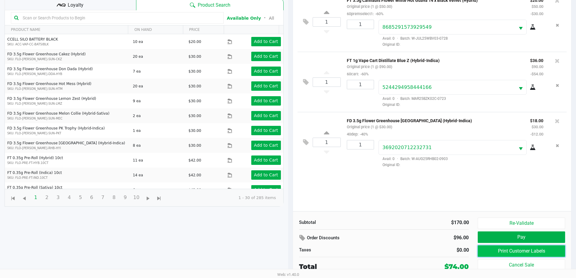
click at [499, 247] on button "Print Customer Labels" at bounding box center [521, 250] width 87 height 11
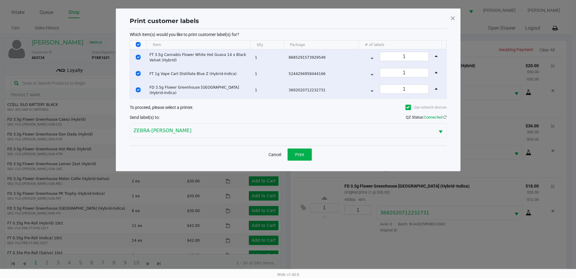
scroll to position [0, 0]
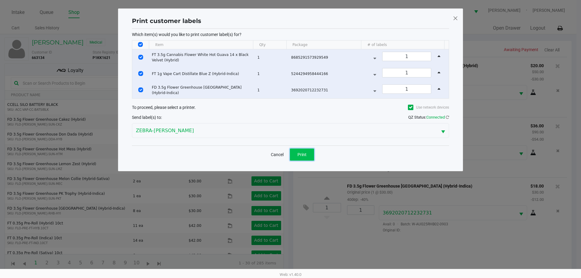
click at [307, 157] on button "Print" at bounding box center [302, 155] width 24 height 12
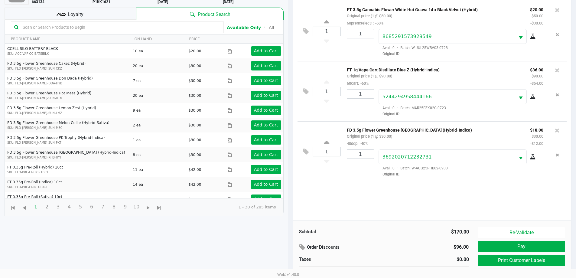
scroll to position [65, 0]
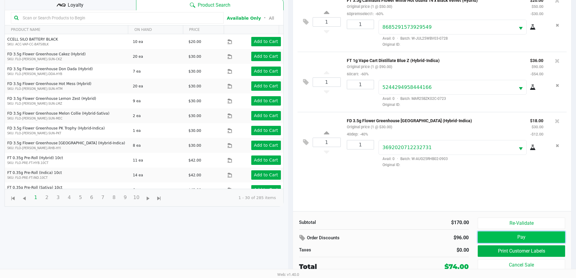
click at [529, 240] on button "Pay" at bounding box center [521, 236] width 87 height 11
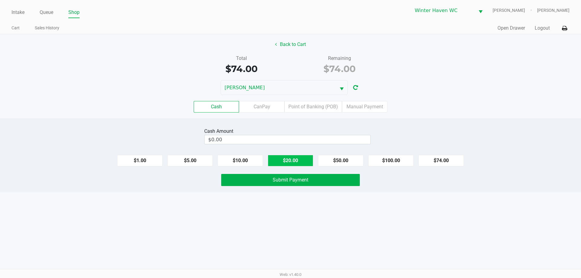
click at [284, 164] on button "$20.00" at bounding box center [290, 160] width 45 height 11
click at [284, 163] on button "$20.00" at bounding box center [290, 160] width 45 height 11
type input "$80.00"
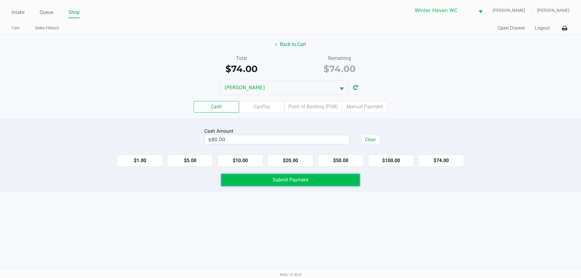
click at [277, 178] on span "Submit Payment" at bounding box center [291, 180] width 36 height 6
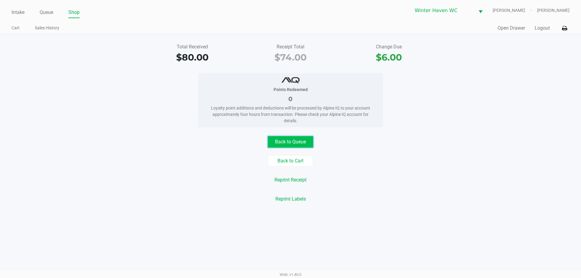
click at [296, 145] on button "Back to Queue" at bounding box center [290, 141] width 45 height 11
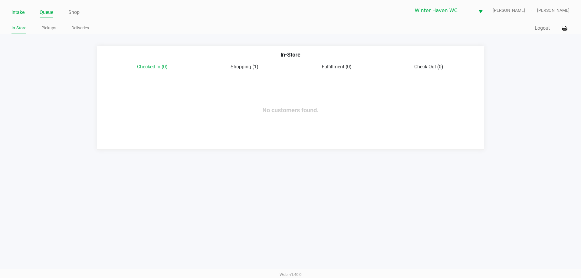
click at [19, 13] on link "Intake" at bounding box center [17, 12] width 13 height 8
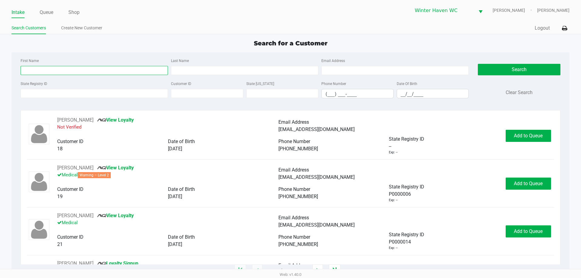
click at [100, 67] on input "First Name" at bounding box center [94, 70] width 147 height 9
type input "[PERSON_NAME]"
click at [224, 70] on input "Last Name" at bounding box center [244, 70] width 147 height 9
click at [223, 70] on input "Last Name" at bounding box center [244, 70] width 147 height 9
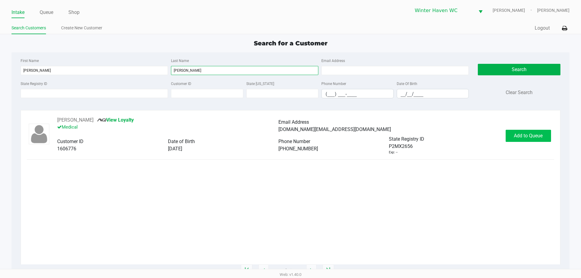
type input "[PERSON_NAME]"
click at [517, 140] on button "Add to Queue" at bounding box center [527, 136] width 45 height 12
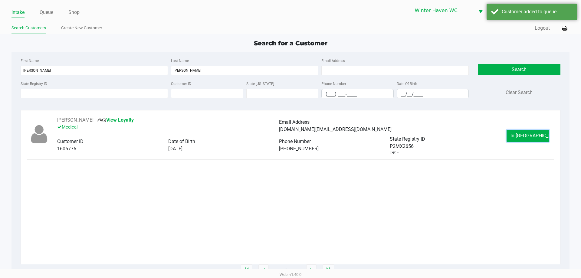
click at [517, 137] on button "In [GEOGRAPHIC_DATA]" at bounding box center [527, 136] width 42 height 12
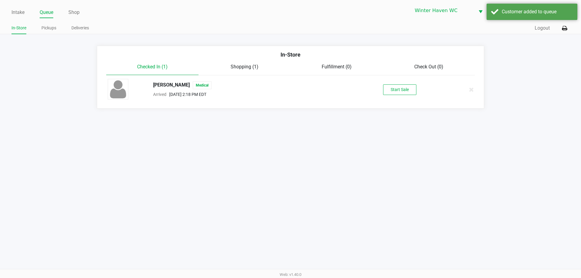
click at [395, 83] on div "[PERSON_NAME] Medical Arrived [DATE] 2:18 PM EDT Start Sale" at bounding box center [290, 89] width 374 height 21
click at [397, 92] on button "Start Sale" at bounding box center [399, 89] width 33 height 11
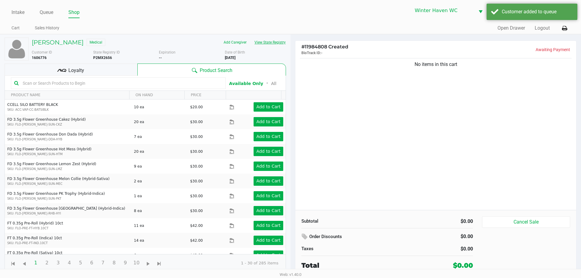
click at [272, 41] on button "View State Registry" at bounding box center [267, 43] width 35 height 10
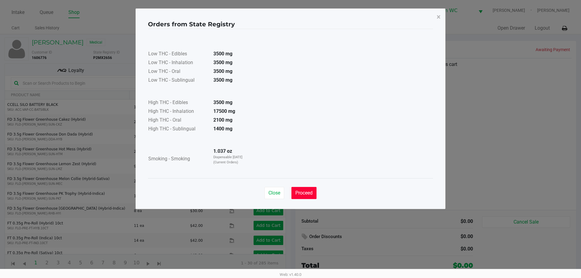
click at [299, 196] on button "Proceed" at bounding box center [303, 193] width 25 height 12
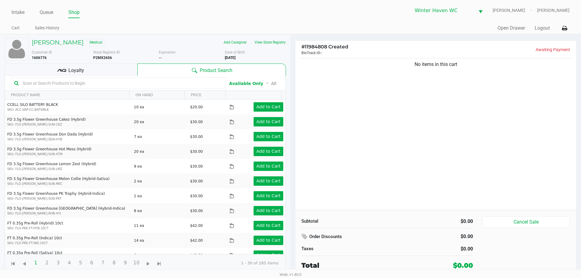
click at [80, 81] on input "text" at bounding box center [121, 83] width 202 height 9
click at [138, 81] on input "text" at bounding box center [121, 83] width 202 height 9
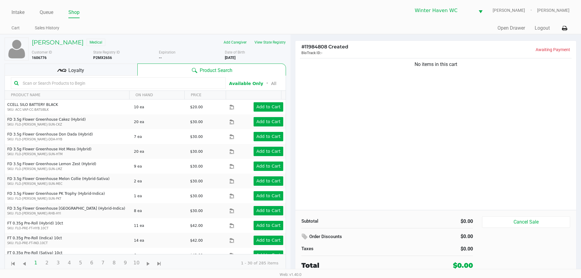
click at [138, 81] on input "text" at bounding box center [121, 83] width 202 height 9
click at [130, 69] on div "Loyalty" at bounding box center [71, 70] width 133 height 12
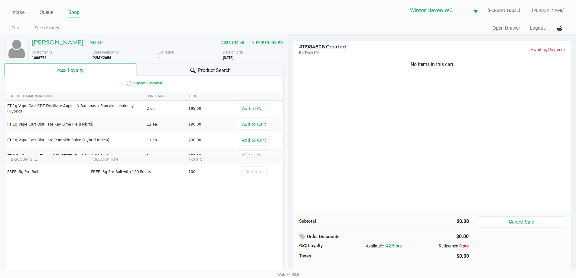
click at [200, 72] on span "Product Search" at bounding box center [214, 70] width 33 height 7
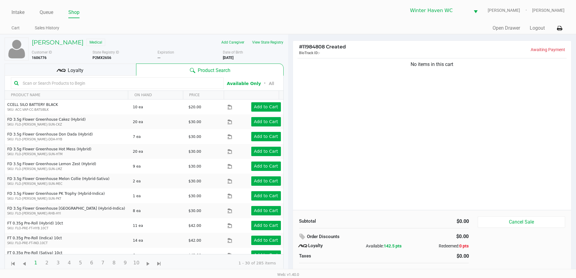
click at [109, 84] on input "text" at bounding box center [120, 83] width 200 height 9
click at [99, 69] on div "Loyalty" at bounding box center [71, 70] width 132 height 12
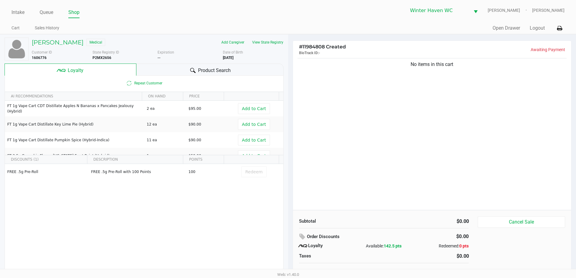
click at [192, 64] on div "Product Search" at bounding box center [209, 70] width 147 height 12
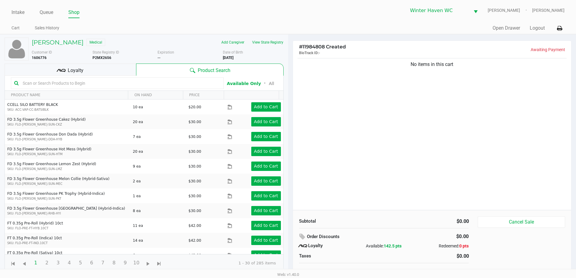
click at [146, 88] on div at bounding box center [117, 82] width 213 height 11
click at [144, 87] on input "text" at bounding box center [120, 83] width 200 height 9
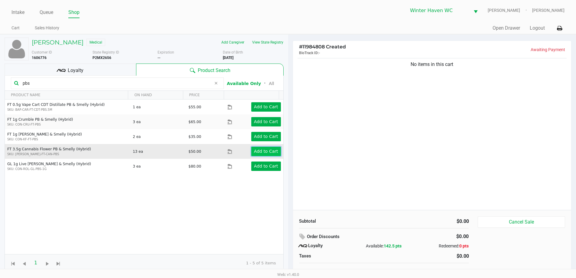
click at [259, 148] on button "Add to Cart" at bounding box center [266, 151] width 30 height 9
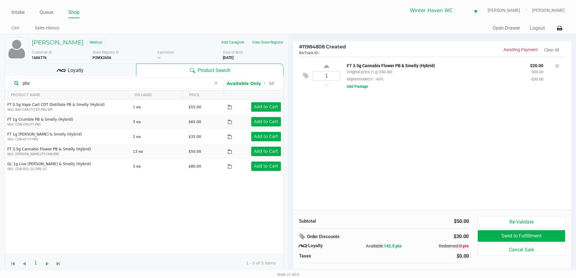
click at [104, 84] on input "pbs" at bounding box center [115, 83] width 191 height 9
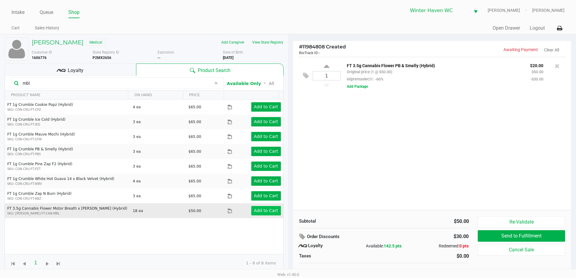
type input "mbl"
click at [260, 213] on app-button-loader "Add to Cart" at bounding box center [266, 210] width 24 height 5
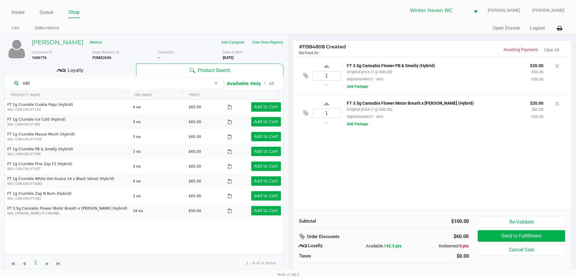
click at [82, 74] on div "Loyalty" at bounding box center [71, 70] width 132 height 12
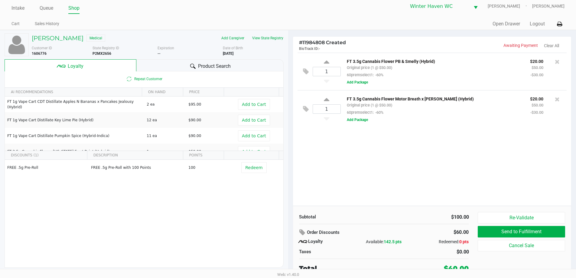
scroll to position [6, 0]
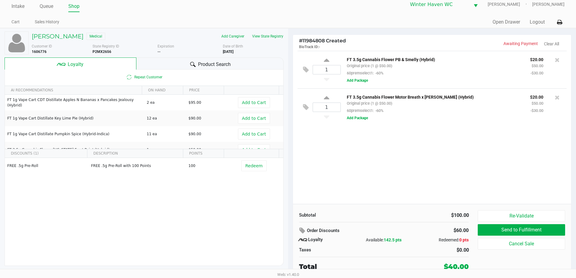
click at [420, 132] on div "1 FT 3.5g Cannabis Flower PB & Smelly (Hybrid) Original price (1 @ $50.00) 60pr…" at bounding box center [432, 127] width 279 height 153
click at [431, 159] on div "1 FT 3.5g Cannabis Flower PB & Smelly (Hybrid) Original price (1 @ $50.00) 60pr…" at bounding box center [432, 127] width 279 height 153
click at [429, 158] on div "1 FT 3.5g Cannabis Flower PB & Smelly (Hybrid) Original price (1 @ $50.00) 60pr…" at bounding box center [432, 127] width 279 height 153
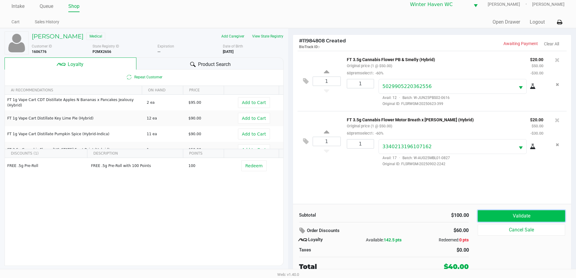
click at [533, 214] on button "Validate" at bounding box center [521, 215] width 87 height 11
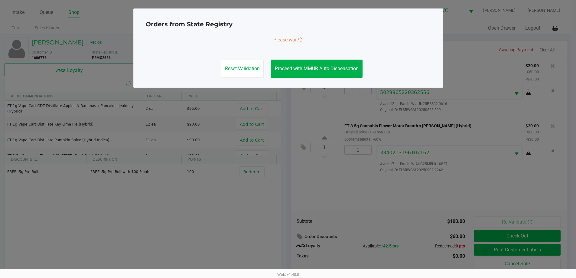
scroll to position [0, 0]
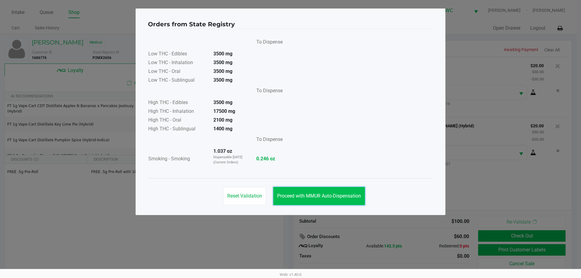
click at [338, 198] on span "Proceed with MMUR Auto-Dispensation" at bounding box center [319, 196] width 84 height 6
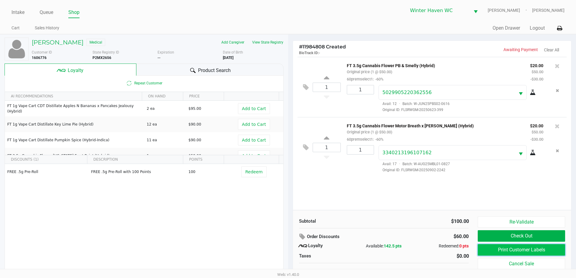
click at [531, 252] on button "Print Customer Labels" at bounding box center [521, 249] width 87 height 11
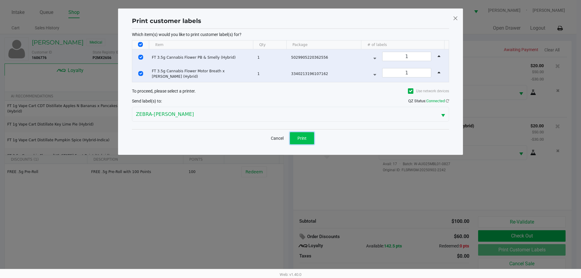
click at [309, 136] on button "Print" at bounding box center [302, 138] width 24 height 12
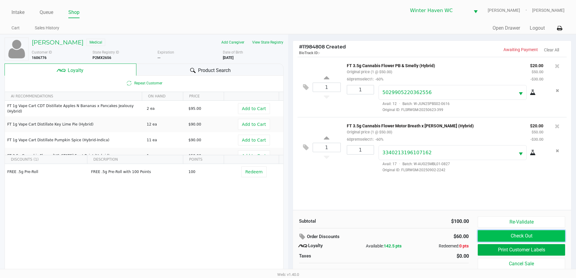
click at [537, 233] on button "Check Out" at bounding box center [521, 235] width 87 height 11
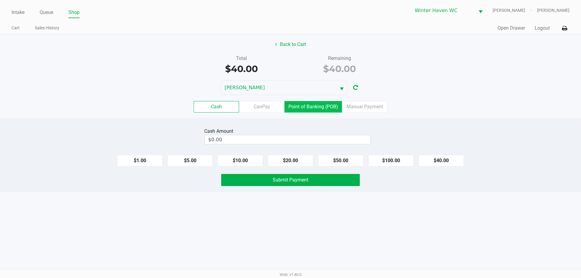
click at [318, 105] on label "Point of Banking (POB)" at bounding box center [312, 106] width 57 height 11
click at [0, 0] on 7 "Point of Banking (POB)" at bounding box center [0, 0] width 0 height 0
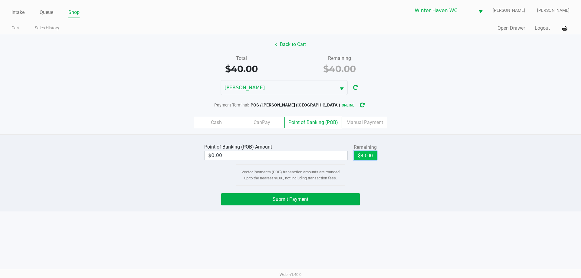
click at [363, 156] on button "$40.00" at bounding box center [365, 155] width 23 height 9
type input "$40.00"
click at [302, 197] on span "Submit Payment" at bounding box center [291, 199] width 36 height 6
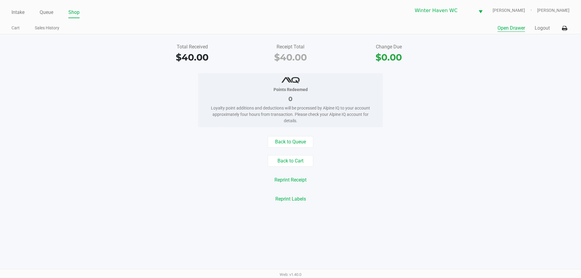
click at [510, 27] on button "Open Drawer" at bounding box center [511, 27] width 28 height 7
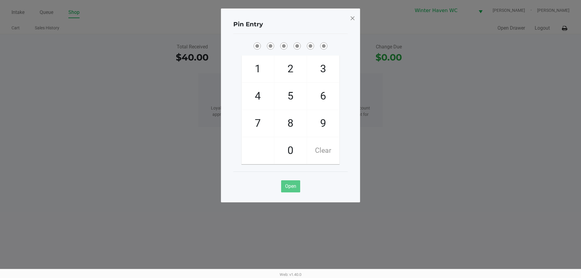
click at [505, 104] on ngb-modal-window "Pin Entry 1 4 7 2 5 8 0 3 6 9 Clear Open" at bounding box center [290, 139] width 581 height 278
checkbox input "true"
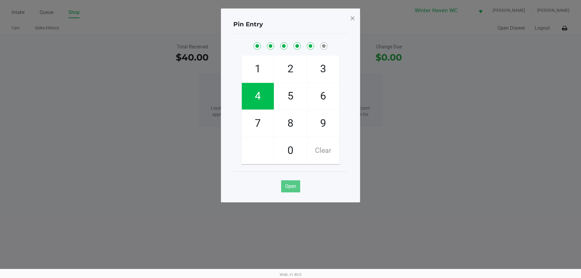
checkbox input "true"
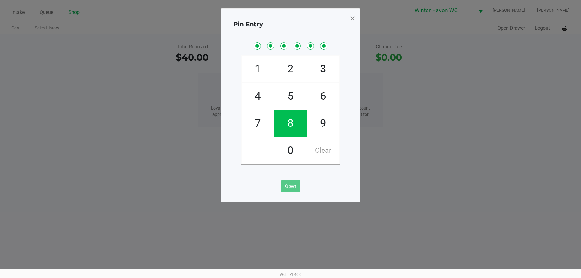
checkbox input "true"
click at [352, 18] on span at bounding box center [352, 18] width 5 height 10
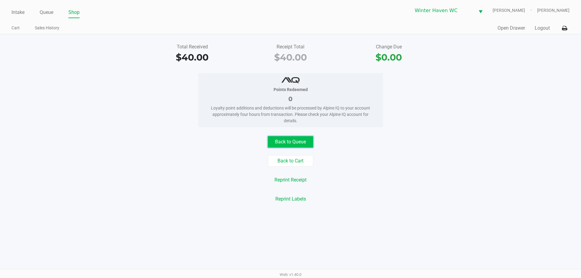
click at [295, 144] on button "Back to Queue" at bounding box center [290, 141] width 45 height 11
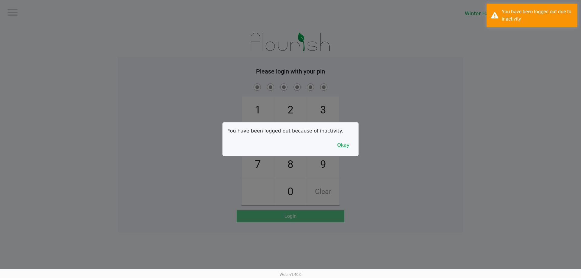
click at [342, 141] on button "Okay" at bounding box center [343, 144] width 20 height 11
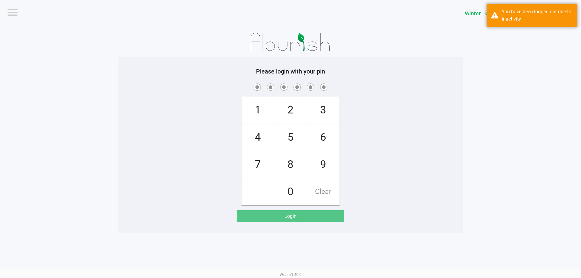
click at [344, 141] on div "1 4 7 2 5 8 0 3 6 9 Clear" at bounding box center [290, 143] width 345 height 123
checkbox input "true"
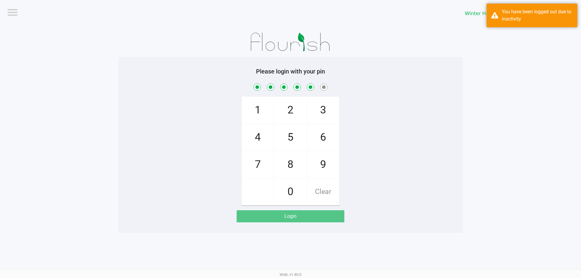
checkbox input "true"
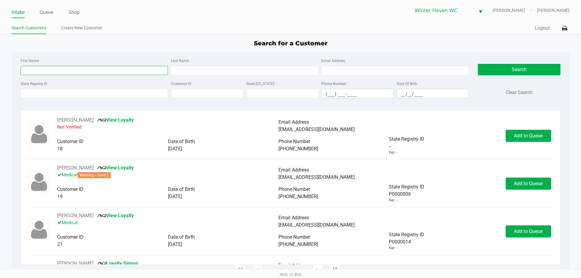
click at [86, 70] on input "First Name" at bounding box center [94, 70] width 147 height 9
type input "justice"
click at [181, 74] on input "Last Name" at bounding box center [244, 70] width 147 height 9
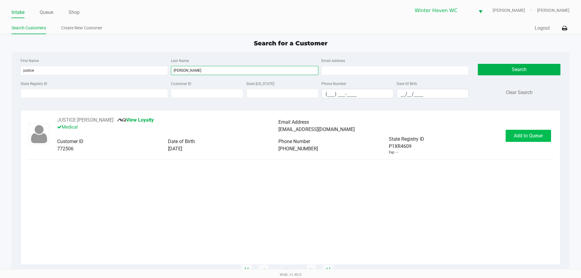
type input "[PERSON_NAME]"
click at [536, 137] on span "Add to Queue" at bounding box center [528, 136] width 29 height 6
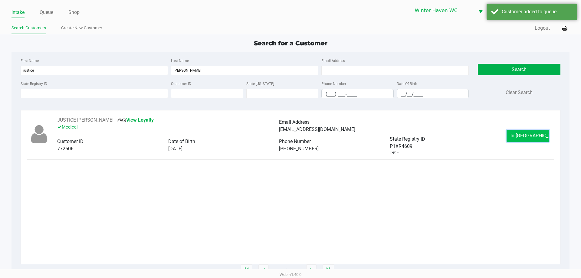
click at [524, 136] on span "In [GEOGRAPHIC_DATA]" at bounding box center [535, 136] width 51 height 6
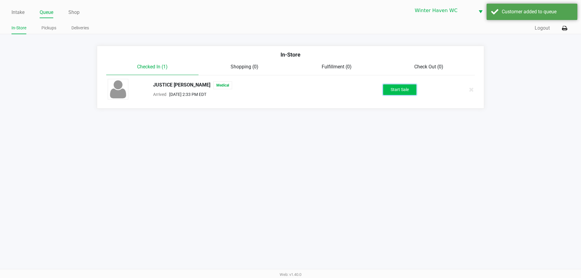
click at [405, 94] on button "Start Sale" at bounding box center [399, 89] width 33 height 11
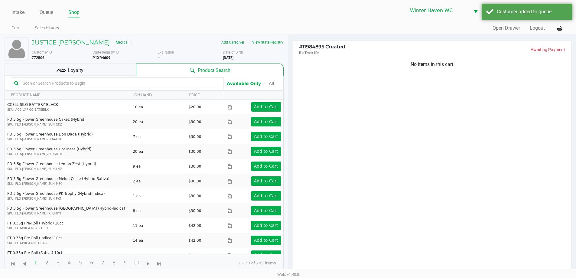
click at [367, 198] on div "No items in this cart" at bounding box center [432, 167] width 279 height 220
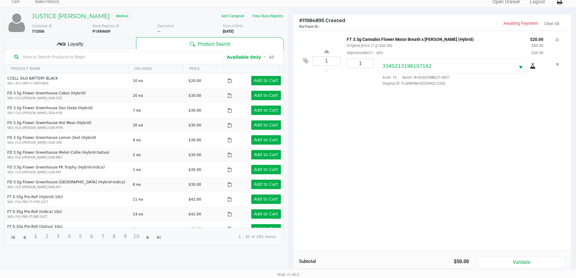
scroll to position [65, 0]
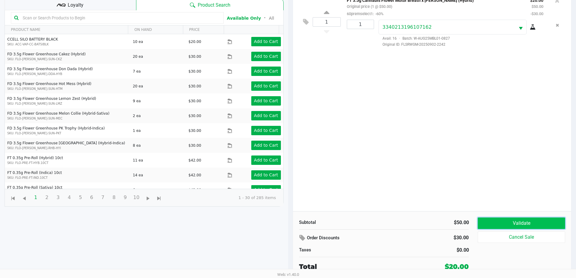
click at [524, 224] on button "Validate" at bounding box center [521, 222] width 87 height 11
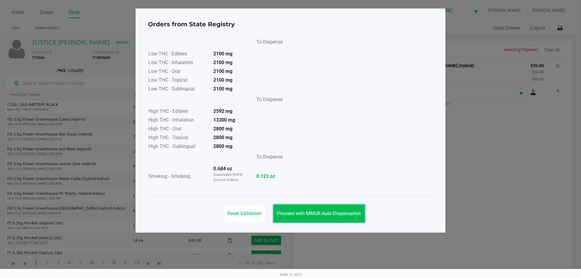
click at [319, 219] on button "Proceed with MMUR Auto-Dispensation" at bounding box center [319, 213] width 92 height 18
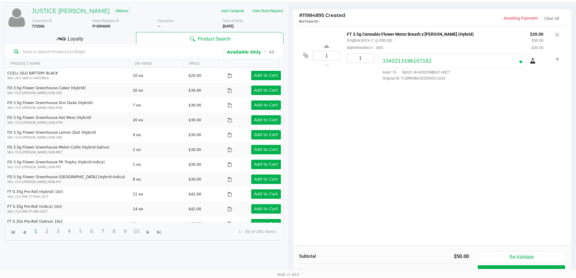
scroll to position [65, 0]
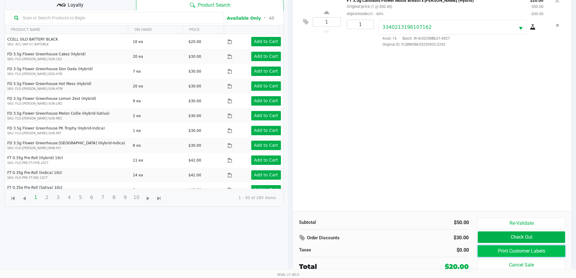
click at [500, 250] on button "Print Customer Labels" at bounding box center [521, 250] width 87 height 11
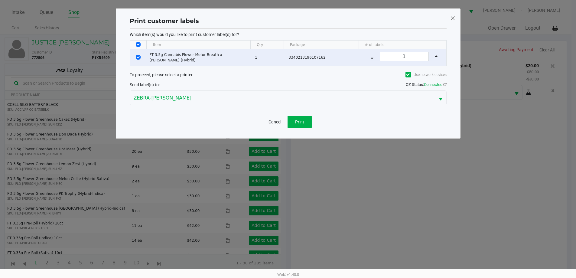
scroll to position [0, 0]
click at [308, 115] on div "Cancel Print" at bounding box center [290, 122] width 317 height 18
click at [307, 121] on button "Print" at bounding box center [302, 122] width 24 height 12
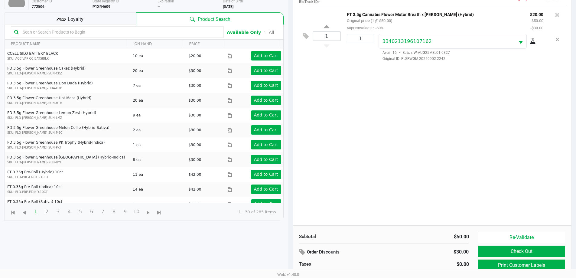
scroll to position [65, 0]
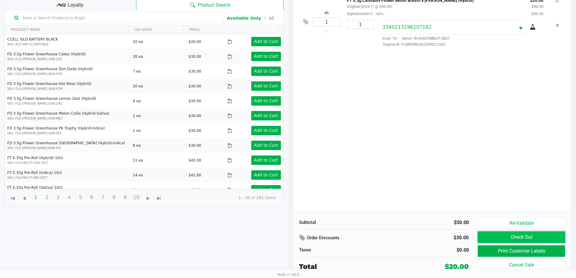
click at [494, 236] on button "Check Out" at bounding box center [521, 236] width 87 height 11
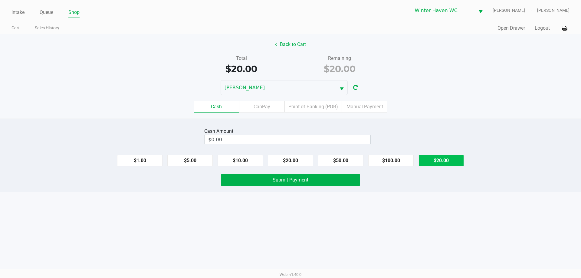
click at [431, 161] on button "$20.00" at bounding box center [440, 160] width 45 height 11
type input "$20.00"
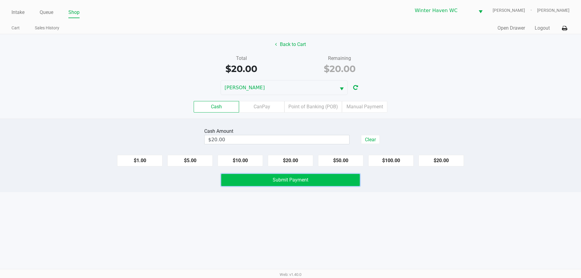
click at [296, 177] on span "Submit Payment" at bounding box center [291, 180] width 36 height 6
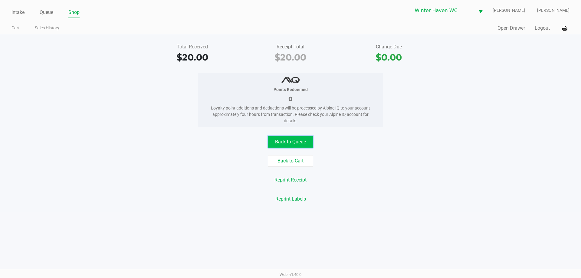
click at [294, 142] on button "Back to Queue" at bounding box center [290, 141] width 45 height 11
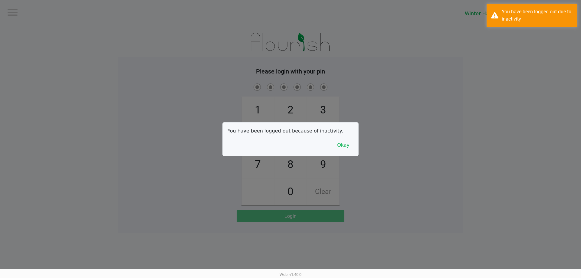
click at [349, 149] on button "Okay" at bounding box center [343, 144] width 20 height 11
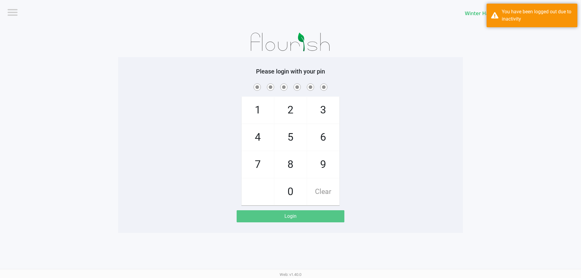
click at [373, 137] on div "1 4 7 2 5 8 0 3 6 9 Clear" at bounding box center [290, 143] width 345 height 123
checkbox input "true"
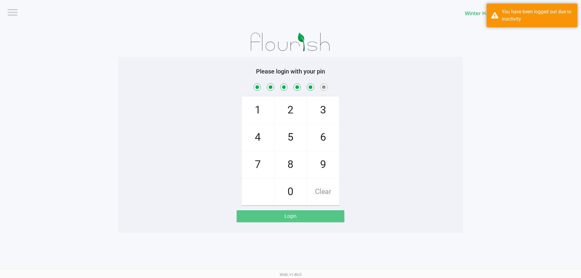
checkbox input "true"
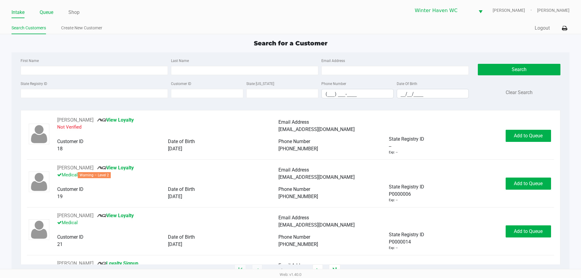
click at [47, 15] on link "Queue" at bounding box center [47, 12] width 14 height 8
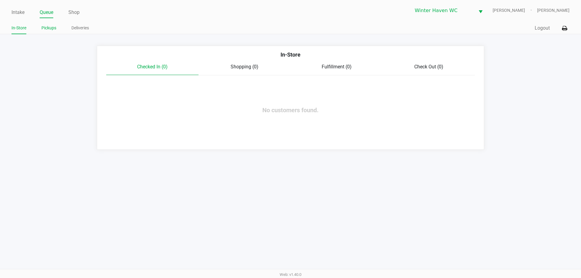
click at [52, 29] on link "Pickups" at bounding box center [48, 28] width 15 height 8
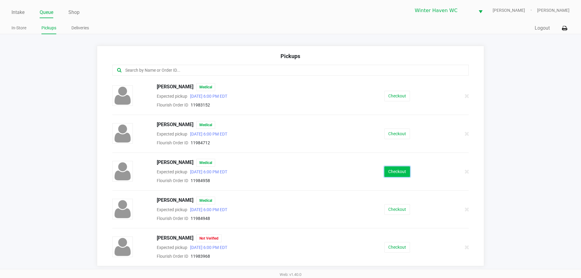
click at [396, 170] on button "Checkout" at bounding box center [397, 171] width 26 height 11
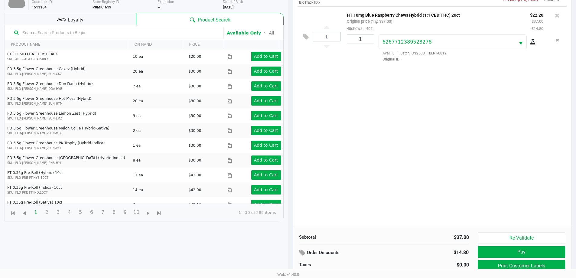
scroll to position [65, 0]
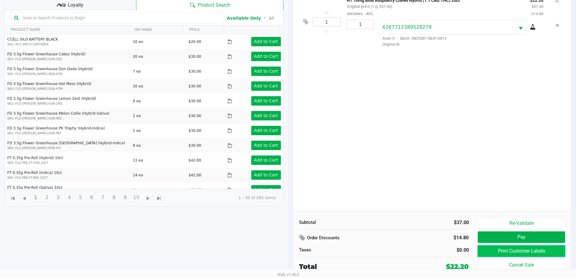
click at [543, 249] on button "Print Customer Labels" at bounding box center [521, 250] width 87 height 11
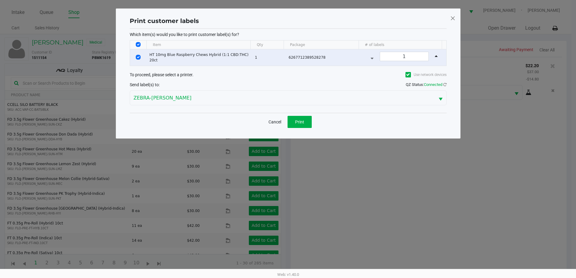
scroll to position [0, 0]
click at [305, 119] on span "Print" at bounding box center [301, 121] width 9 height 5
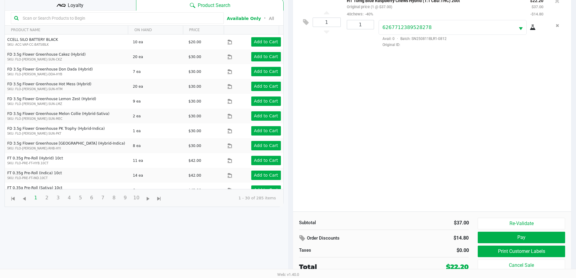
scroll to position [65, 0]
click at [498, 239] on button "Pay" at bounding box center [521, 236] width 87 height 11
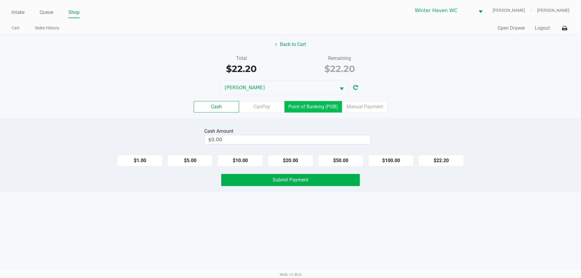
click at [331, 104] on label "Point of Banking (POB)" at bounding box center [312, 106] width 57 height 11
click at [0, 0] on 7 "Point of Banking (POB)" at bounding box center [0, 0] width 0 height 0
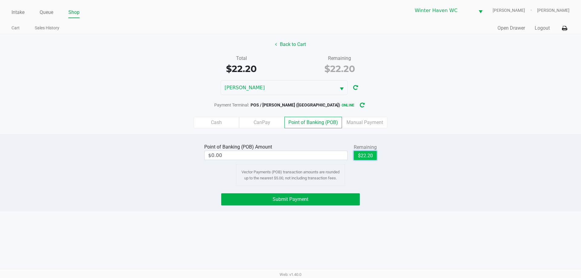
click at [369, 157] on button "$22.20" at bounding box center [365, 155] width 23 height 9
type input "$22.20"
click at [293, 199] on span "Submit Payment" at bounding box center [291, 199] width 36 height 6
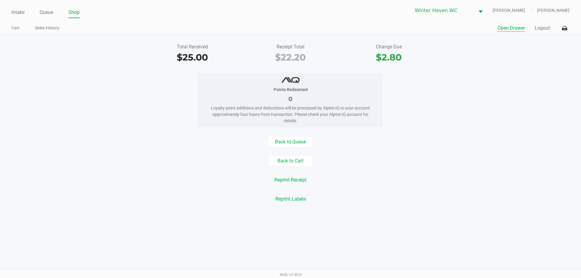
click at [497, 28] on button "Open Drawer" at bounding box center [511, 27] width 28 height 7
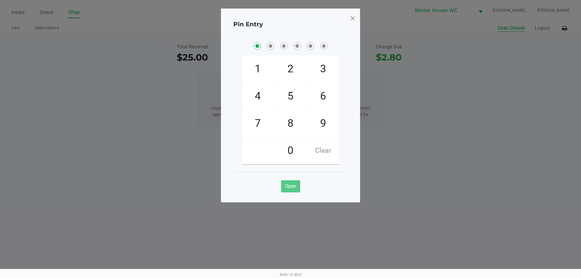
checkbox input "true"
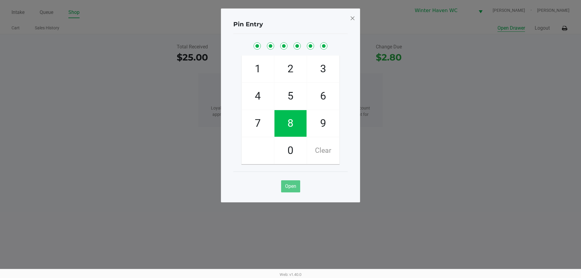
checkbox input "true"
click at [353, 16] on span at bounding box center [352, 18] width 5 height 10
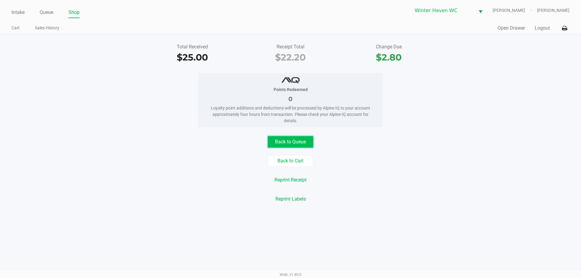
click at [304, 140] on button "Back to Queue" at bounding box center [290, 141] width 45 height 11
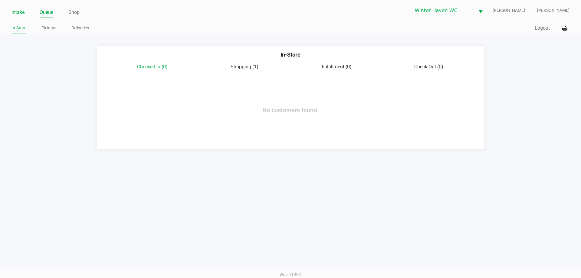
click at [19, 11] on link "Intake" at bounding box center [17, 12] width 13 height 8
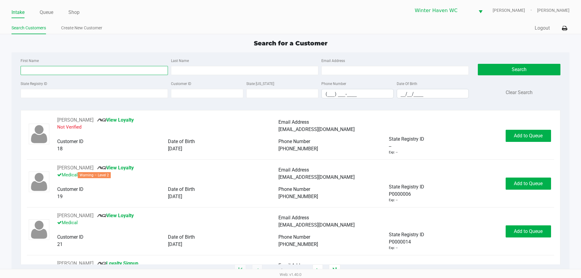
click at [139, 71] on input "First Name" at bounding box center [94, 70] width 147 height 9
click at [138, 70] on input "First Name" at bounding box center [94, 70] width 147 height 9
click at [129, 71] on input "First Name" at bounding box center [94, 70] width 147 height 9
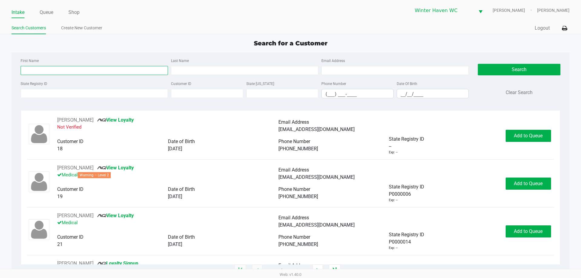
click at [129, 71] on input "First Name" at bounding box center [94, 70] width 147 height 9
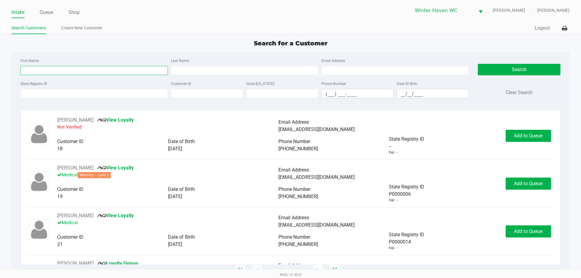
click at [132, 71] on input "First Name" at bounding box center [94, 70] width 147 height 9
type input "[PERSON_NAME]"
click at [197, 68] on input "Last Name" at bounding box center [244, 70] width 147 height 9
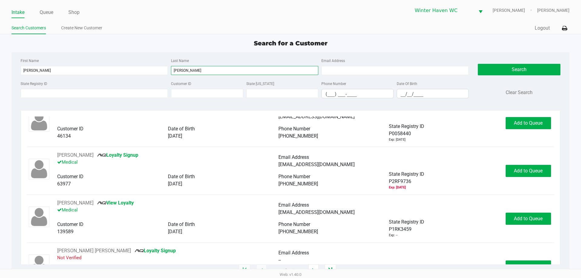
scroll to position [91, 0]
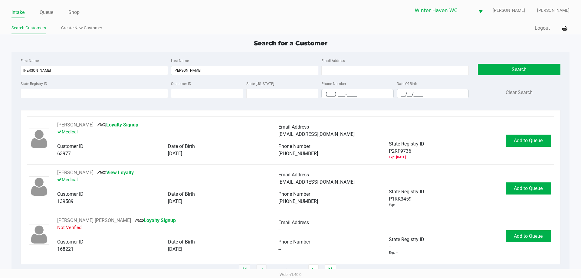
type input "[PERSON_NAME]"
click at [511, 185] on button "Add to Queue" at bounding box center [527, 188] width 45 height 12
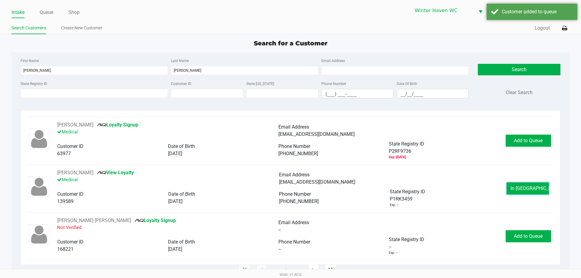
click at [513, 188] on button "In [GEOGRAPHIC_DATA]" at bounding box center [527, 188] width 42 height 12
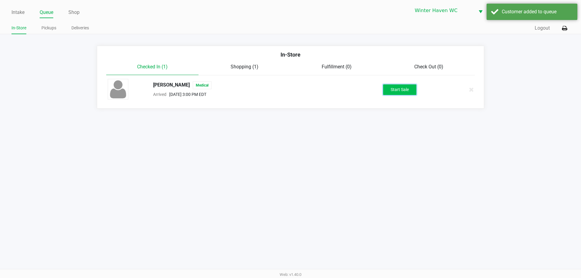
click at [397, 93] on button "Start Sale" at bounding box center [399, 89] width 33 height 11
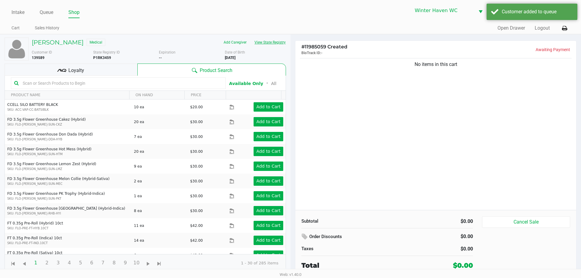
click at [273, 41] on button "View State Registry" at bounding box center [267, 43] width 35 height 10
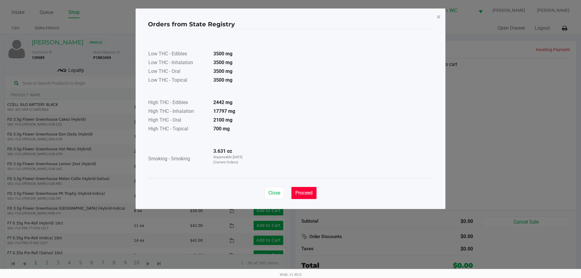
click at [301, 194] on span "Proceed" at bounding box center [303, 193] width 17 height 6
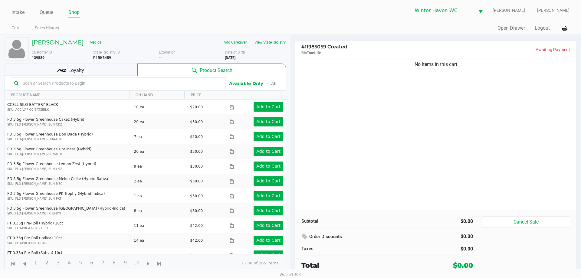
click at [119, 84] on input "text" at bounding box center [121, 83] width 202 height 9
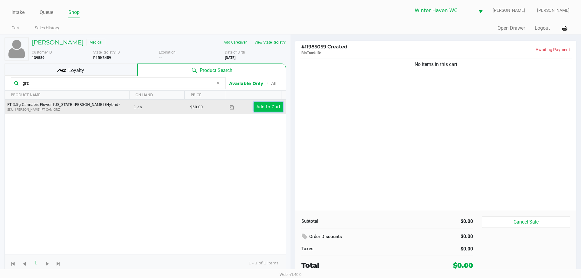
click at [276, 107] on button "Add to Cart" at bounding box center [268, 106] width 30 height 9
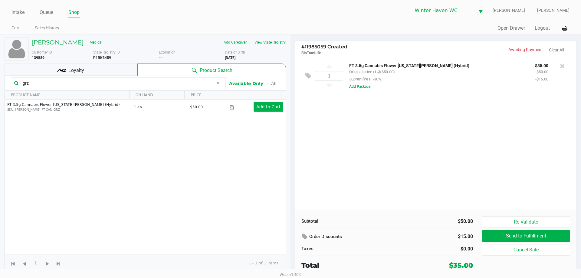
click at [436, 137] on div "1 FT 3.5g Cannabis Flower [US_STATE][PERSON_NAME] (Hybrid) Original price (1 @ …" at bounding box center [435, 133] width 281 height 153
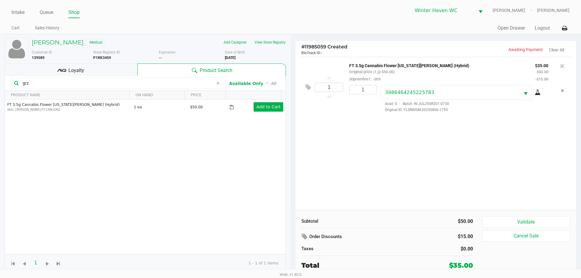
click at [463, 172] on div "1 FT 3.5g Cannabis Flower [US_STATE][PERSON_NAME] (Hybrid) Original price (1 @ …" at bounding box center [435, 133] width 281 height 153
click at [377, 155] on div "1 FT 3.5g Cannabis Flower [US_STATE][PERSON_NAME] (Hybrid) Original price (1 @ …" at bounding box center [435, 133] width 281 height 153
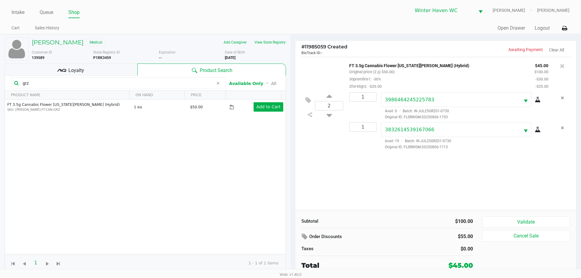
click at [377, 177] on div "2 FT 3.5g Cannabis Flower [US_STATE][PERSON_NAME] (Hybrid) Original price (2 @ …" at bounding box center [435, 133] width 281 height 153
click at [369, 193] on div "2 FT 3.5g Cannabis Flower [US_STATE][PERSON_NAME] (Hybrid) Original price (2 @ …" at bounding box center [435, 133] width 281 height 153
click at [63, 84] on input "grz" at bounding box center [116, 83] width 193 height 9
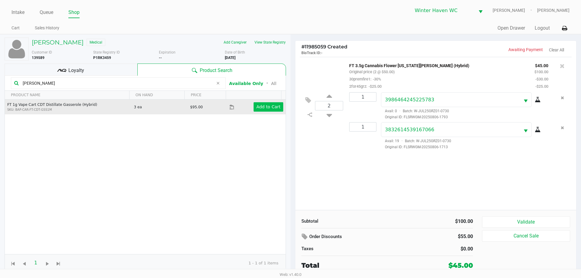
type input "[PERSON_NAME]"
drag, startPoint x: 278, startPoint y: 104, endPoint x: 273, endPoint y: 106, distance: 5.3
click at [273, 106] on button "Add to Cart" at bounding box center [268, 106] width 30 height 9
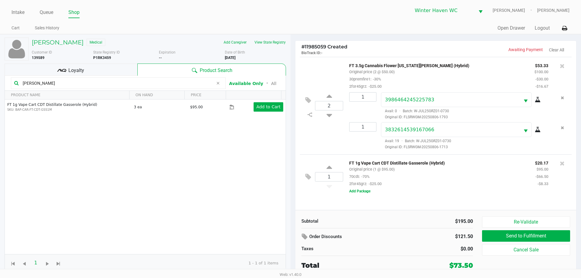
click at [451, 201] on div "2 FT 3.5g Cannabis Flower [US_STATE][PERSON_NAME] (Hybrid) Original price (2 @ …" at bounding box center [435, 133] width 281 height 153
click at [452, 194] on div "FT 1g Vape Cart CDT Distillate Gasserole (Hybrid) Original price (1 @ $95.00) 7…" at bounding box center [455, 176] width 224 height 35
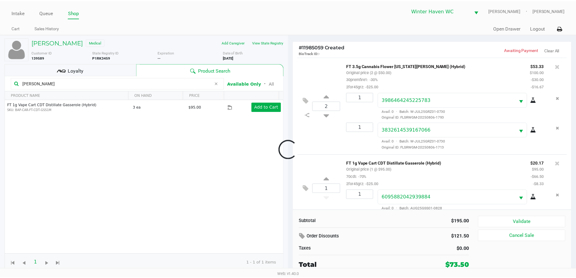
scroll to position [12, 0]
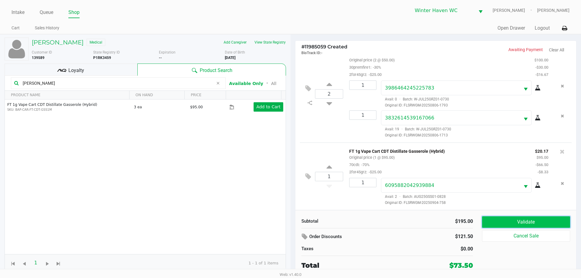
click at [513, 223] on button "Validate" at bounding box center [526, 221] width 88 height 11
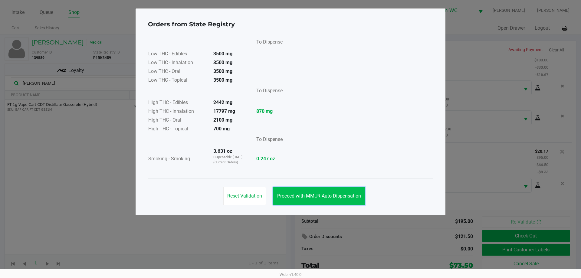
click at [299, 196] on span "Proceed with MMUR Auto-Dispensation" at bounding box center [319, 196] width 84 height 6
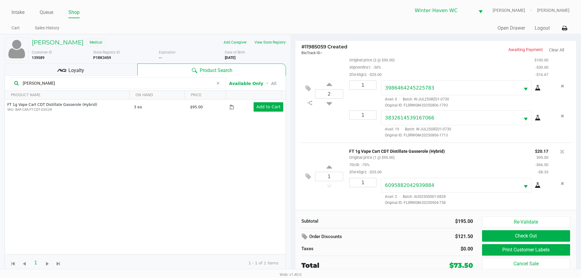
click at [115, 70] on div "Loyalty" at bounding box center [71, 70] width 133 height 12
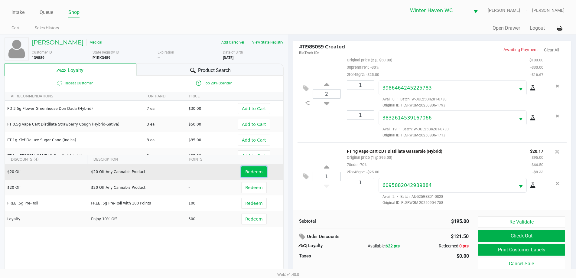
click at [246, 170] on span "Redeem" at bounding box center [253, 171] width 17 height 5
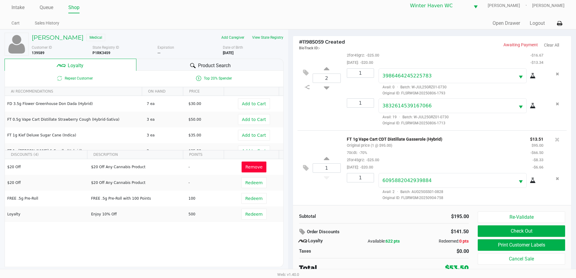
scroll to position [6, 0]
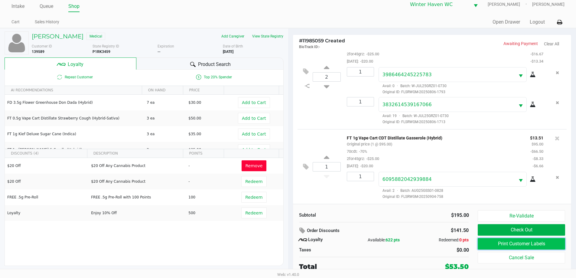
click at [502, 246] on button "Print Customer Labels" at bounding box center [521, 243] width 87 height 11
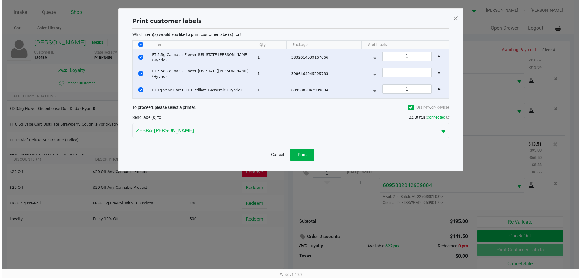
scroll to position [0, 0]
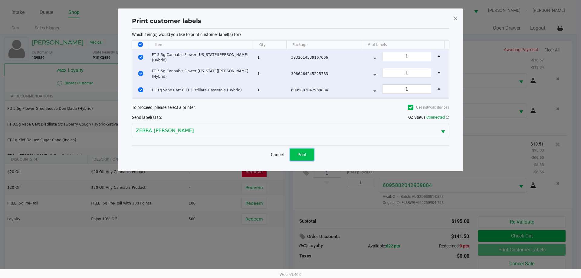
click at [295, 150] on button "Print" at bounding box center [302, 155] width 24 height 12
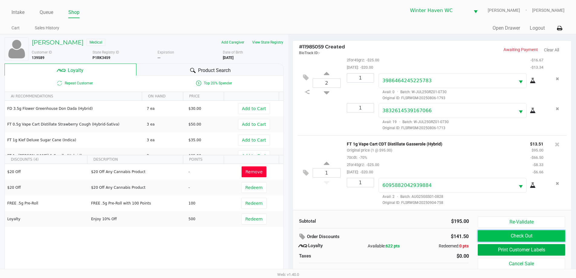
click at [530, 234] on button "Check Out" at bounding box center [521, 235] width 87 height 11
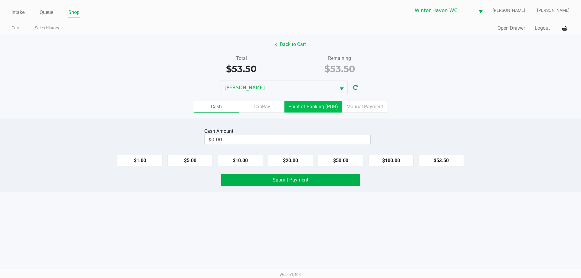
click at [313, 106] on label "Point of Banking (POB)" at bounding box center [312, 106] width 57 height 11
click at [0, 0] on 7 "Point of Banking (POB)" at bounding box center [0, 0] width 0 height 0
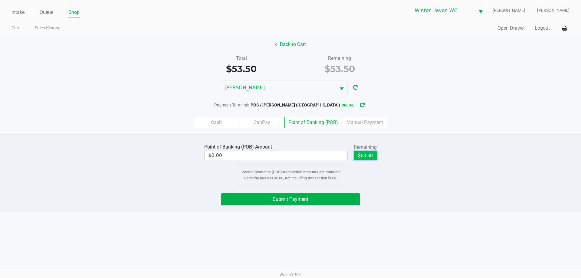
click at [372, 152] on button "$53.50" at bounding box center [365, 155] width 23 height 9
type input "$53.50"
click at [324, 199] on button "Submit Payment" at bounding box center [290, 199] width 139 height 12
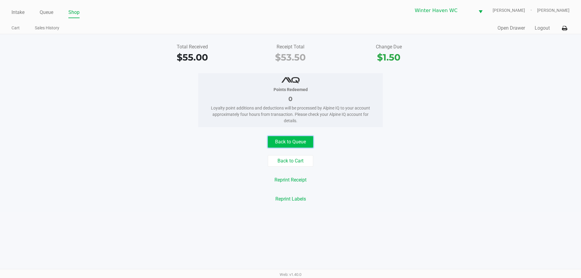
click at [285, 139] on button "Back to Queue" at bounding box center [290, 141] width 45 height 11
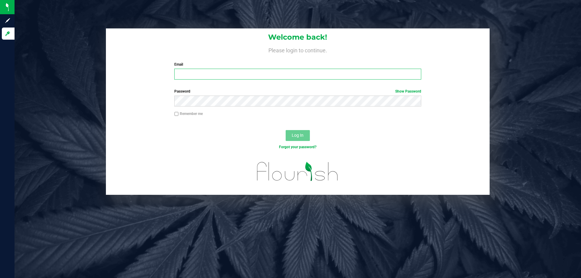
click at [197, 75] on input "Email" at bounding box center [297, 74] width 247 height 11
type input "[EMAIL_ADDRESS][DOMAIN_NAME]"
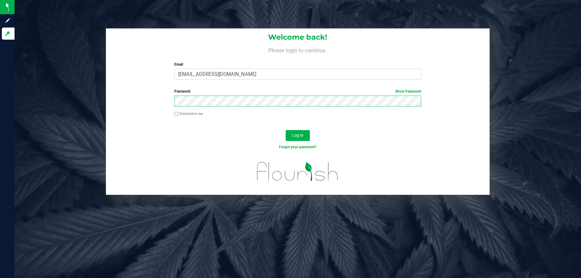
click at [286, 130] on button "Log In" at bounding box center [298, 135] width 24 height 11
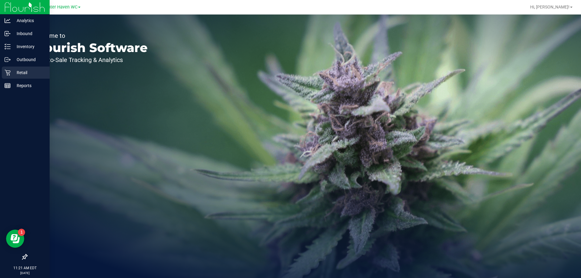
click at [8, 71] on icon at bounding box center [8, 73] width 6 height 6
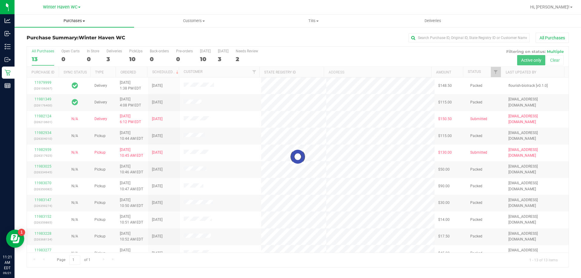
click at [82, 16] on uib-tab-heading "Purchases Summary of purchases Fulfillment All purchases" at bounding box center [74, 21] width 119 height 13
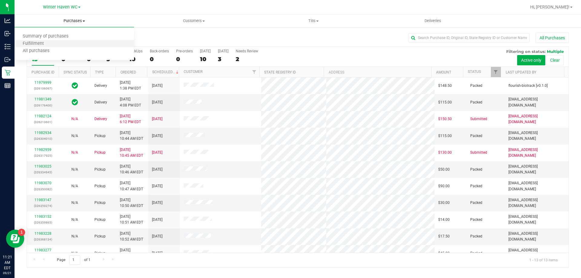
click at [68, 44] on li "Fulfillment" at bounding box center [74, 43] width 119 height 7
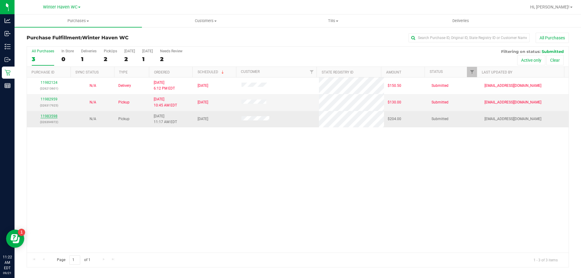
click at [54, 116] on link "11983598" at bounding box center [49, 116] width 17 height 4
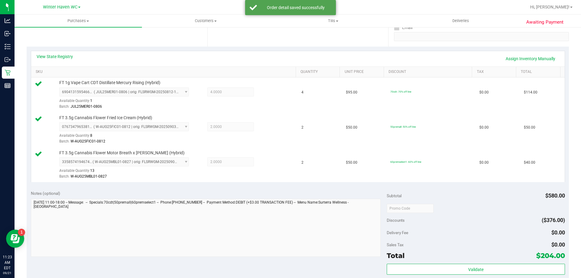
scroll to position [212, 0]
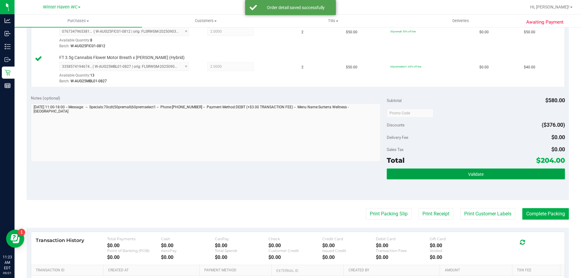
click at [437, 173] on button "Validate" at bounding box center [476, 173] width 178 height 11
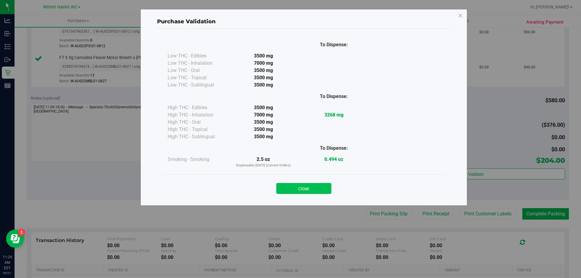
click at [315, 190] on button "Close" at bounding box center [303, 188] width 55 height 11
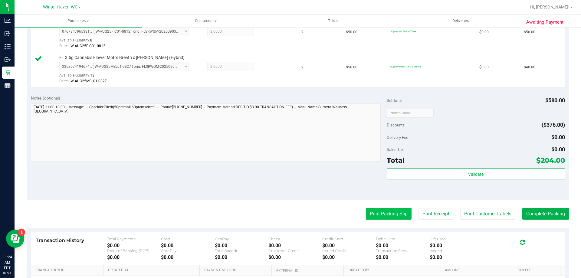
click at [390, 216] on button "Print Packing Slip" at bounding box center [389, 213] width 46 height 11
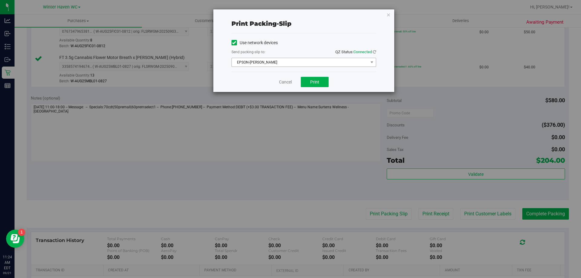
click at [287, 64] on span "EPSON-[PERSON_NAME]" at bounding box center [300, 62] width 136 height 8
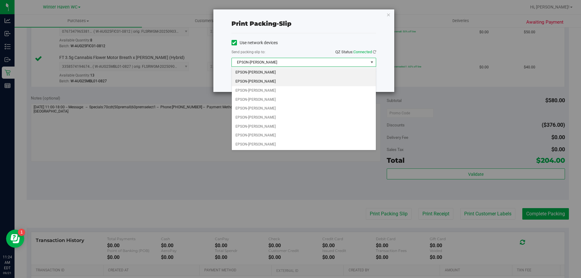
click at [290, 80] on li "EPSON-[PERSON_NAME]" at bounding box center [304, 81] width 144 height 9
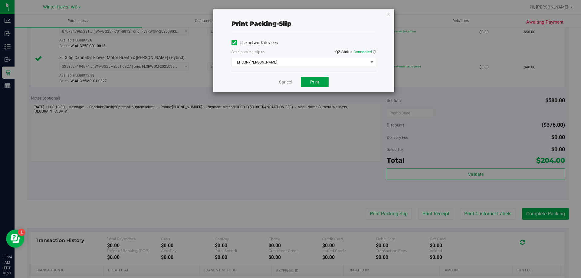
click at [318, 81] on span "Print" at bounding box center [314, 82] width 9 height 5
click at [289, 85] on link "Cancel" at bounding box center [285, 82] width 13 height 6
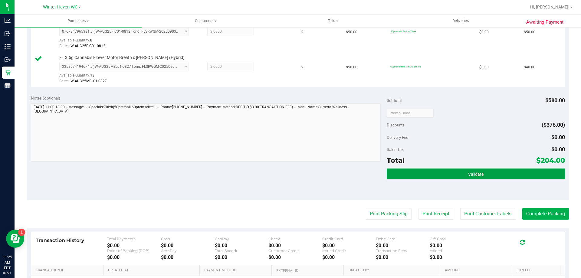
click at [506, 170] on button "Validate" at bounding box center [476, 173] width 178 height 11
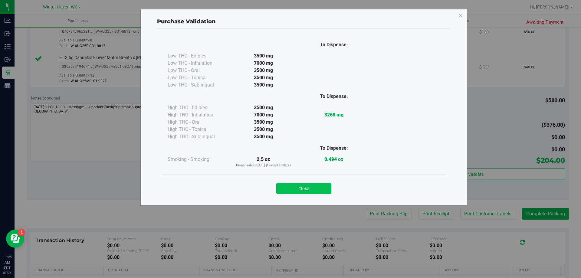
click at [317, 188] on button "Close" at bounding box center [303, 188] width 55 height 11
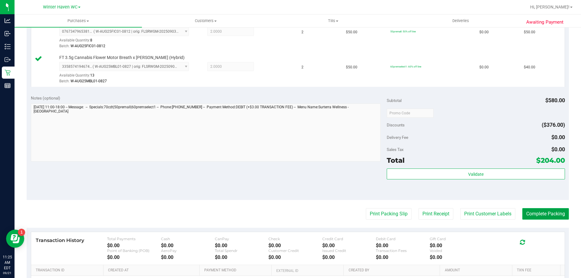
click at [531, 214] on button "Complete Packing" at bounding box center [545, 213] width 47 height 11
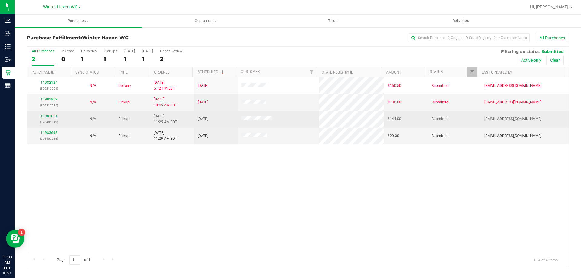
click at [56, 116] on link "11983661" at bounding box center [49, 116] width 17 height 4
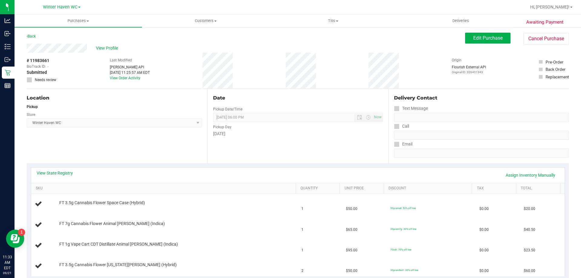
drag, startPoint x: 126, startPoint y: 105, endPoint x: 107, endPoint y: 140, distance: 40.2
click at [107, 140] on div "Location Pickup Store Winter Haven WC Select Store Bonita Springs WC Boynton Be…" at bounding box center [117, 126] width 181 height 74
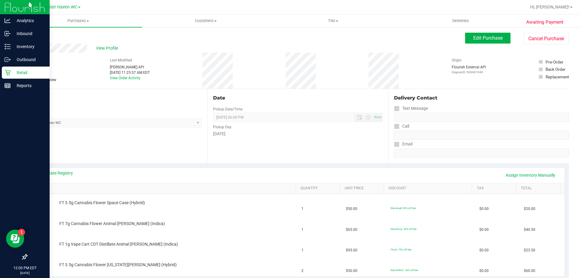
click at [12, 73] on p "Retail" at bounding box center [29, 72] width 36 height 7
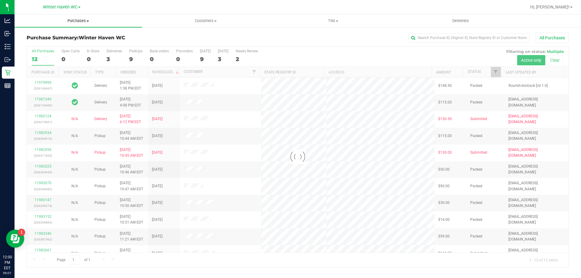
click at [86, 24] on uib-tab-heading "Purchases Summary of purchases Fulfillment All purchases" at bounding box center [78, 21] width 127 height 13
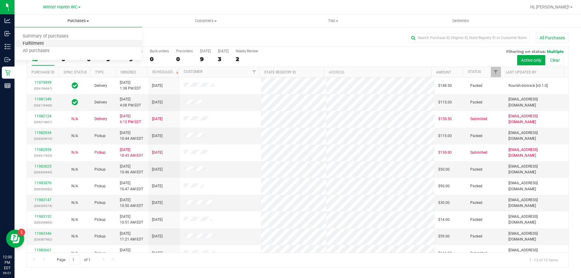
click at [49, 43] on span "Fulfillment" at bounding box center [34, 43] width 38 height 5
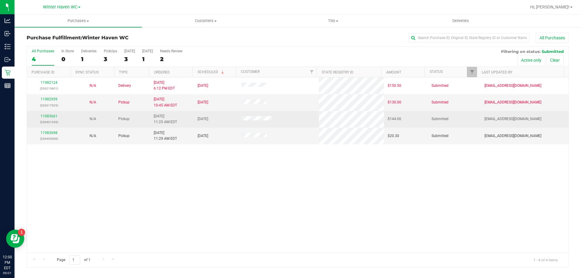
click at [50, 113] on div "11983661 (326401343)" at bounding box center [49, 118] width 37 height 11
click at [49, 115] on link "11983661" at bounding box center [49, 116] width 17 height 4
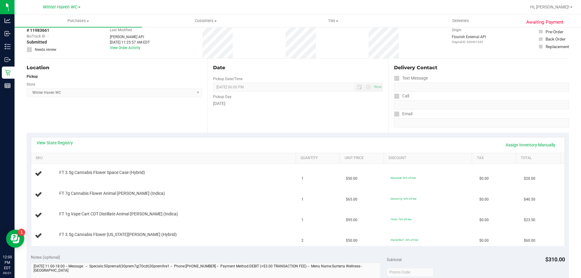
scroll to position [60, 0]
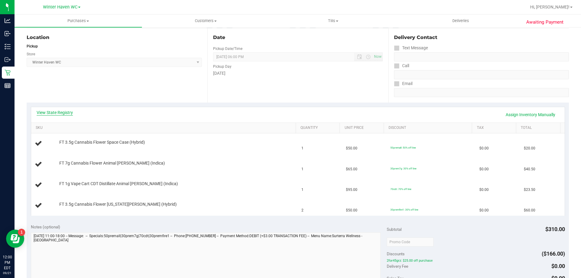
click at [66, 112] on link "View State Registry" at bounding box center [55, 112] width 36 height 6
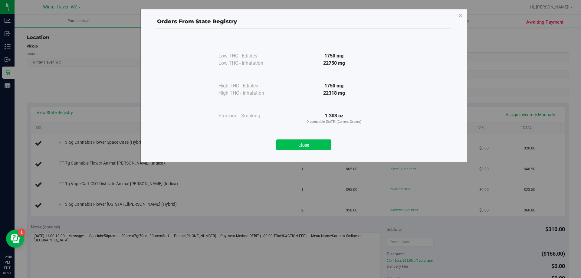
click at [310, 141] on button "Close" at bounding box center [303, 144] width 55 height 11
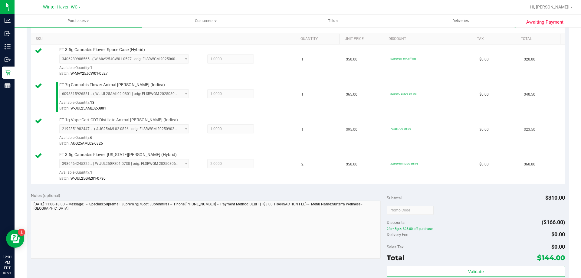
scroll to position [181, 0]
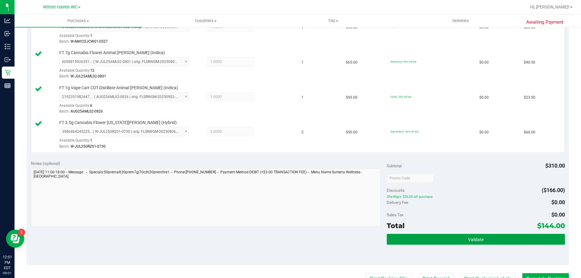
click at [452, 242] on button "Validate" at bounding box center [476, 239] width 178 height 11
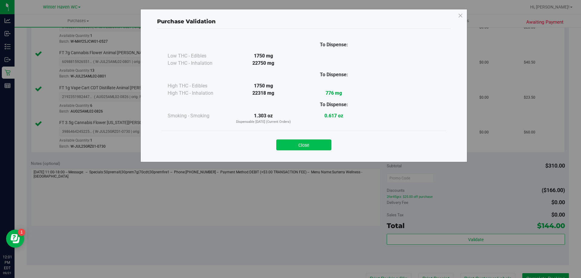
click at [317, 143] on button "Close" at bounding box center [303, 144] width 55 height 11
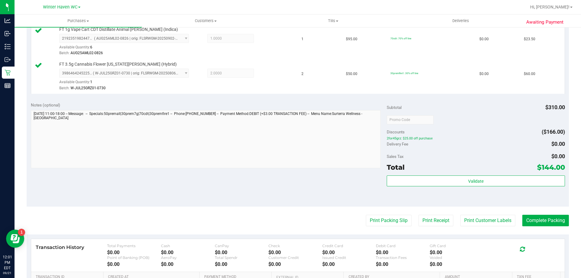
scroll to position [302, 0]
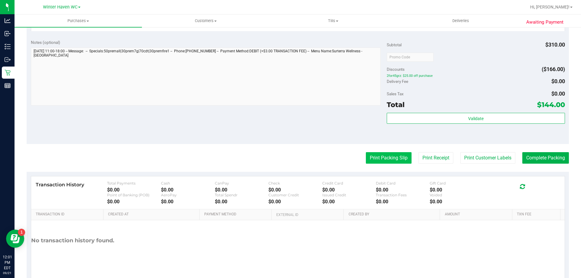
click at [376, 155] on button "Print Packing Slip" at bounding box center [389, 157] width 46 height 11
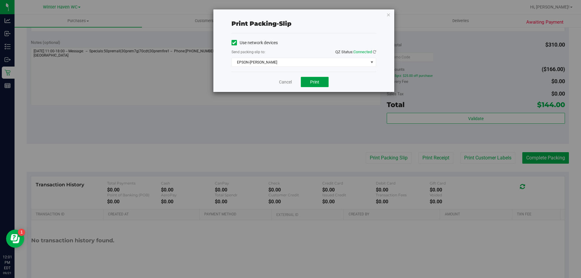
click at [315, 80] on span "Print" at bounding box center [314, 82] width 9 height 5
click at [279, 85] on link "Cancel" at bounding box center [285, 82] width 13 height 6
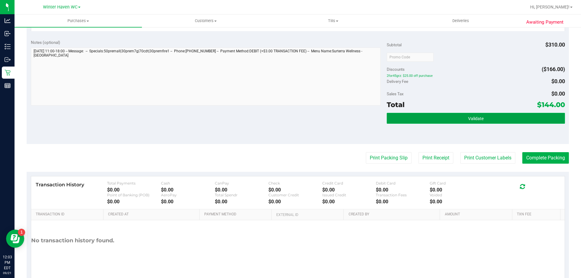
click at [545, 119] on button "Validate" at bounding box center [476, 118] width 178 height 11
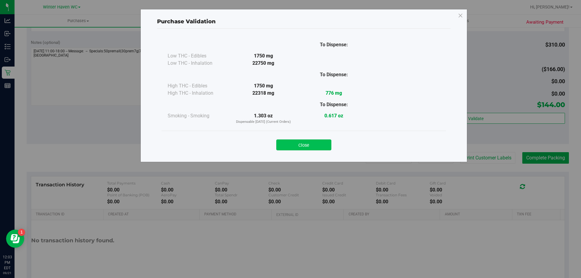
click at [316, 144] on button "Close" at bounding box center [303, 144] width 55 height 11
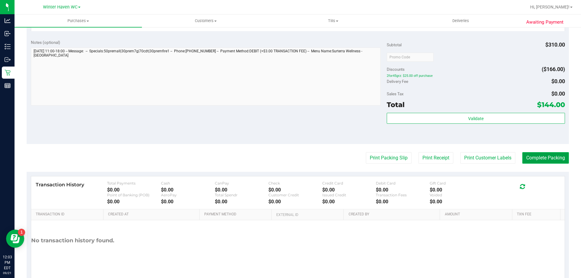
click at [534, 156] on button "Complete Packing" at bounding box center [545, 157] width 47 height 11
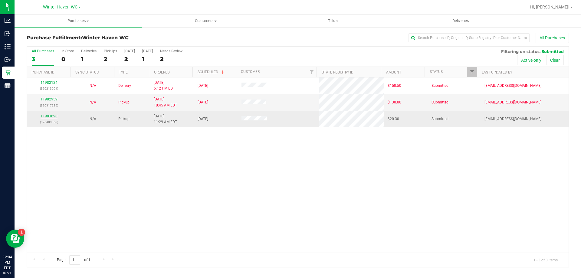
click at [46, 117] on link "11983698" at bounding box center [49, 116] width 17 height 4
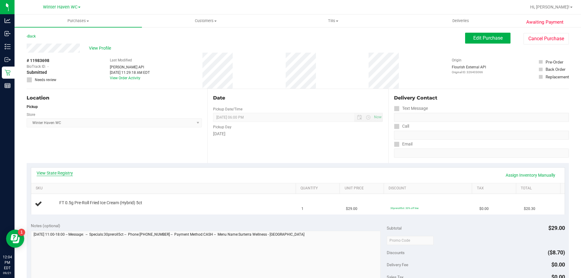
click at [67, 171] on link "View State Registry" at bounding box center [55, 173] width 36 height 6
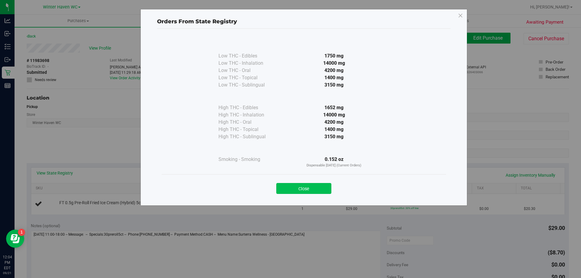
click at [311, 190] on button "Close" at bounding box center [303, 188] width 55 height 11
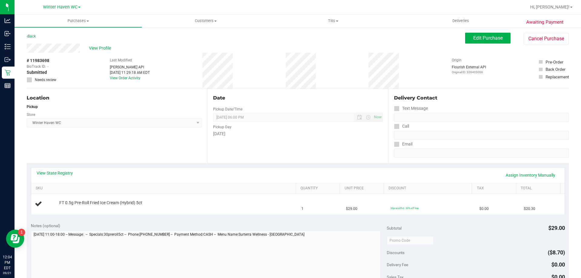
drag, startPoint x: 168, startPoint y: 103, endPoint x: 167, endPoint y: 98, distance: 5.0
drag, startPoint x: 167, startPoint y: 98, endPoint x: 161, endPoint y: 97, distance: 6.1
click at [161, 97] on div "Location" at bounding box center [114, 97] width 175 height 7
click at [167, 174] on div "View State Registry Assign Inventory Manually" at bounding box center [298, 175] width 522 height 10
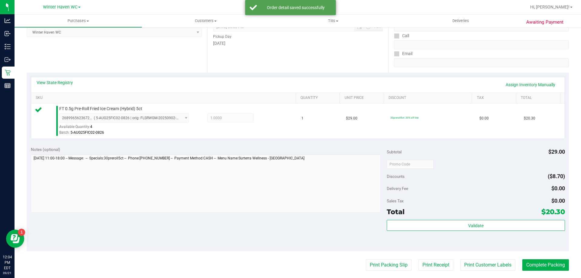
scroll to position [151, 0]
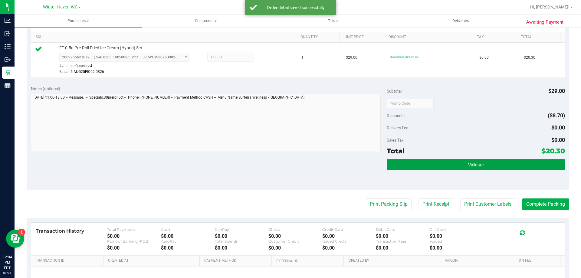
click at [430, 163] on button "Validate" at bounding box center [476, 164] width 178 height 11
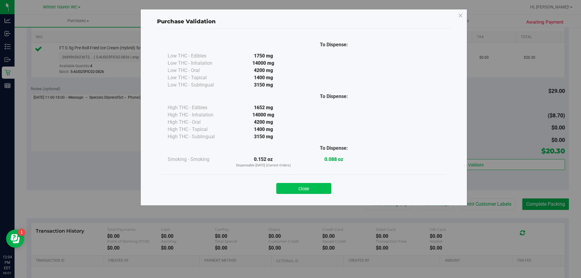
click at [314, 190] on button "Close" at bounding box center [303, 188] width 55 height 11
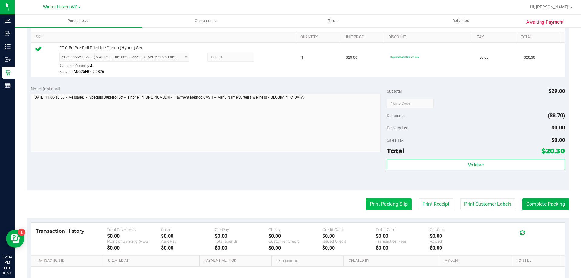
click at [392, 203] on button "Print Packing Slip" at bounding box center [389, 203] width 46 height 11
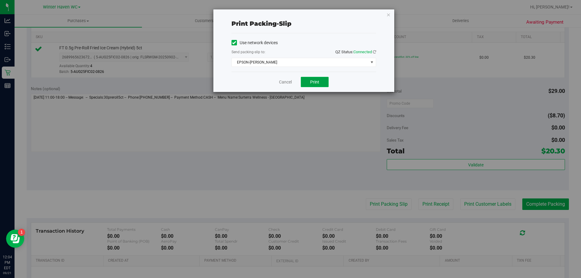
click at [310, 82] on button "Print" at bounding box center [315, 82] width 28 height 10
click at [289, 82] on link "Cancel" at bounding box center [285, 82] width 13 height 6
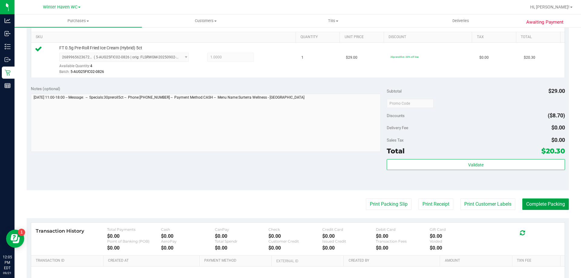
click at [545, 206] on button "Complete Packing" at bounding box center [545, 203] width 47 height 11
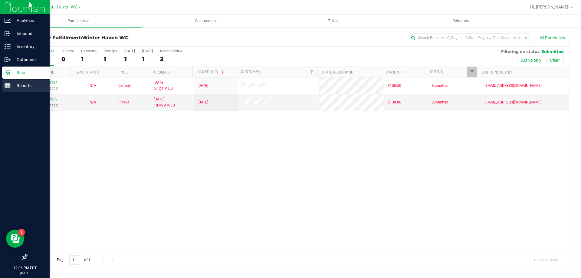
click at [22, 81] on div "Reports" at bounding box center [26, 86] width 48 height 12
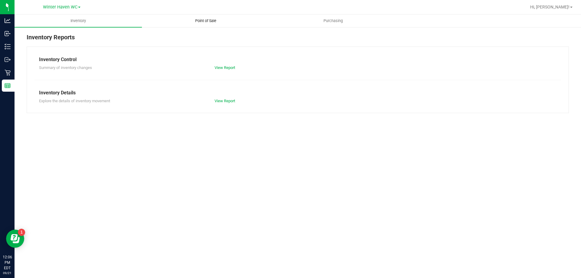
click at [208, 23] on span "Point of Sale" at bounding box center [206, 20] width 38 height 5
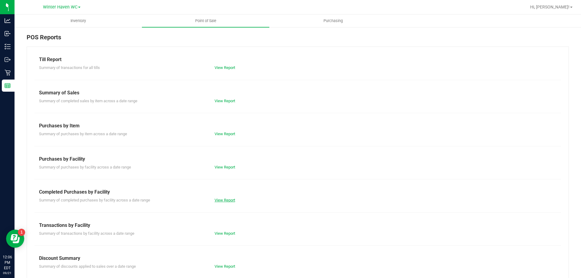
click at [219, 198] on link "View Report" at bounding box center [224, 200] width 21 height 5
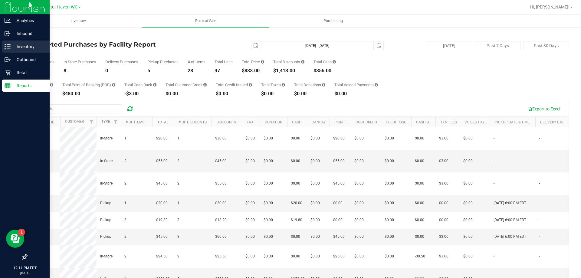
click at [7, 47] on icon at bounding box center [8, 47] width 6 height 6
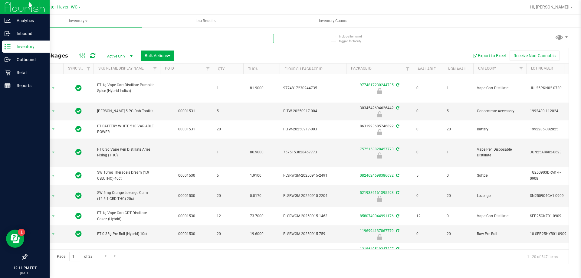
click at [94, 38] on input "text" at bounding box center [150, 38] width 247 height 9
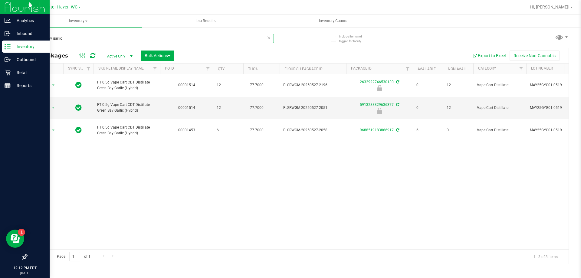
type input "green bay garlic"
click at [12, 87] on p "Reports" at bounding box center [29, 85] width 36 height 7
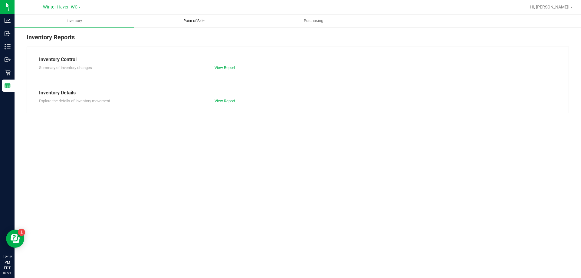
click at [195, 22] on span "Point of Sale" at bounding box center [194, 20] width 38 height 5
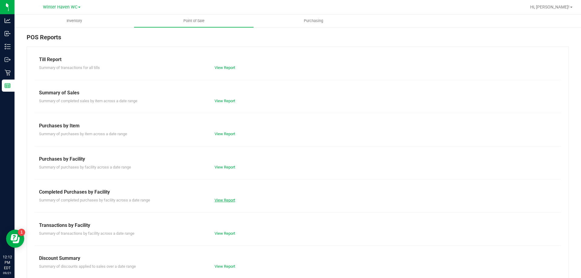
click at [219, 199] on link "View Report" at bounding box center [224, 200] width 21 height 5
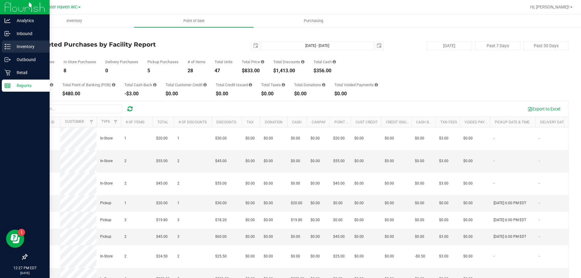
click at [11, 46] on p "Inventory" at bounding box center [29, 46] width 36 height 7
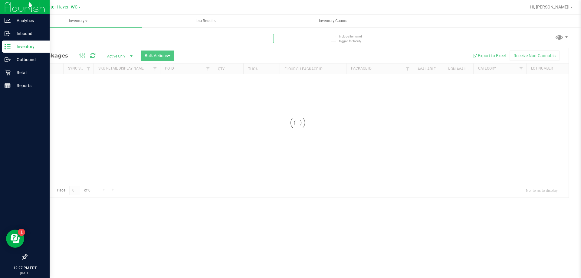
click at [63, 40] on input "text" at bounding box center [150, 38] width 247 height 9
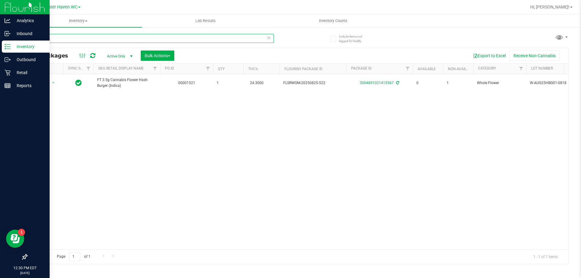
type input "hbg"
click at [5, 68] on div "Retail" at bounding box center [26, 73] width 48 height 12
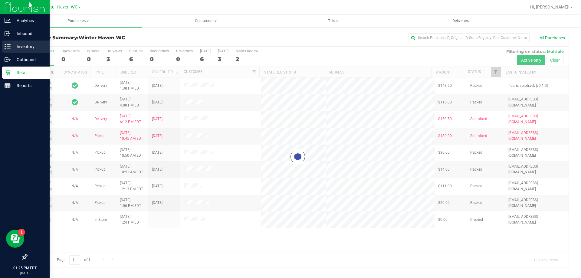
click at [13, 47] on p "Inventory" at bounding box center [29, 46] width 36 height 7
click at [20, 46] on p "Inventory" at bounding box center [29, 46] width 36 height 7
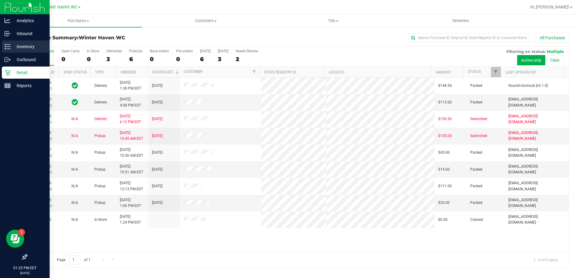
click at [12, 48] on p "Inventory" at bounding box center [29, 46] width 36 height 7
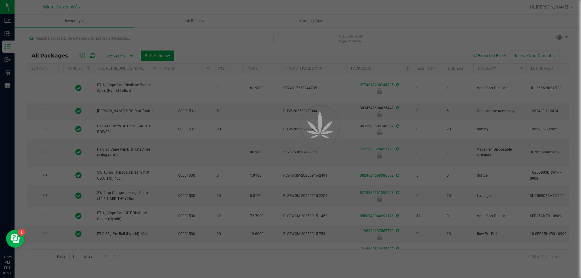
type input "2026-03-17"
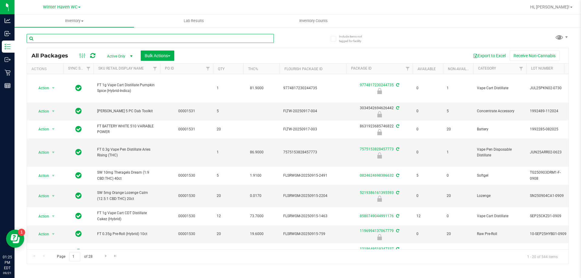
click at [60, 37] on input "text" at bounding box center [150, 38] width 247 height 9
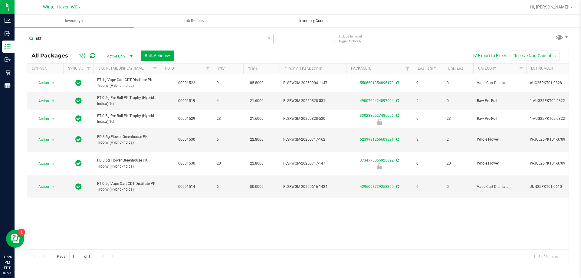
type input "pkt"
drag, startPoint x: 130, startPoint y: 1, endPoint x: 217, endPoint y: 10, distance: 87.9
click at [217, 10] on div at bounding box center [317, 7] width 418 height 12
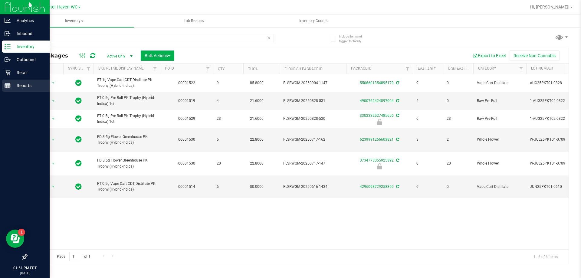
click at [19, 86] on p "Reports" at bounding box center [29, 85] width 36 height 7
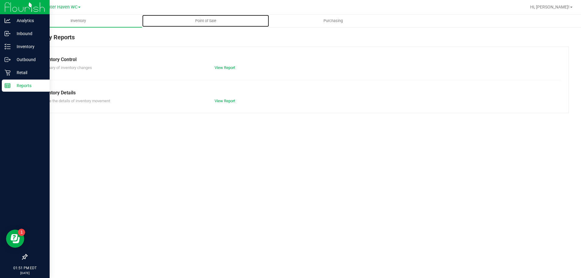
click at [204, 19] on span "Point of Sale" at bounding box center [206, 20] width 38 height 5
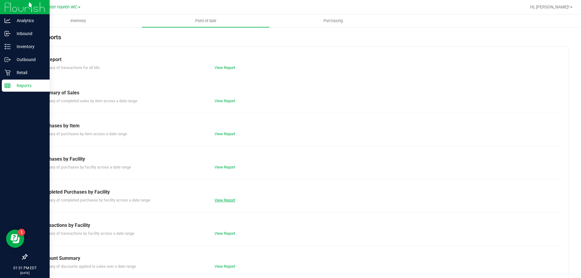
click at [231, 201] on link "View Report" at bounding box center [224, 200] width 21 height 5
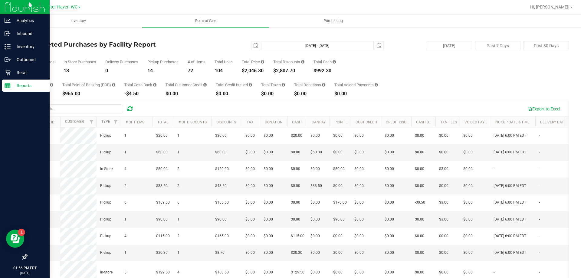
click at [71, 8] on span "Winter Haven WC" at bounding box center [60, 7] width 34 height 5
click at [62, 39] on link "[PERSON_NAME]" at bounding box center [62, 37] width 88 height 8
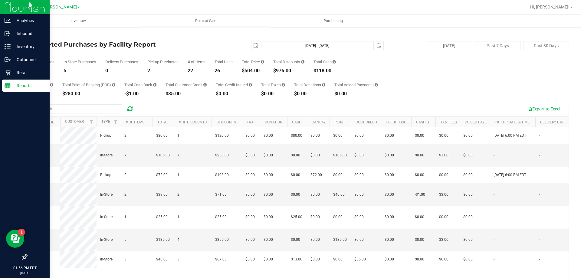
click at [77, 7] on span at bounding box center [78, 7] width 2 height 1
click at [72, 47] on link "Winter Haven WC" at bounding box center [62, 45] width 88 height 8
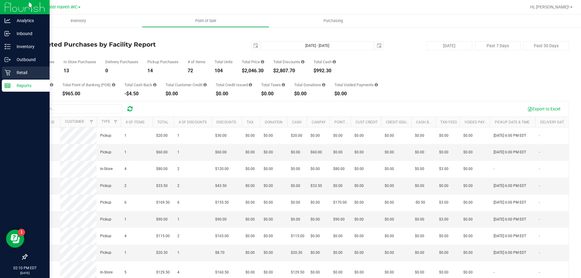
click at [28, 73] on p "Retail" at bounding box center [29, 72] width 36 height 7
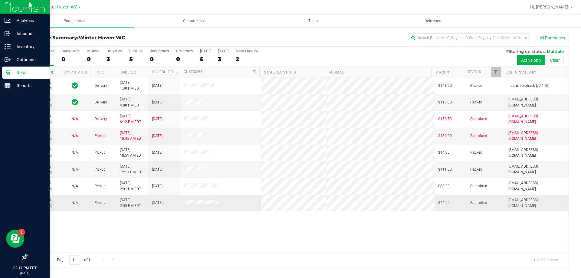
click at [47, 200] on link "11984724" at bounding box center [42, 200] width 17 height 4
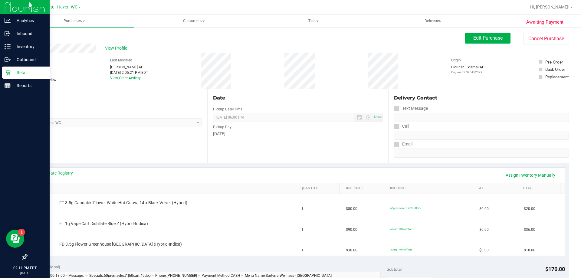
click at [112, 144] on div "Location Pickup Store Winter Haven WC Select Store Bonita Springs WC Boynton Be…" at bounding box center [117, 126] width 181 height 74
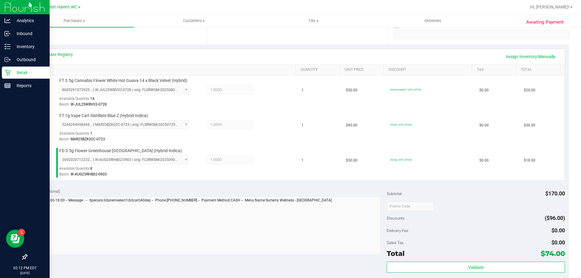
scroll to position [151, 0]
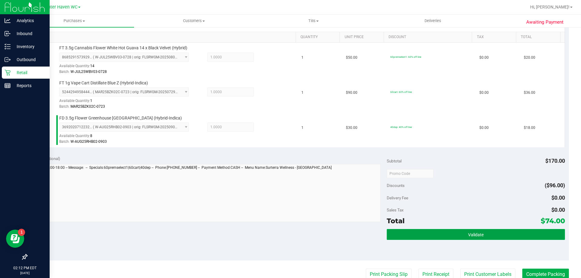
click at [436, 236] on button "Validate" at bounding box center [476, 234] width 178 height 11
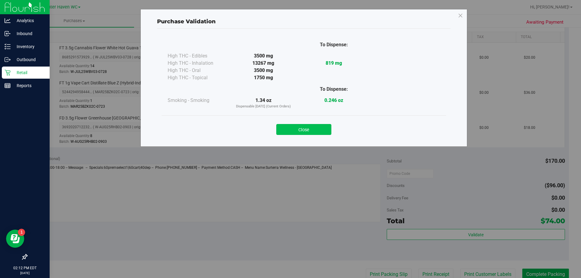
click at [324, 126] on button "Close" at bounding box center [303, 129] width 55 height 11
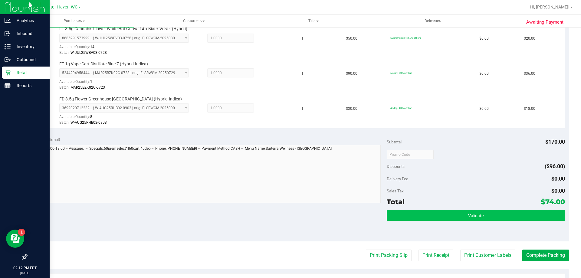
scroll to position [212, 0]
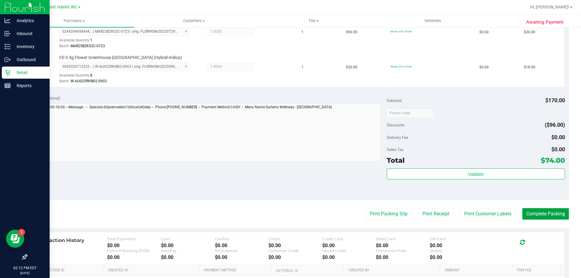
click at [539, 209] on button "Complete Packing" at bounding box center [545, 213] width 47 height 11
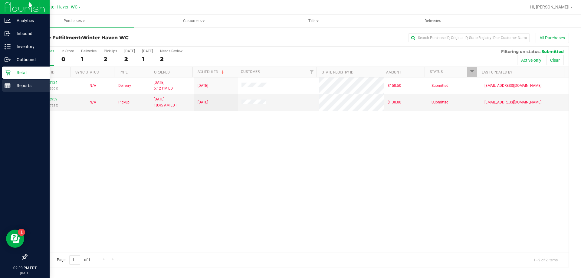
click at [34, 83] on p "Reports" at bounding box center [29, 85] width 36 height 7
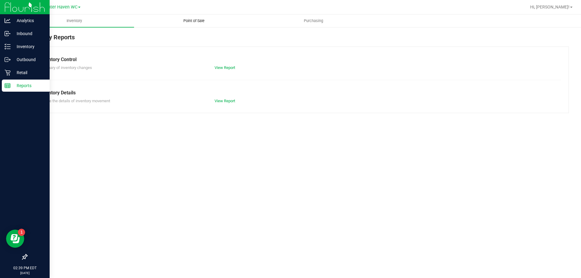
click at [198, 18] on uib-tab-heading "Point of Sale" at bounding box center [193, 21] width 119 height 12
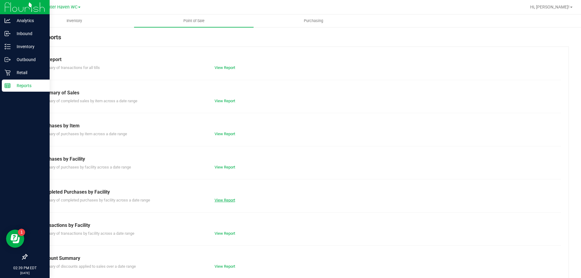
click at [223, 201] on link "View Report" at bounding box center [224, 200] width 21 height 5
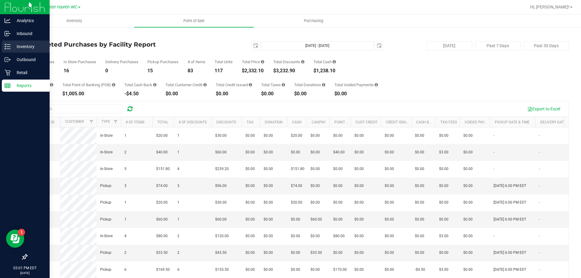
click at [16, 48] on p "Inventory" at bounding box center [29, 46] width 36 height 7
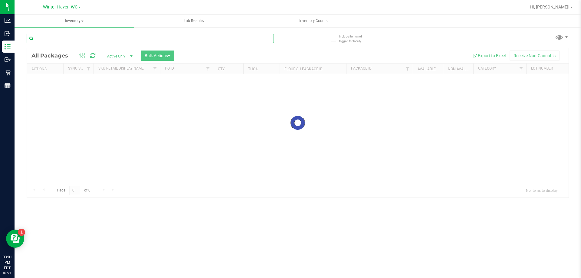
click at [85, 38] on input "text" at bounding box center [150, 38] width 247 height 9
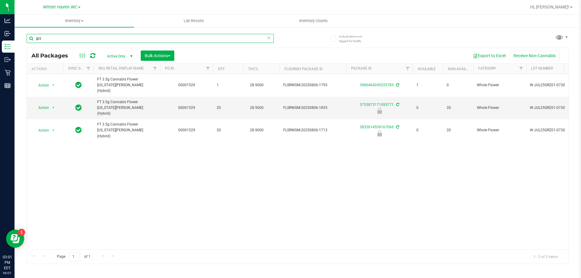
type input "grz"
click at [323, 50] on div "All Packages Active Only Active Only Lab Samples Locked All External Internal B…" at bounding box center [297, 55] width 541 height 15
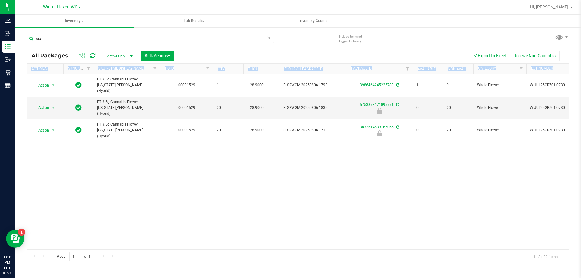
click at [323, 51] on div "Export to Excel Receive Non-Cannabis" at bounding box center [371, 56] width 385 height 10
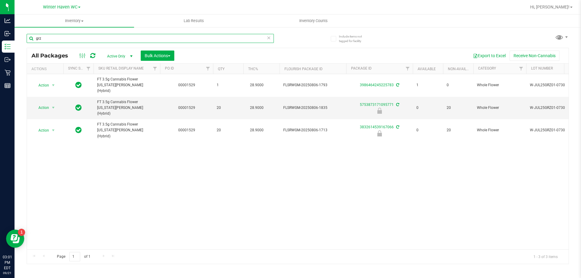
click at [178, 40] on input "grz" at bounding box center [150, 38] width 247 height 9
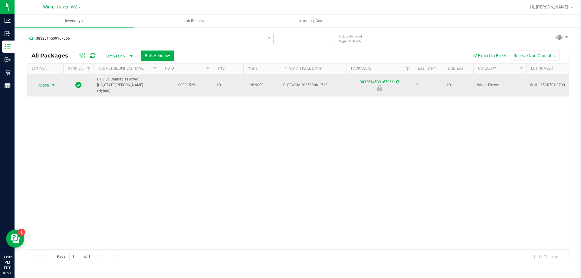
type input "3832614539167066"
click at [51, 83] on span "select" at bounding box center [53, 85] width 5 height 5
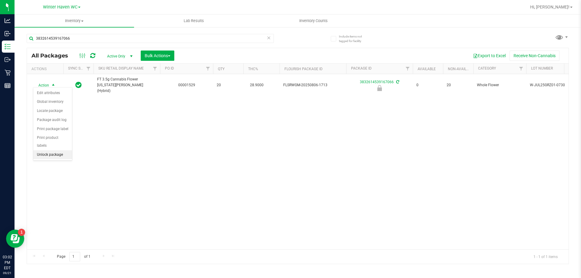
click at [38, 150] on li "Unlock package" at bounding box center [52, 154] width 39 height 9
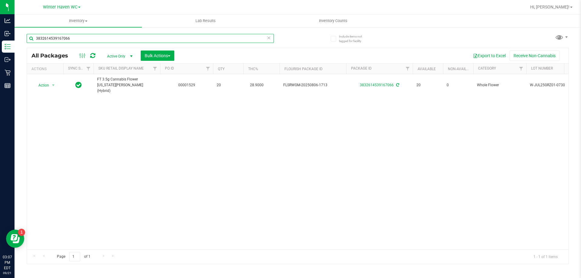
click at [87, 37] on input "3832614539167066" at bounding box center [150, 38] width 247 height 9
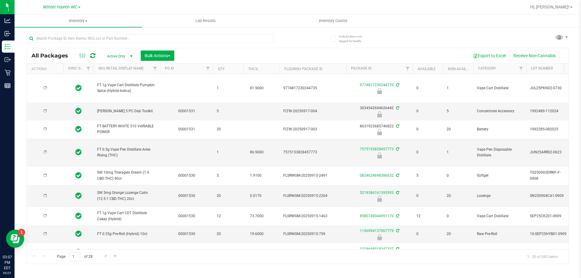
type input "2026-03-17"
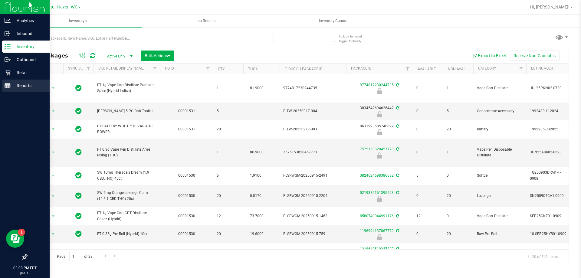
click at [15, 86] on p "Reports" at bounding box center [29, 85] width 36 height 7
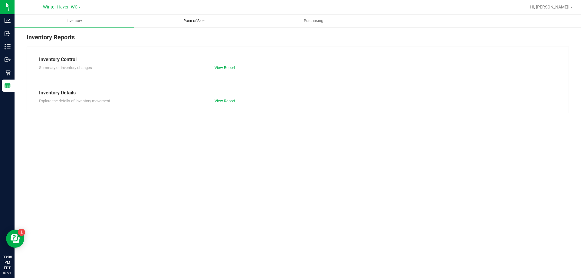
click at [198, 18] on uib-tab-heading "Point of Sale" at bounding box center [193, 21] width 119 height 12
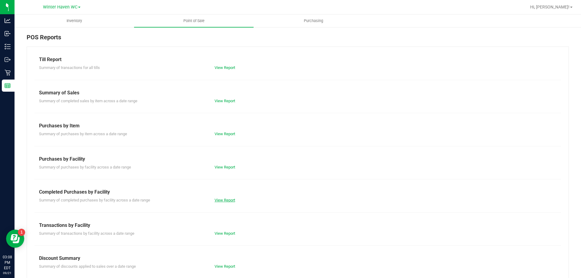
click at [224, 200] on link "View Report" at bounding box center [224, 200] width 21 height 5
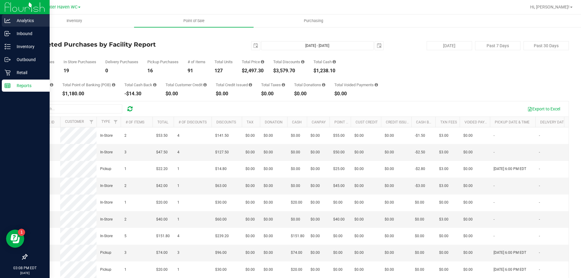
click at [26, 23] on p "Analytics" at bounding box center [29, 20] width 36 height 7
